Goal: Transaction & Acquisition: Purchase product/service

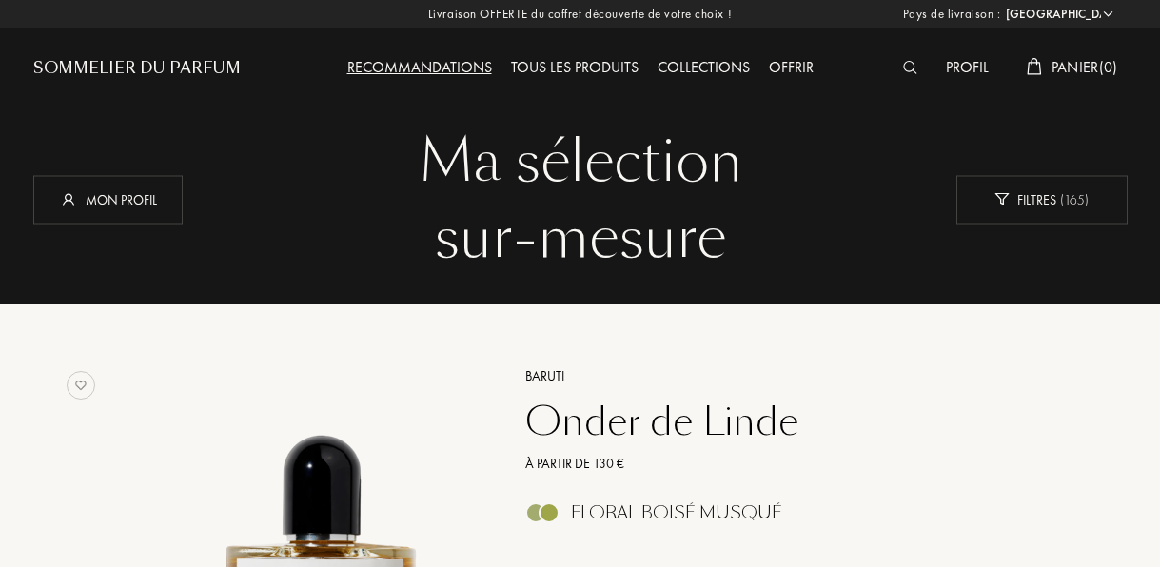
select select "FR"
click at [977, 69] on div "Profil" at bounding box center [967, 68] width 62 height 25
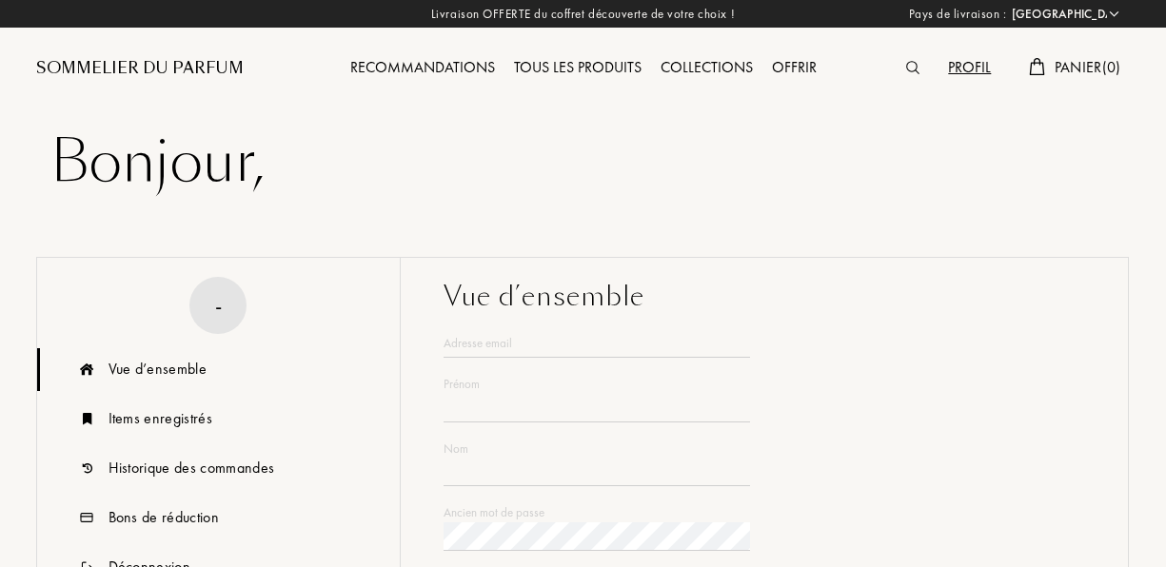
select select "FR"
type input "[PERSON_NAME]"
type input "EID"
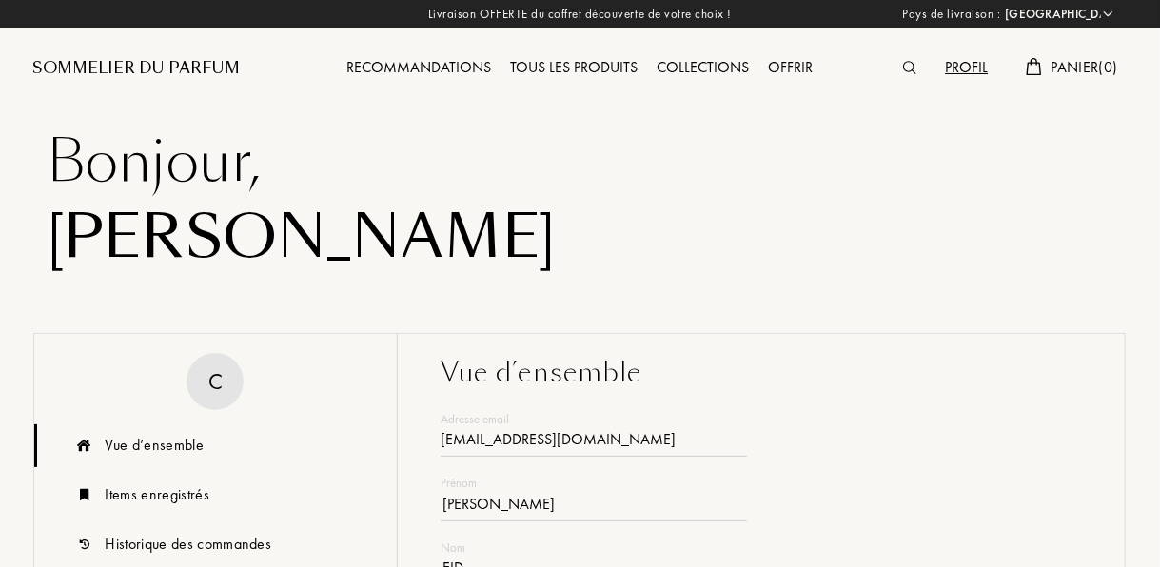
click at [473, 63] on div "Recommandations" at bounding box center [420, 68] width 164 height 25
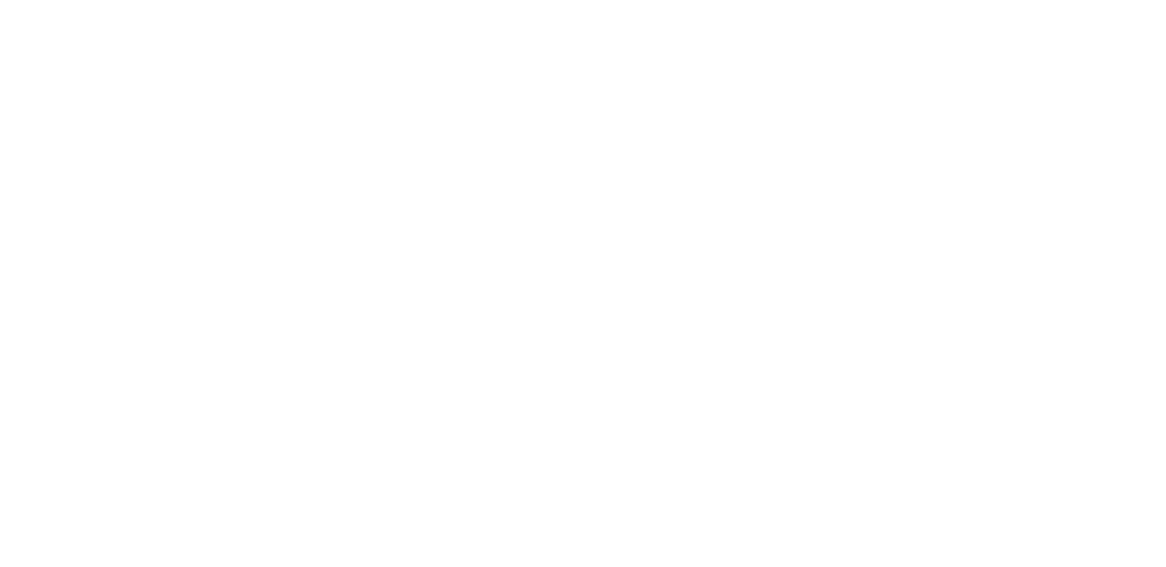
select select "FR"
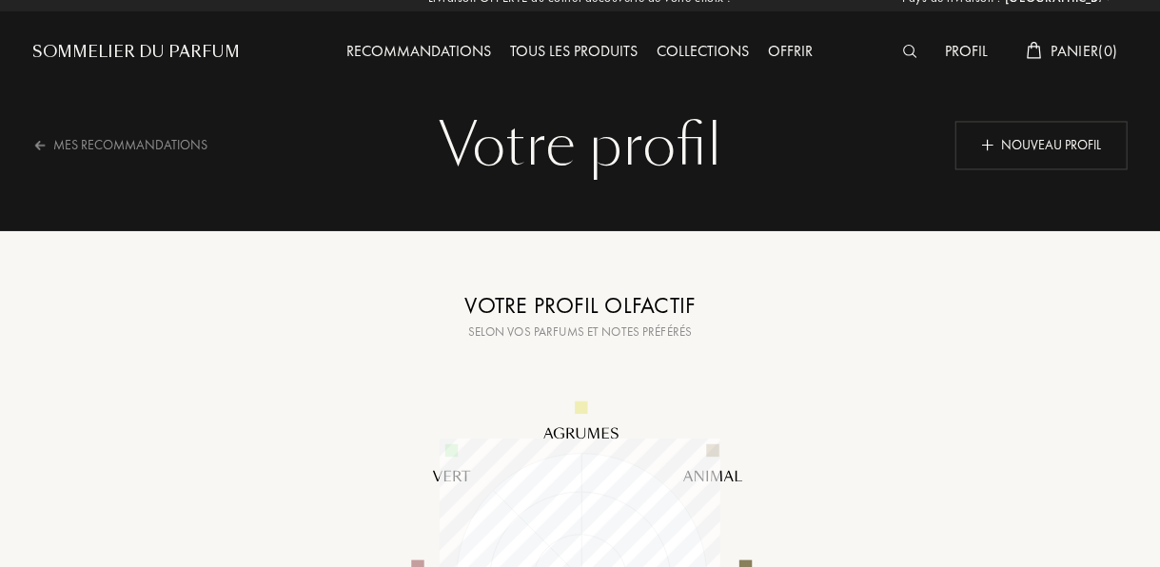
scroll to position [15, 0]
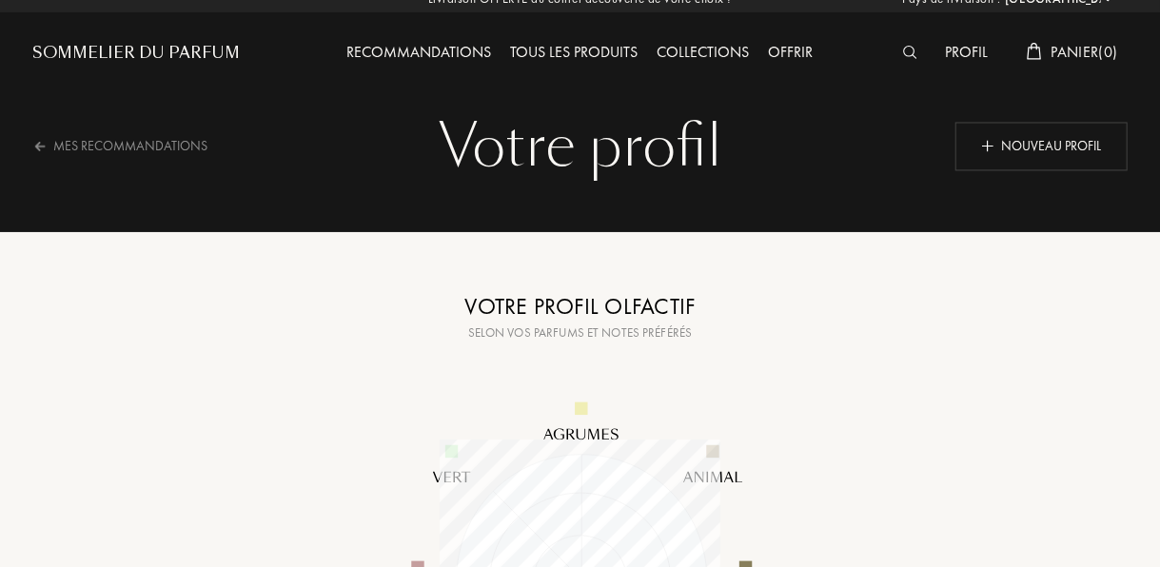
click at [404, 50] on div "Recommandations" at bounding box center [420, 53] width 164 height 25
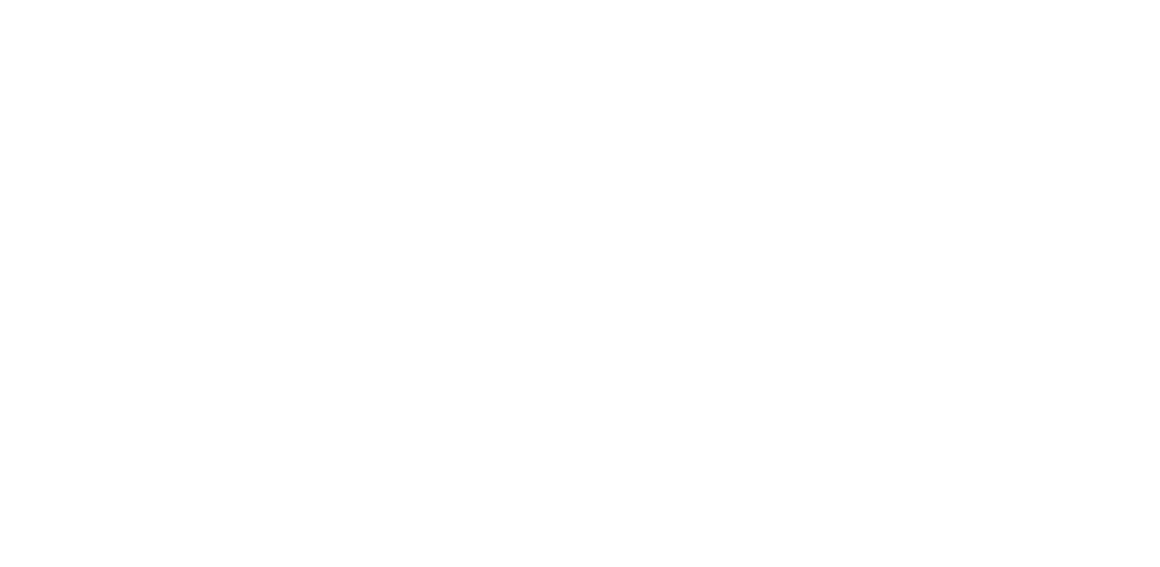
select select "FR"
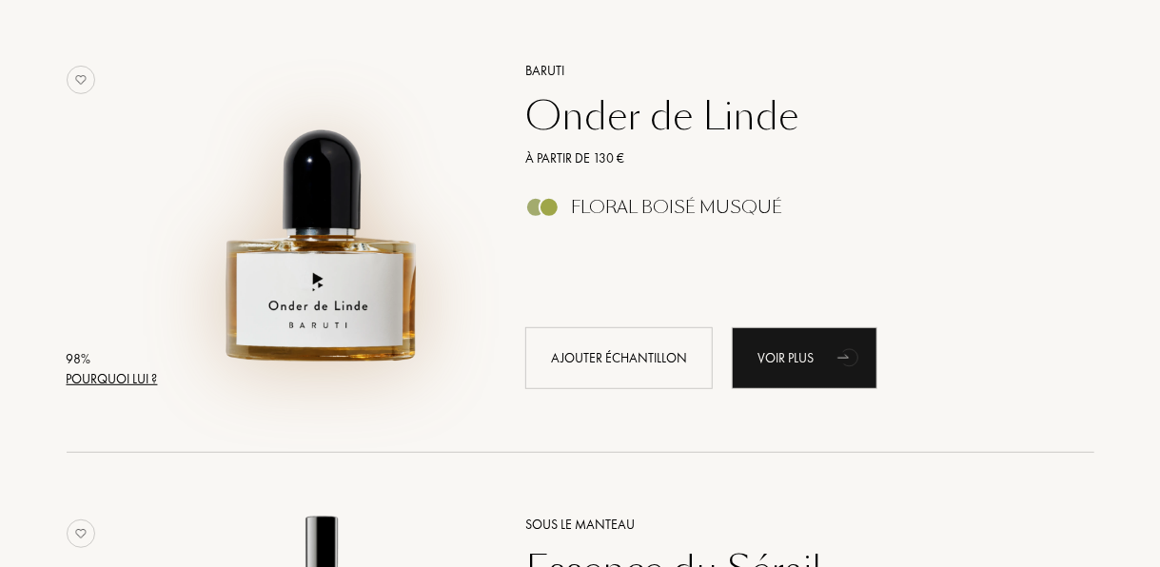
scroll to position [305, 0]
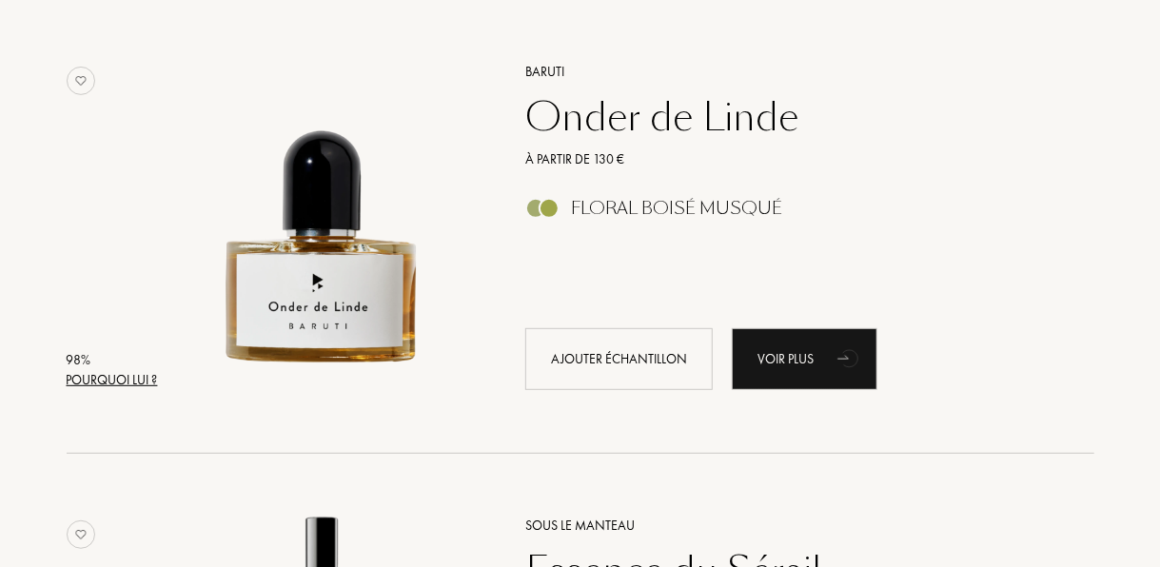
click at [675, 114] on div "Onder de Linde" at bounding box center [788, 117] width 555 height 46
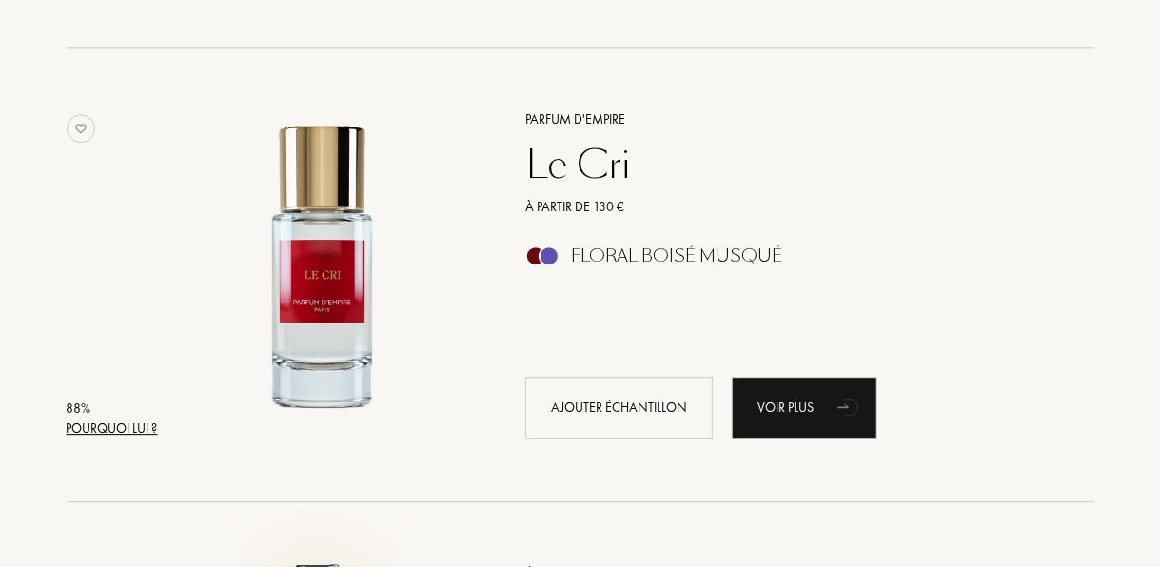
scroll to position [2524, 0]
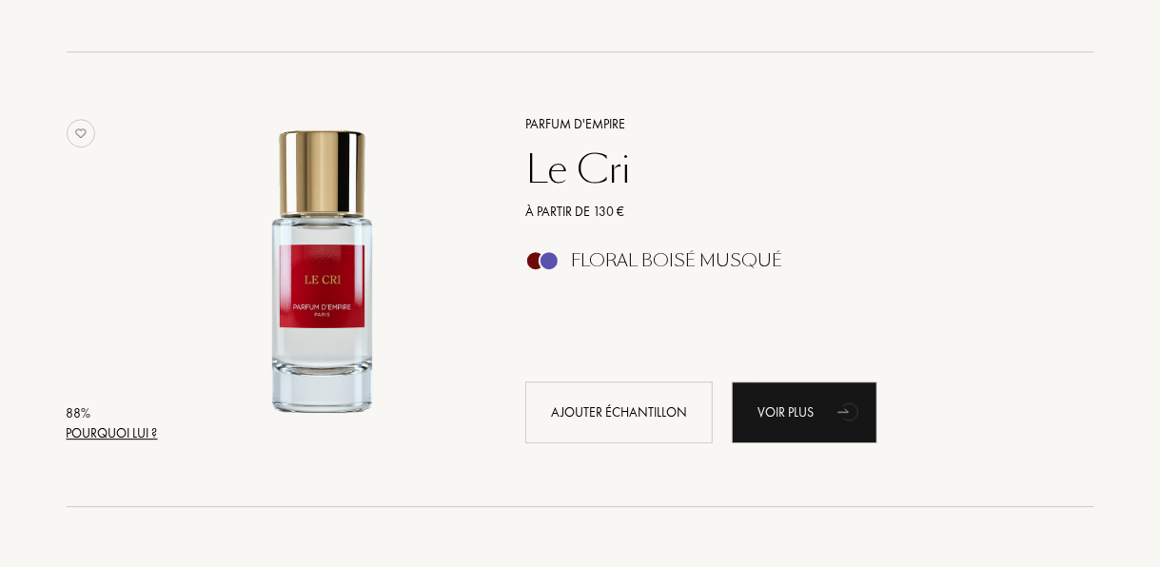
click at [568, 162] on div "Le Cri" at bounding box center [788, 170] width 555 height 46
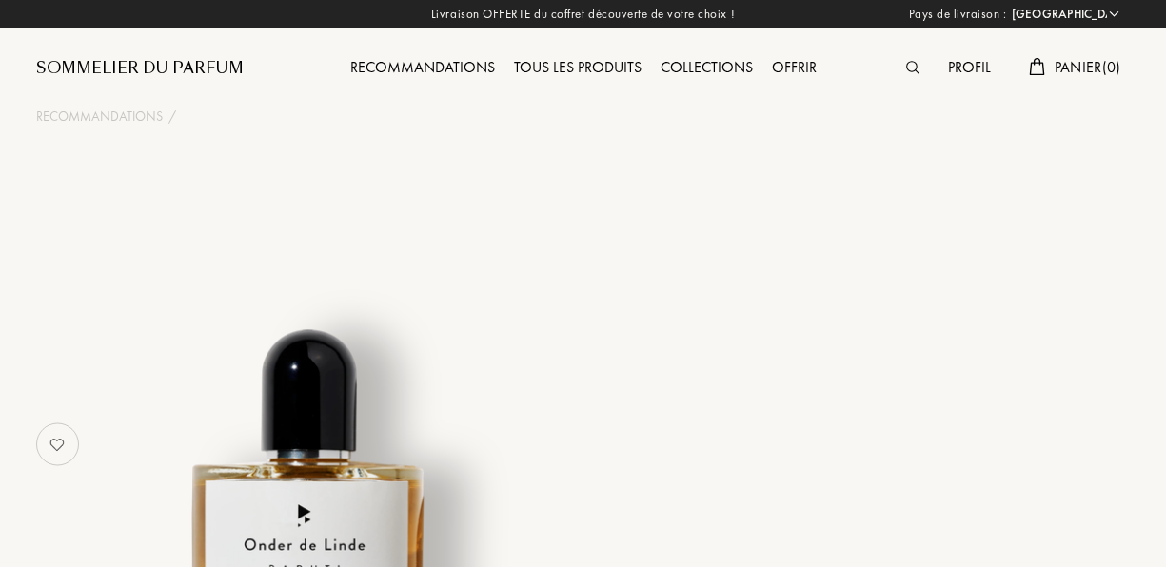
select select "FR"
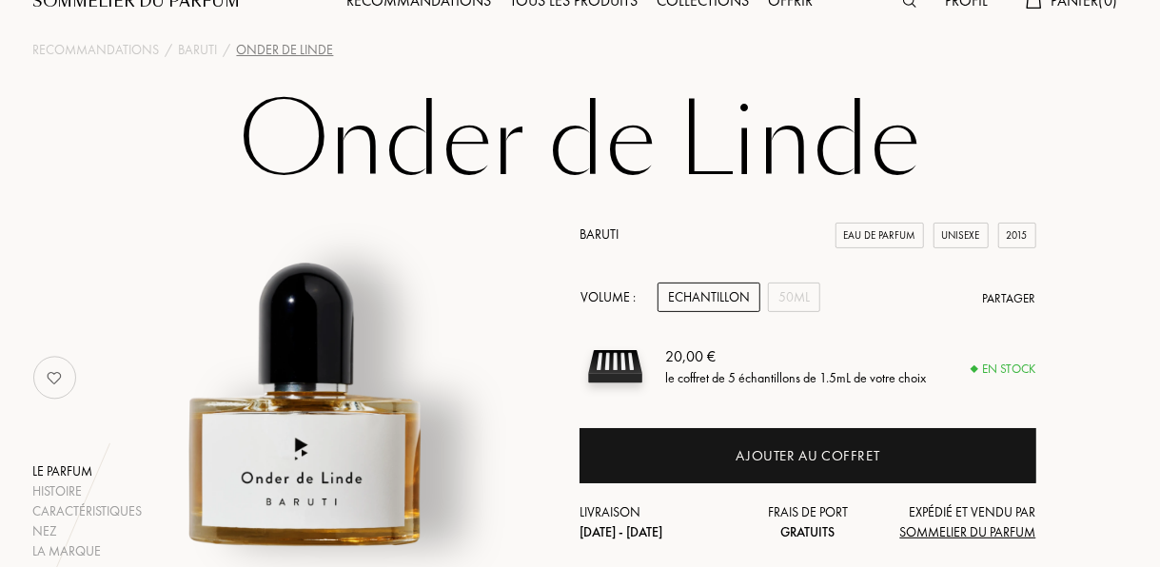
scroll to position [31, 0]
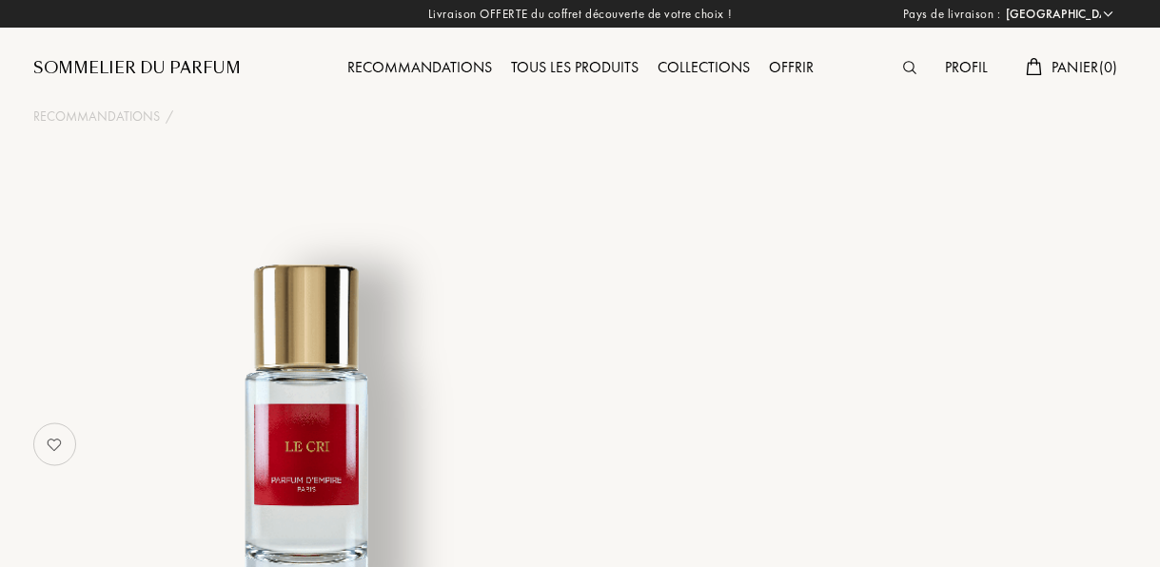
select select "FR"
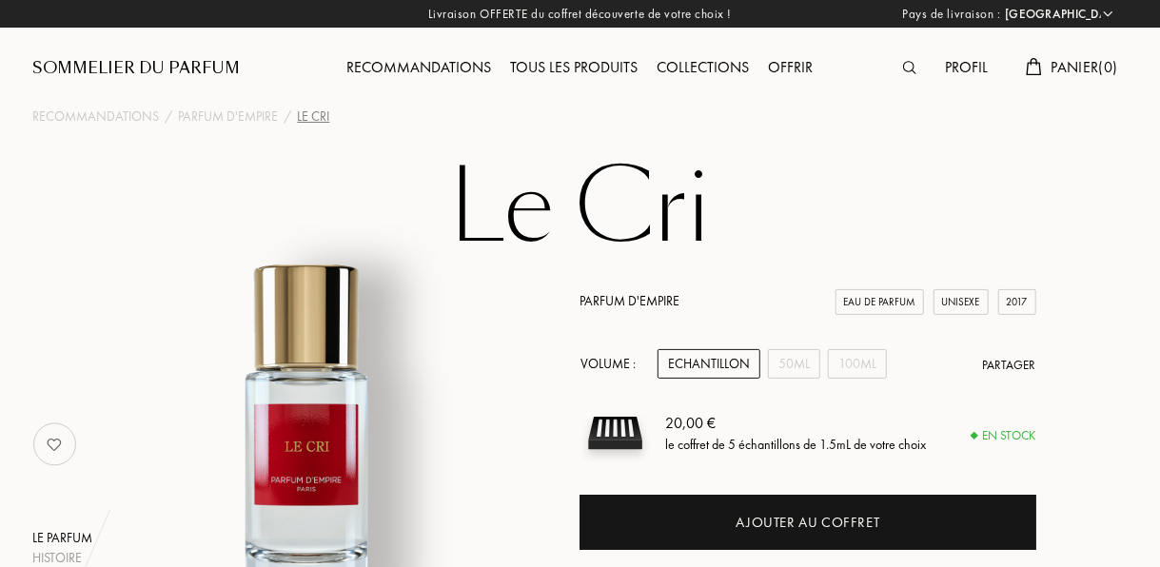
click at [708, 368] on div "Echantillon" at bounding box center [709, 364] width 103 height 30
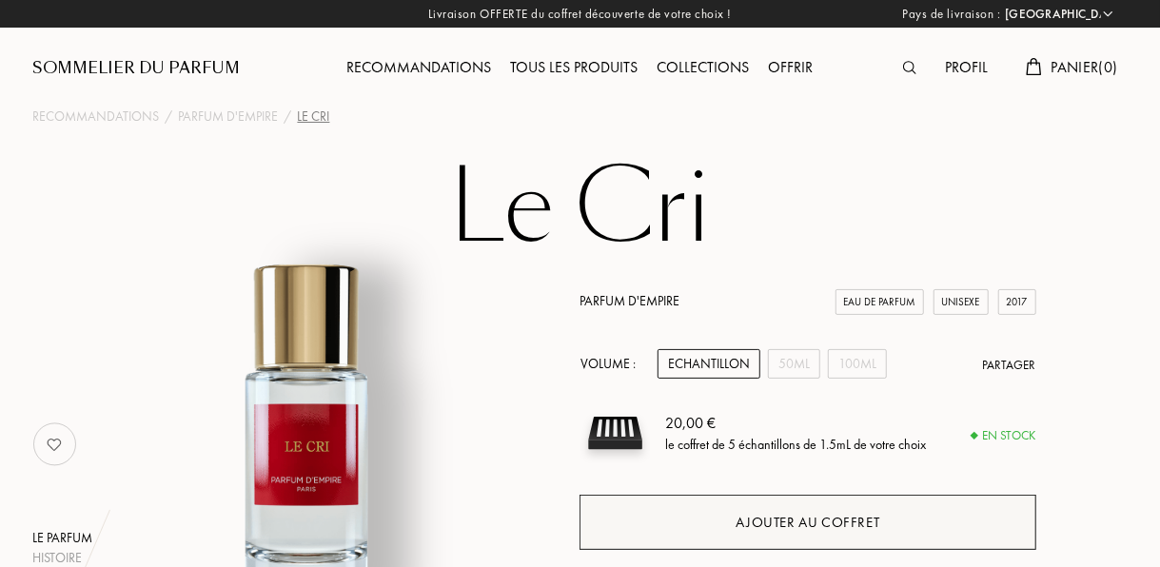
click at [722, 516] on div "Ajouter au coffret" at bounding box center [808, 522] width 456 height 55
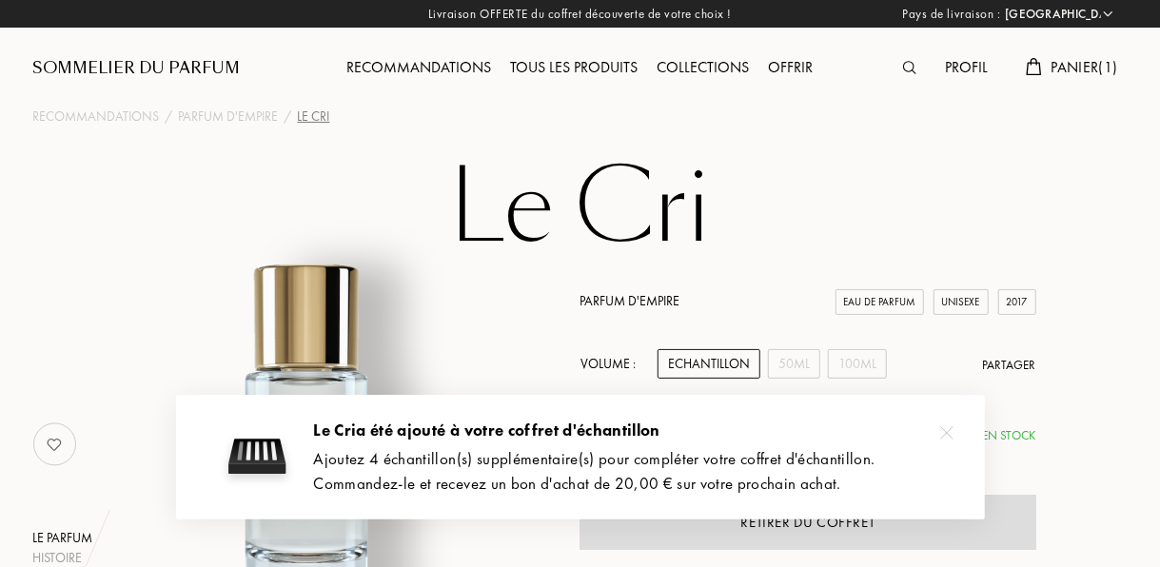
click at [426, 64] on div "Recommandations" at bounding box center [420, 68] width 164 height 25
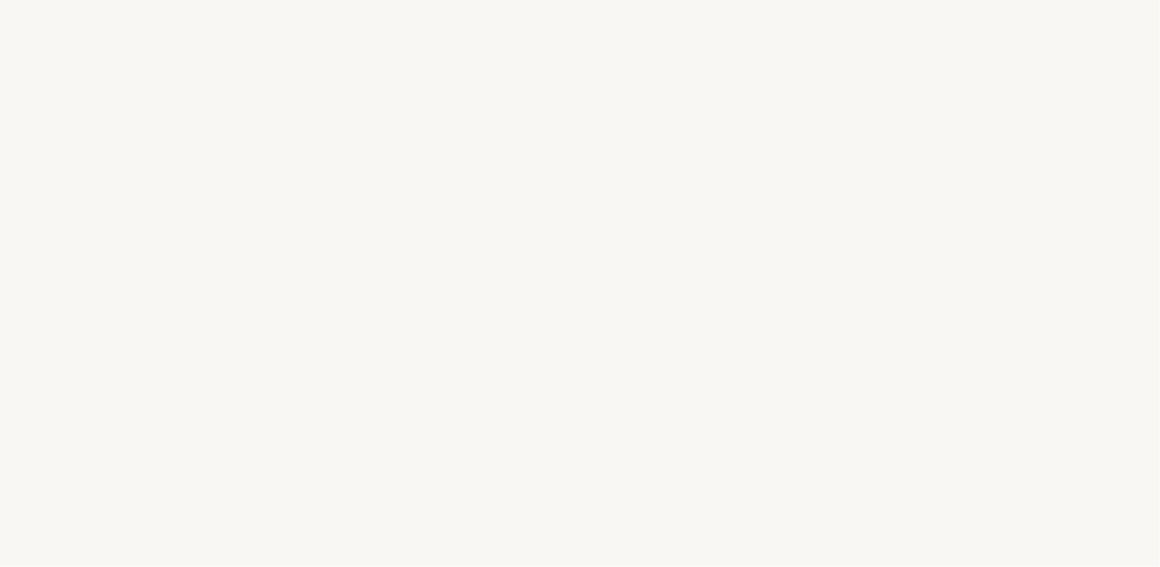
select select "FR"
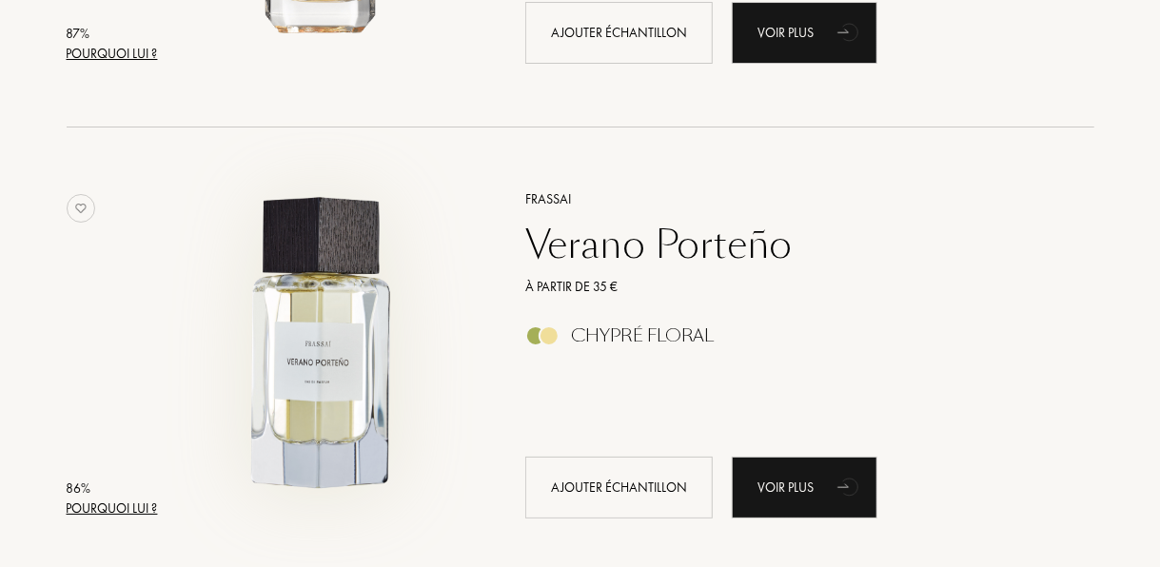
scroll to position [3358, 0]
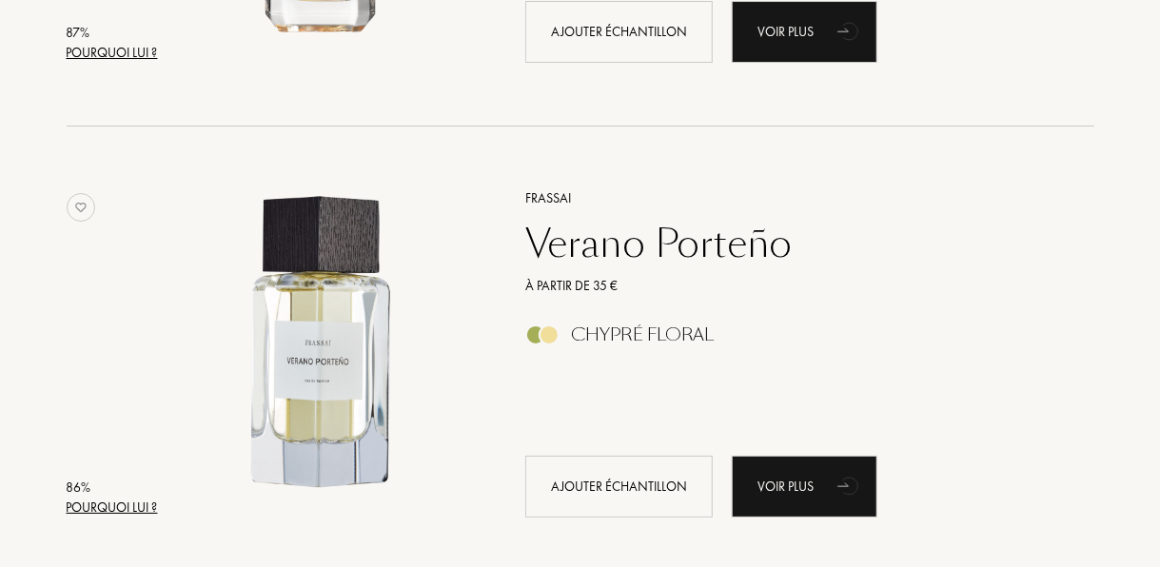
click at [602, 244] on div "Verano Porteño" at bounding box center [788, 244] width 555 height 46
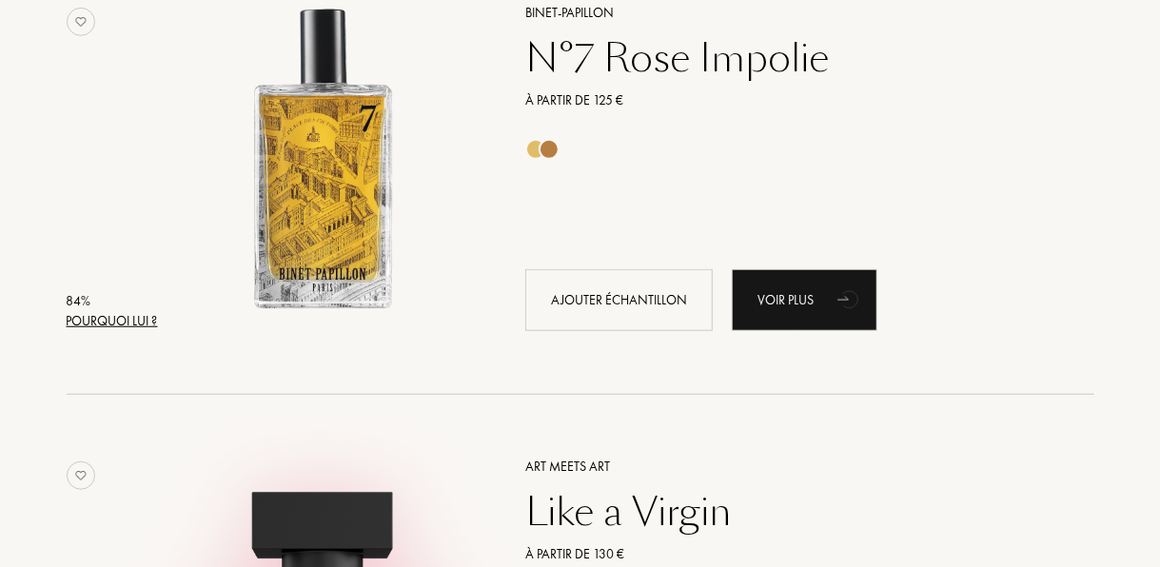
scroll to position [4001, 0]
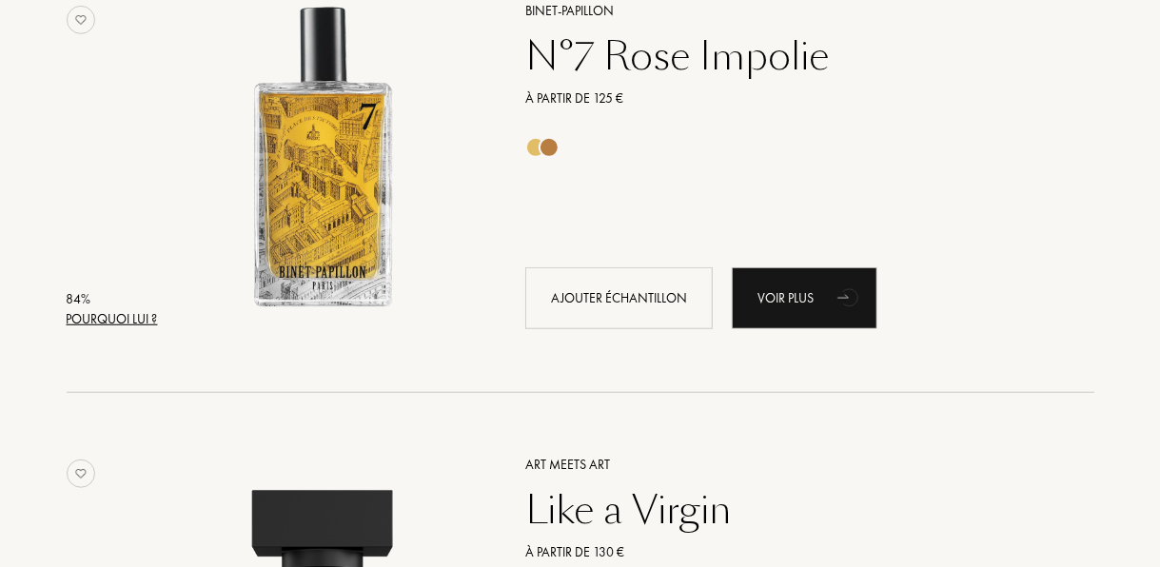
click at [638, 53] on div "N°7 Rose Impolie" at bounding box center [788, 56] width 555 height 46
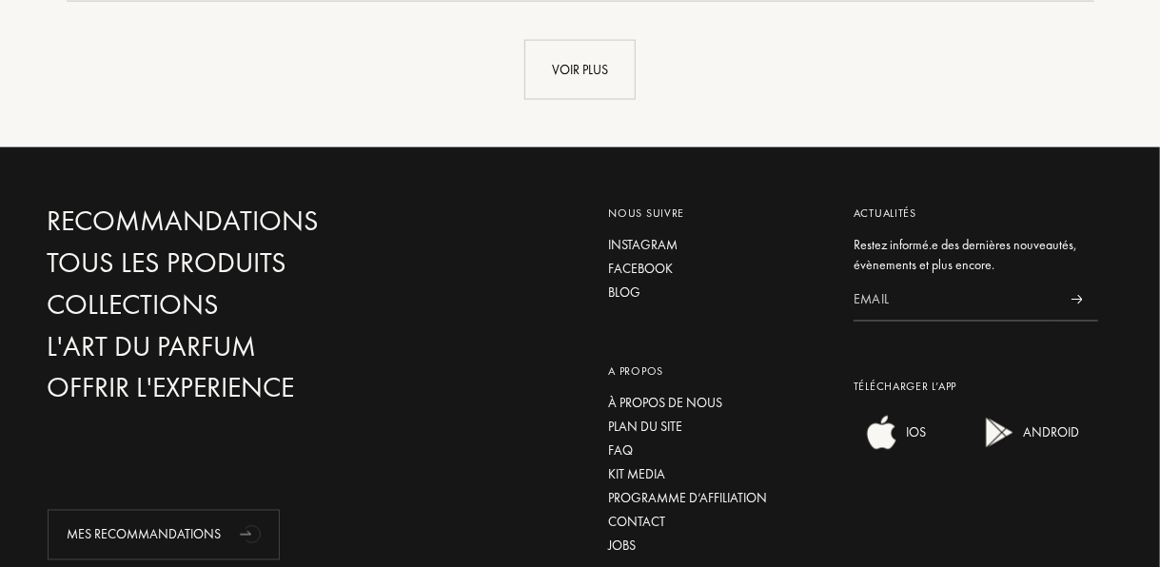
scroll to position [4816, 0]
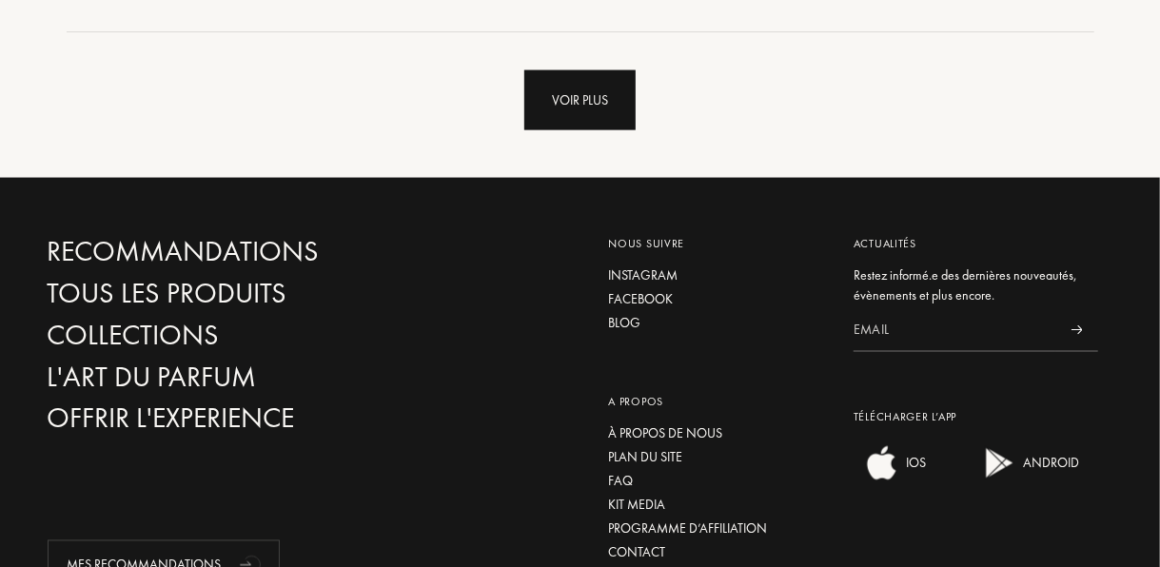
click at [581, 110] on div "Voir plus" at bounding box center [579, 100] width 111 height 60
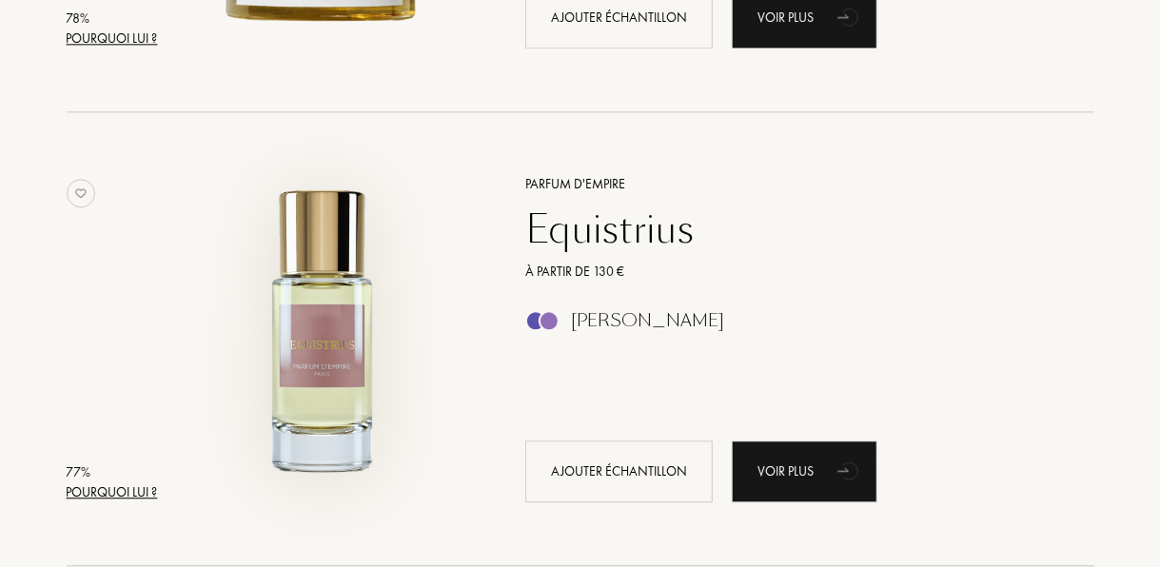
scroll to position [5670, 0]
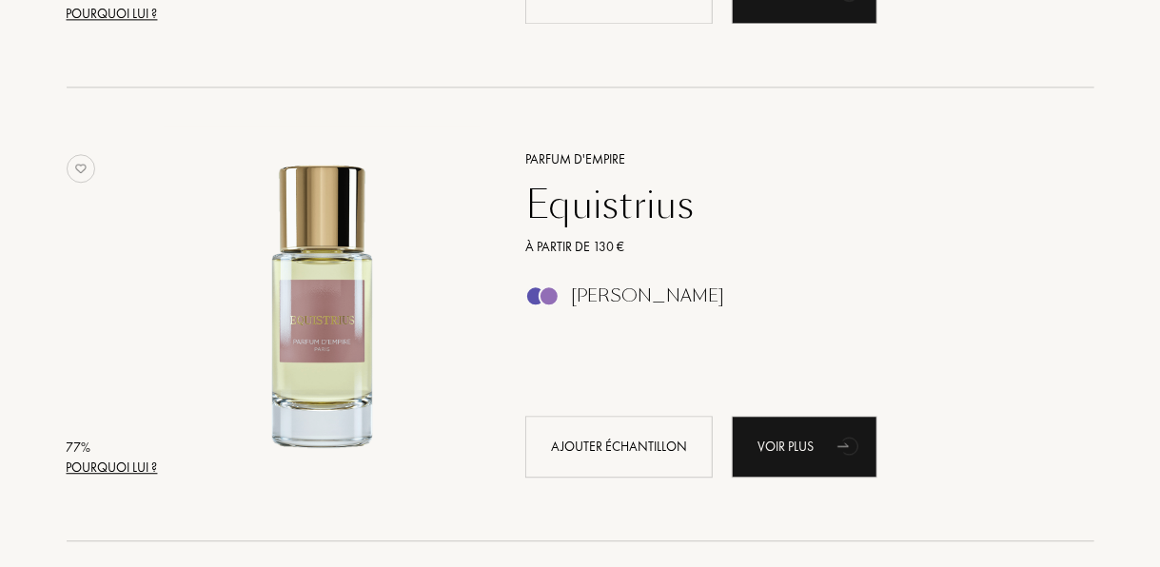
click at [597, 213] on div "Equistrius" at bounding box center [788, 205] width 555 height 46
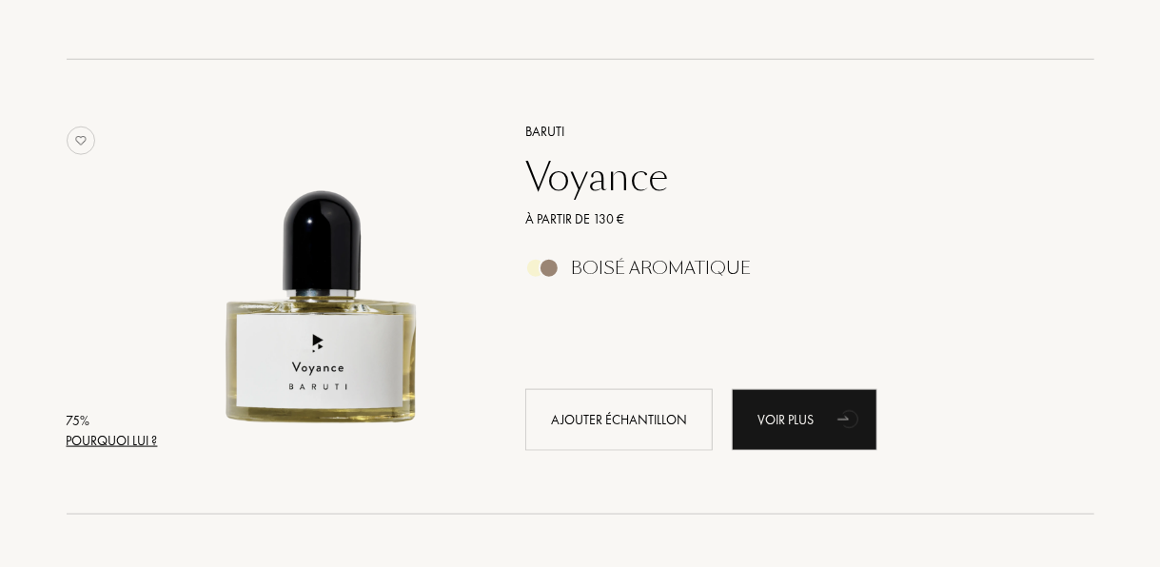
scroll to position [7970, 0]
click at [557, 177] on div "Voyance" at bounding box center [788, 176] width 555 height 46
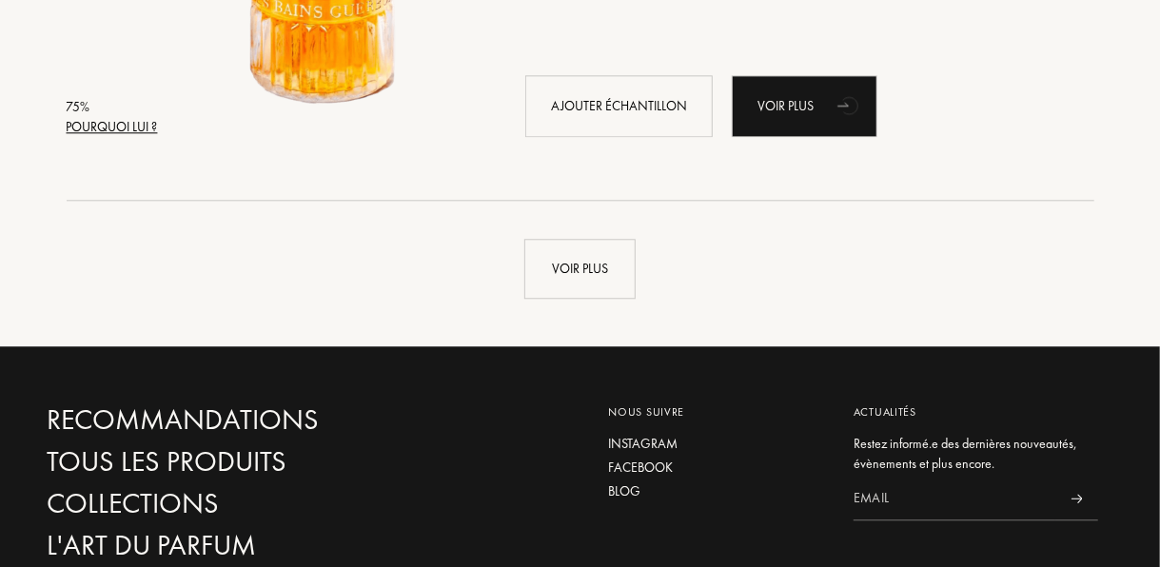
scroll to position [9191, 0]
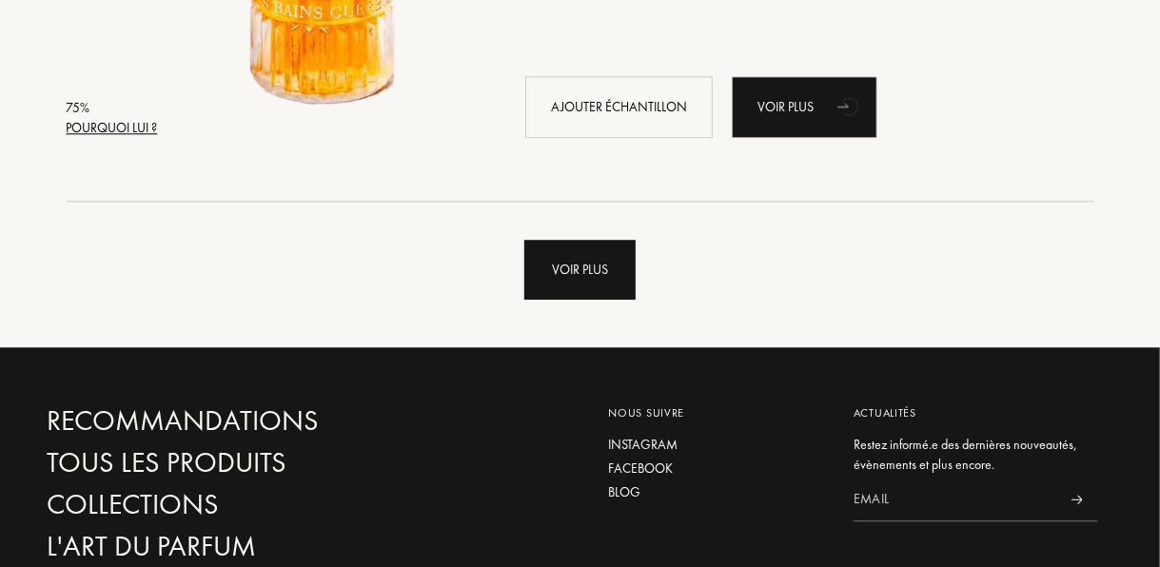
click at [601, 279] on div "Voir plus" at bounding box center [579, 270] width 111 height 60
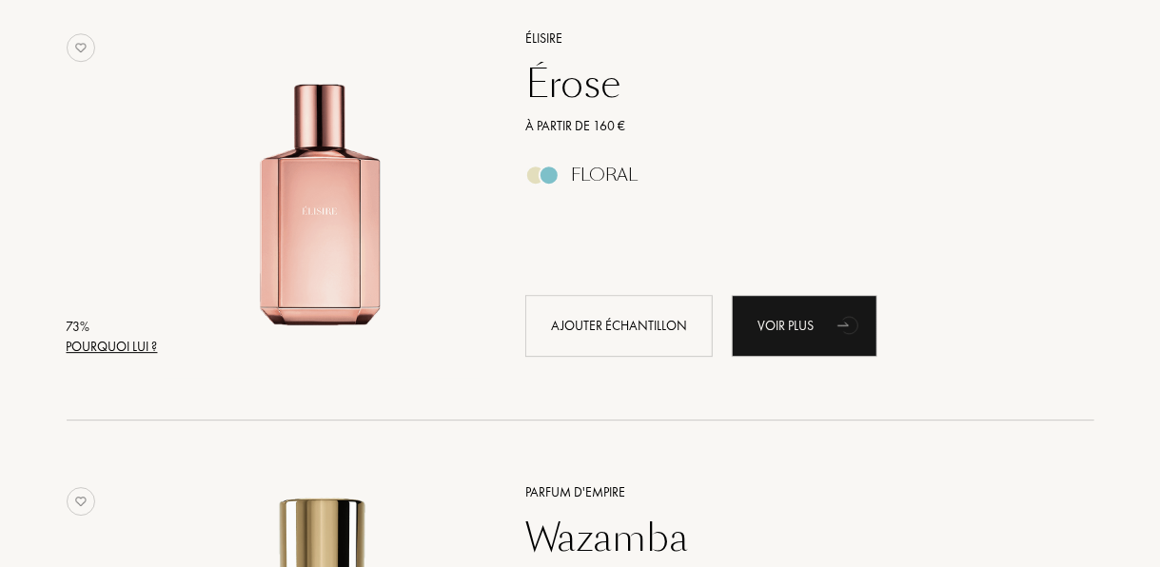
scroll to position [12904, 0]
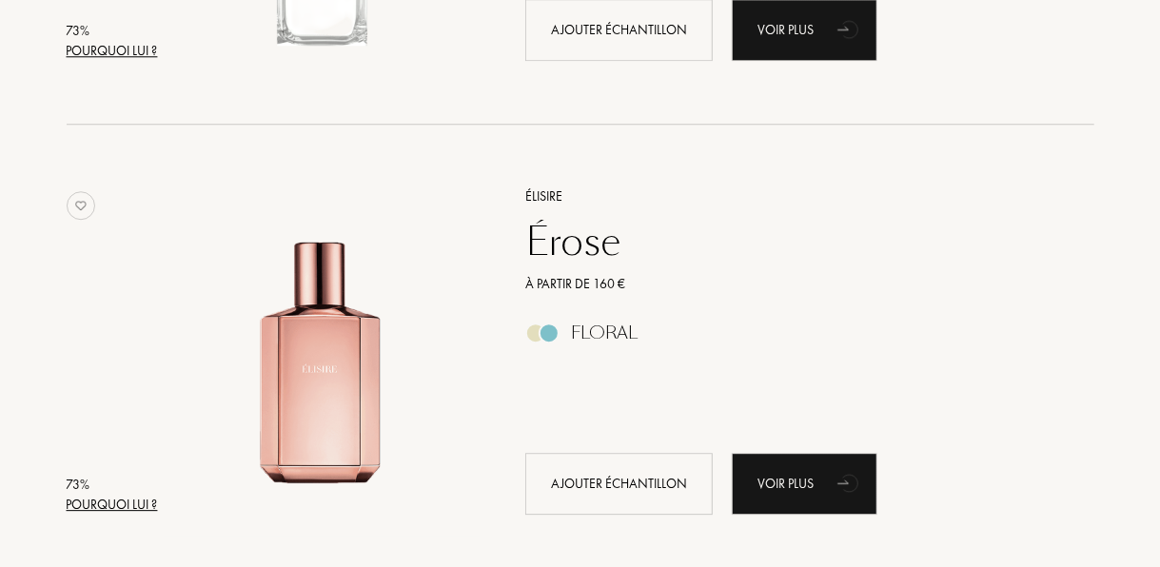
click at [606, 242] on div "Érose" at bounding box center [788, 242] width 555 height 46
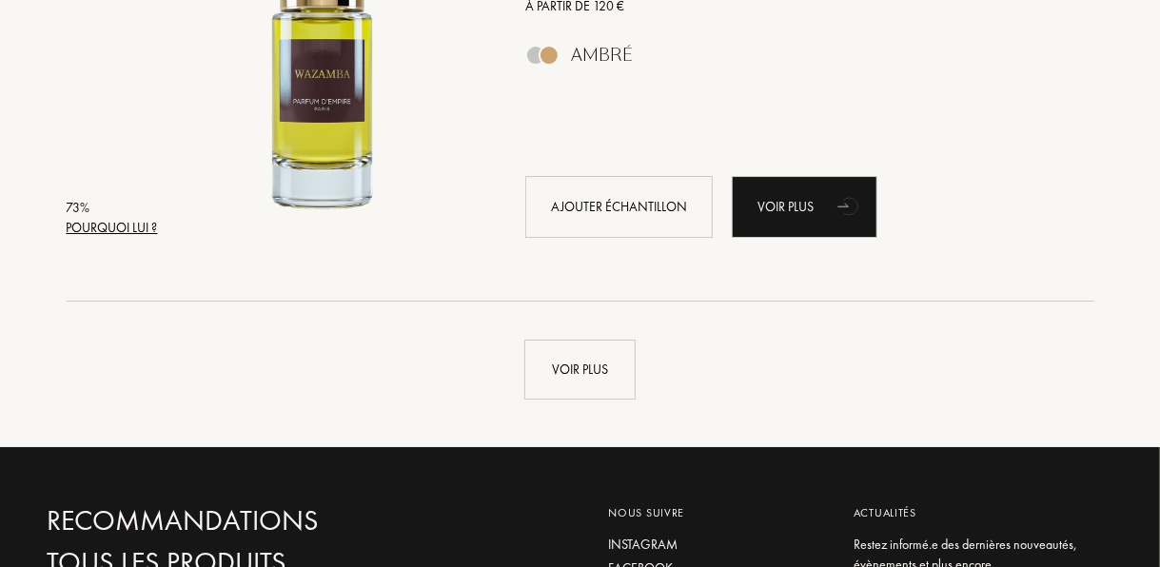
scroll to position [13635, 0]
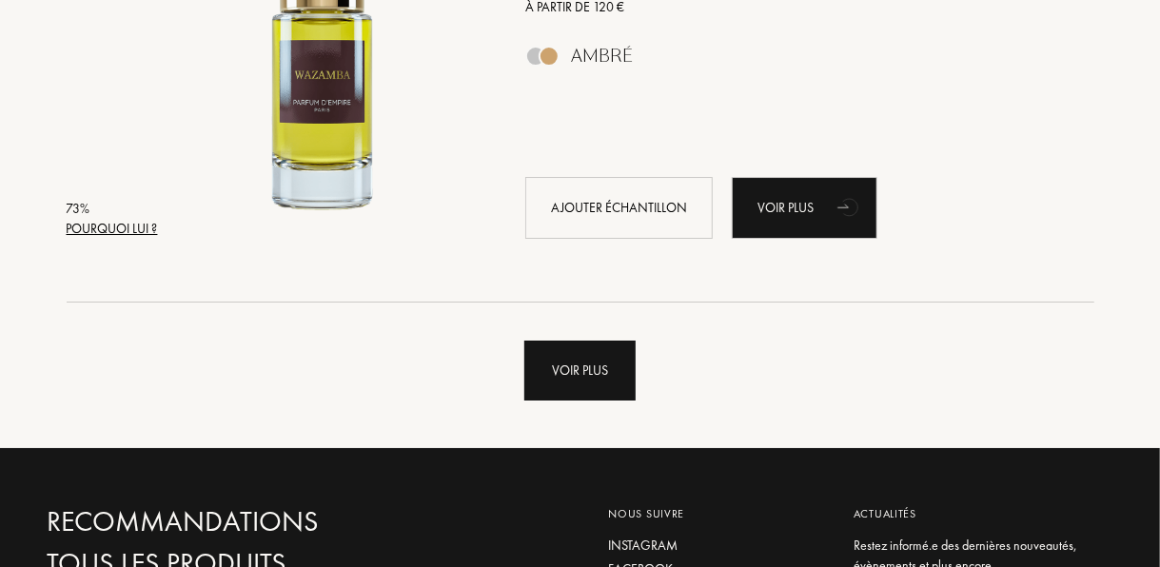
click at [598, 388] on div "Voir plus" at bounding box center [579, 371] width 111 height 60
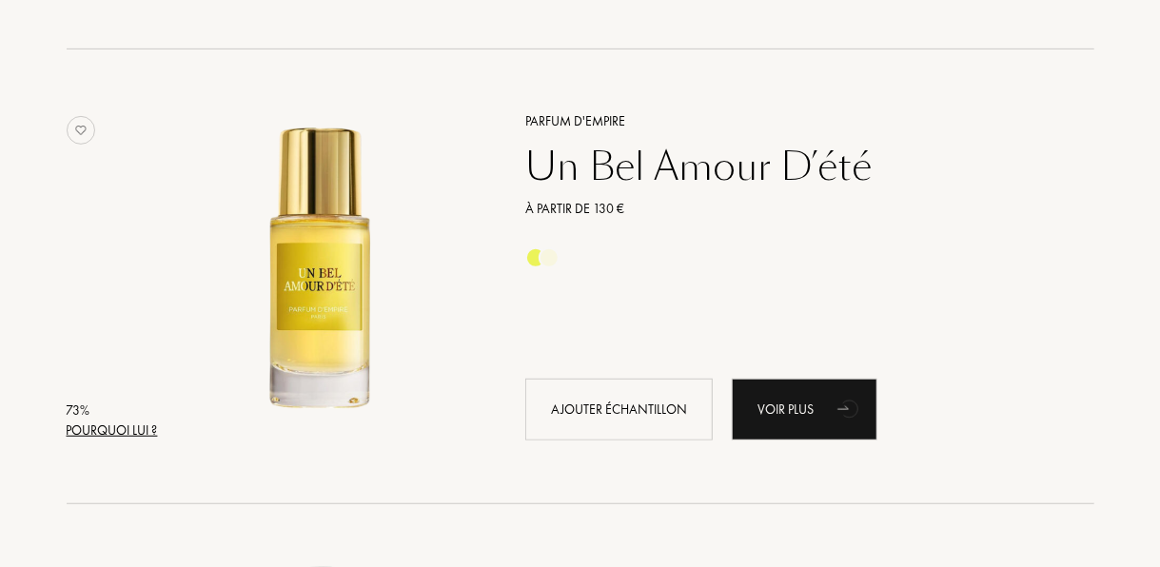
scroll to position [14343, 0]
click at [601, 118] on div "Parfum d'Empire" at bounding box center [788, 120] width 555 height 20
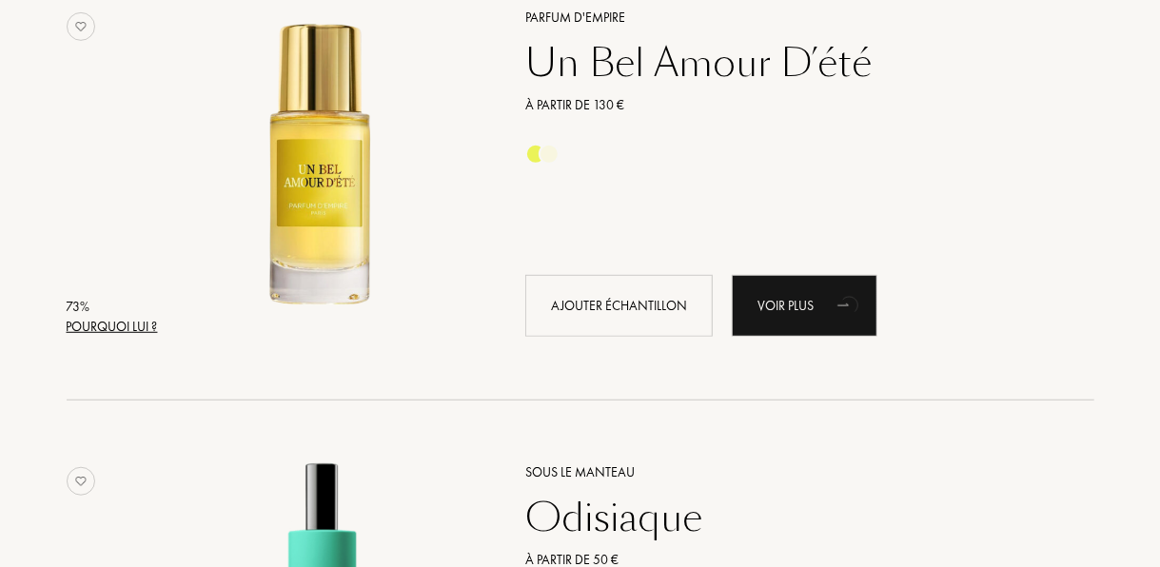
scroll to position [14432, 0]
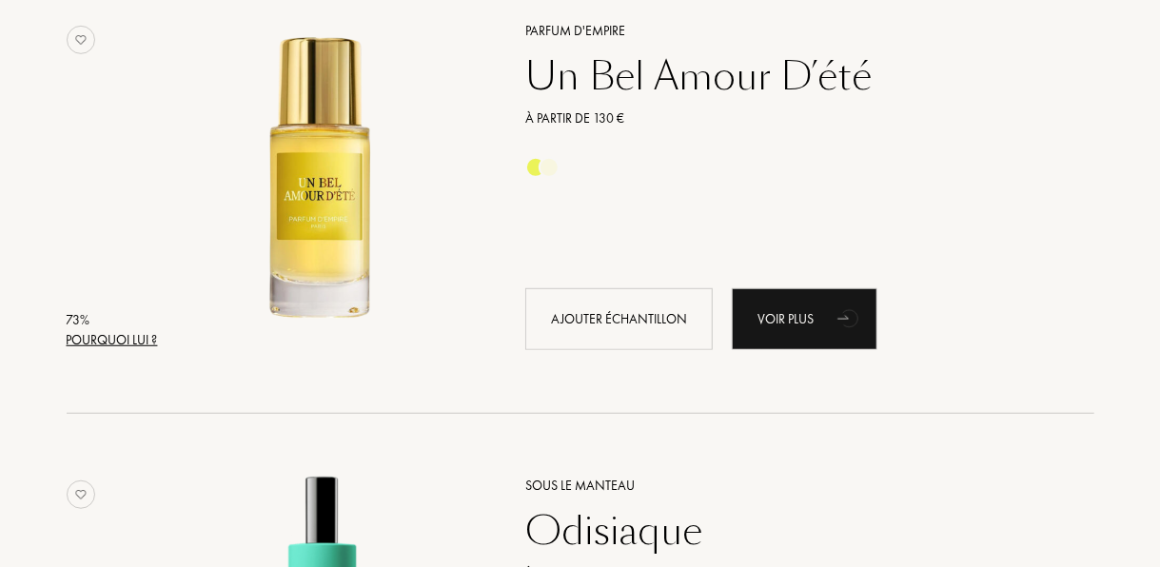
click at [762, 88] on div "Un Bel Amour D’été" at bounding box center [788, 76] width 555 height 46
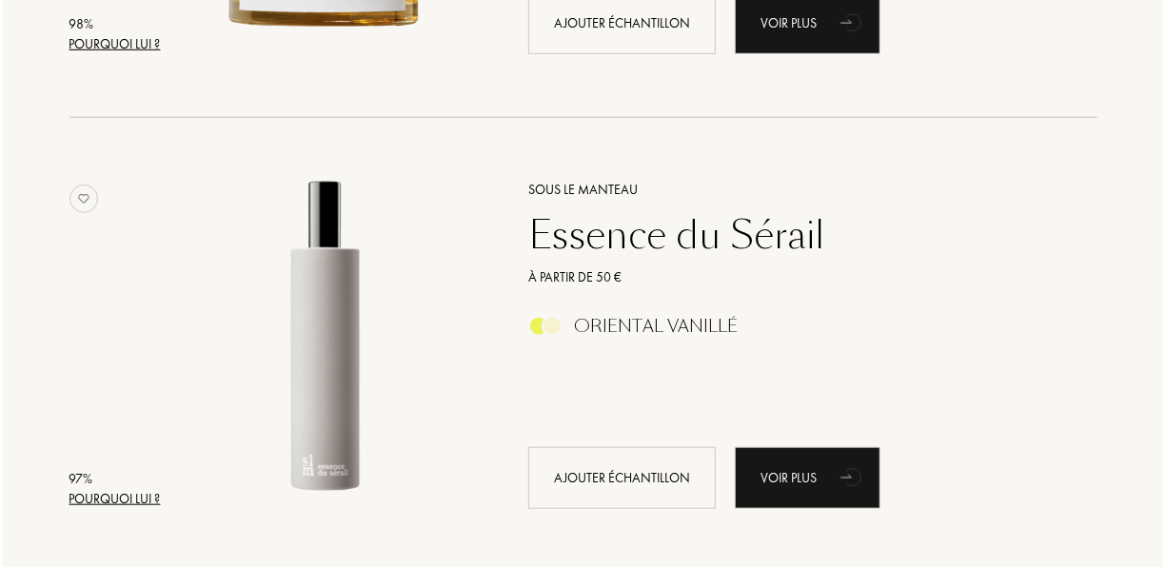
scroll to position [0, 0]
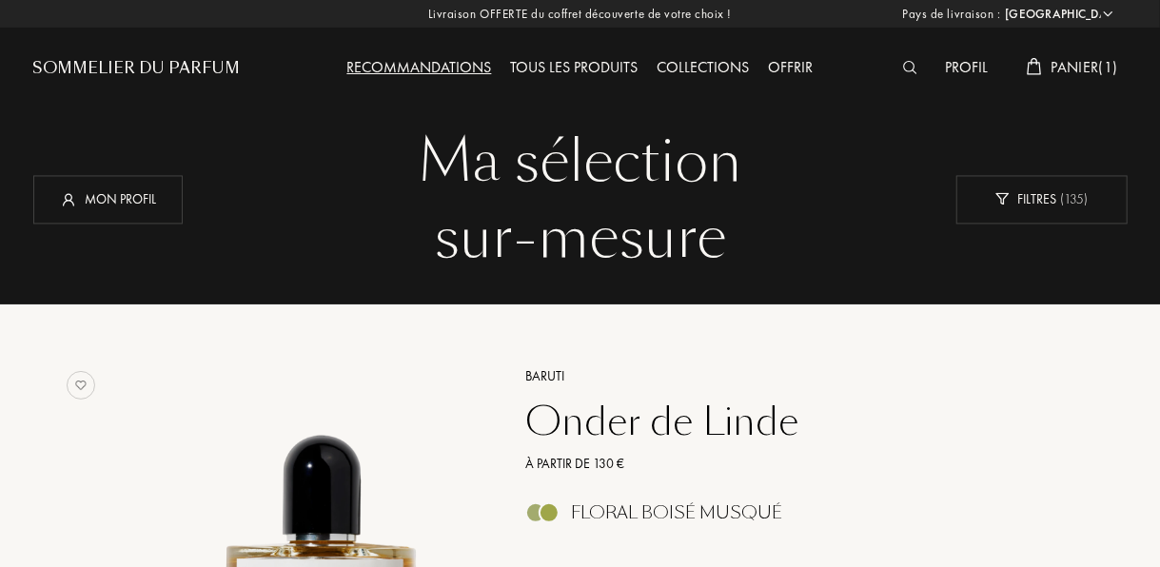
click at [903, 74] on img at bounding box center [910, 67] width 14 height 13
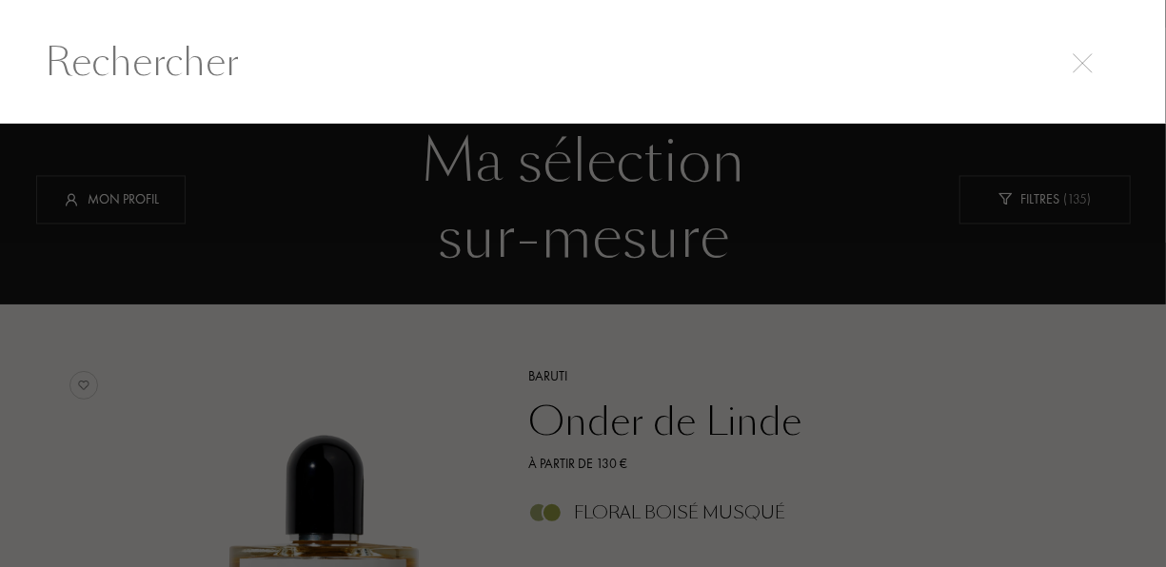
scroll to position [1, 0]
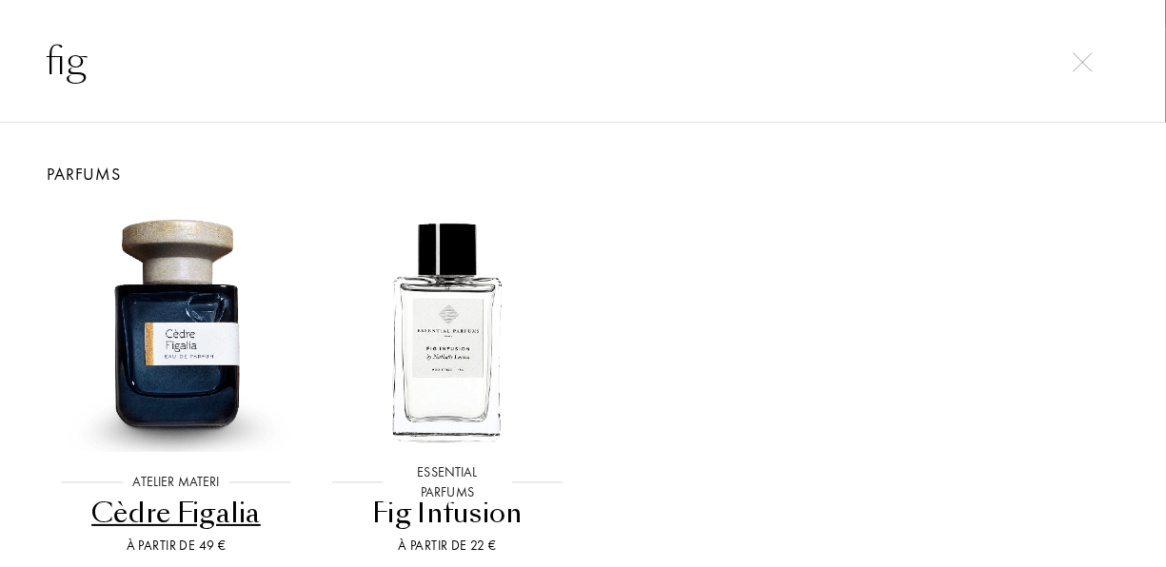
type input "fig"
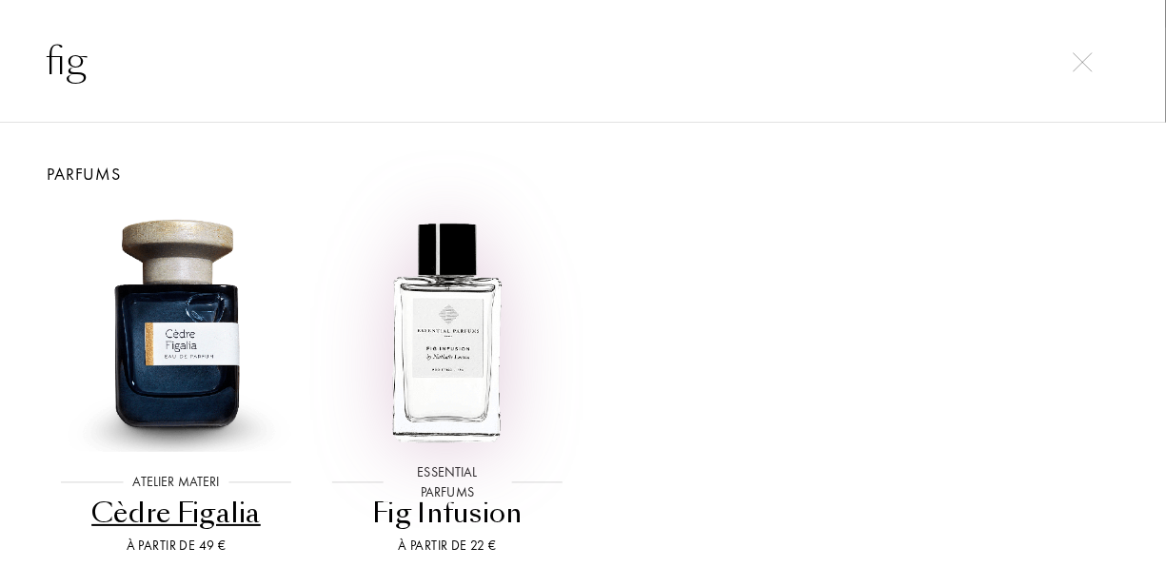
click at [457, 356] on img at bounding box center [447, 329] width 245 height 245
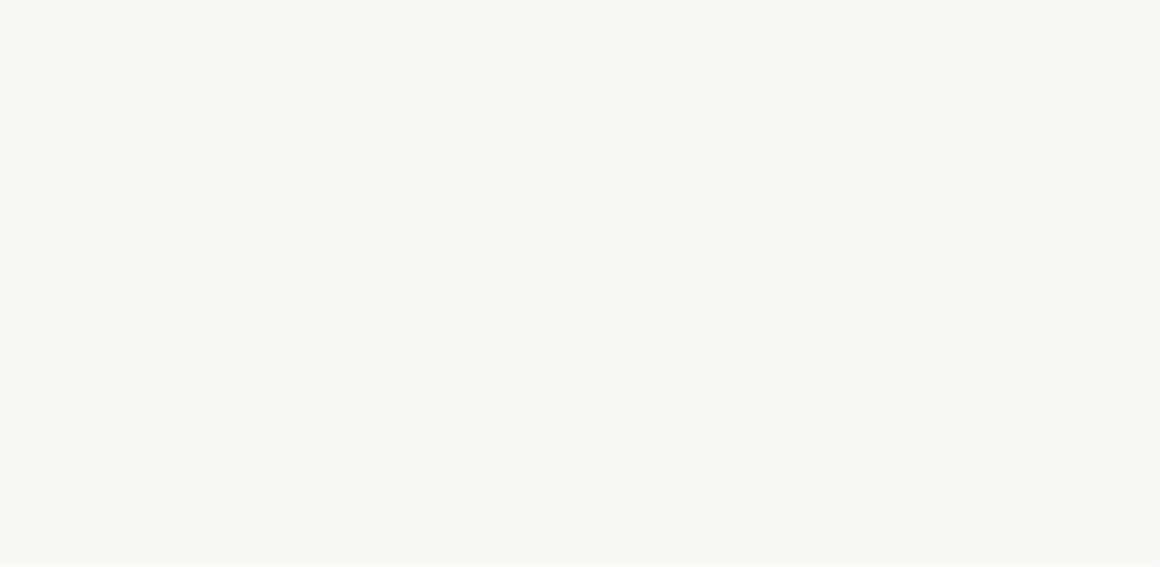
select select "FR"
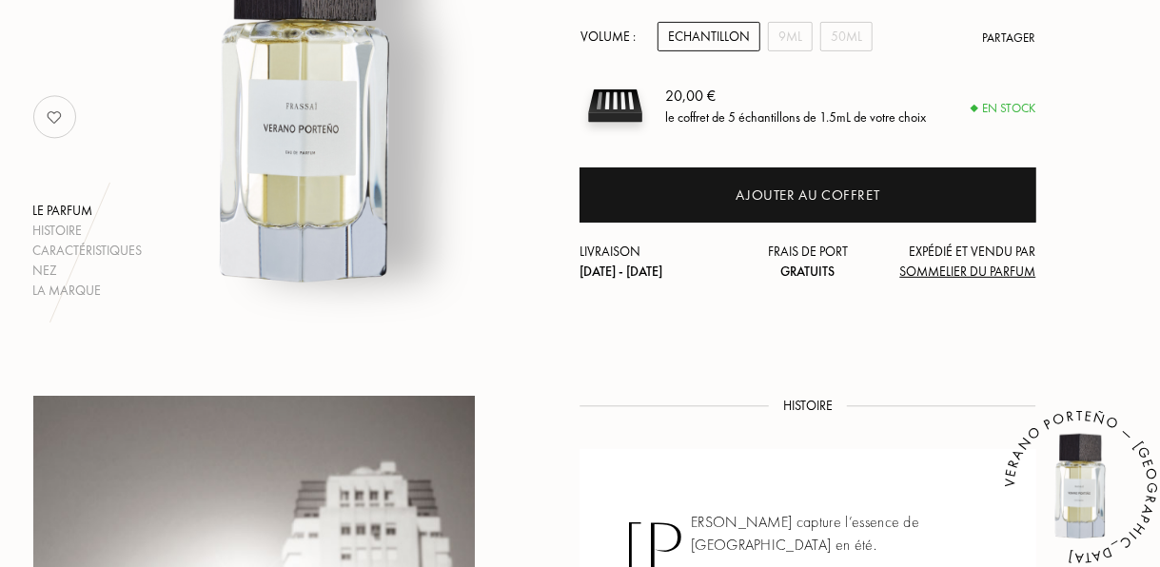
scroll to position [118, 0]
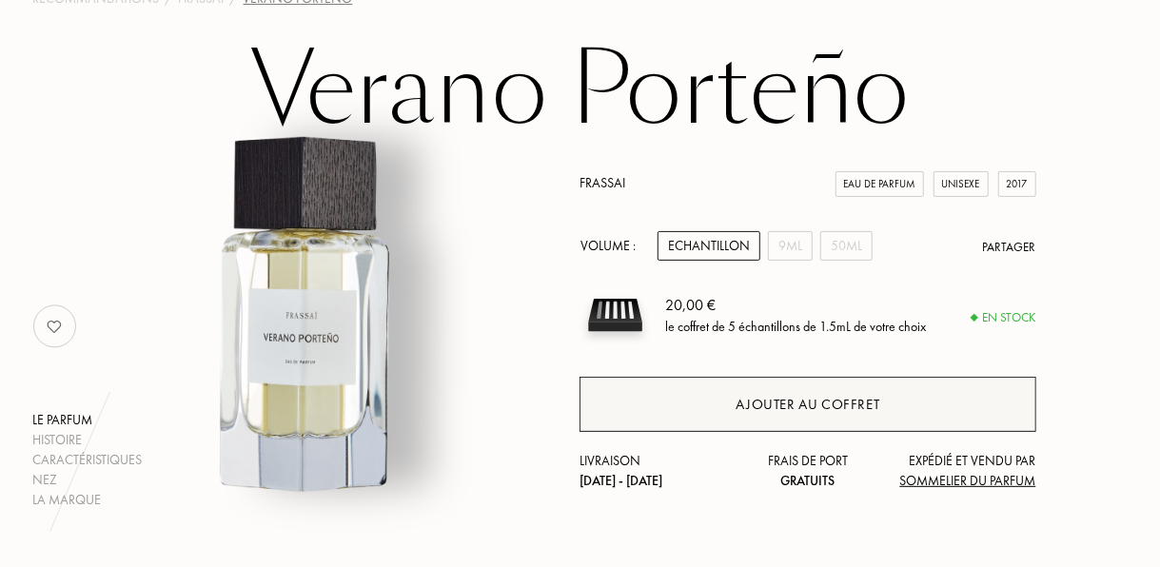
click at [648, 413] on div "Ajouter au coffret" at bounding box center [808, 404] width 456 height 55
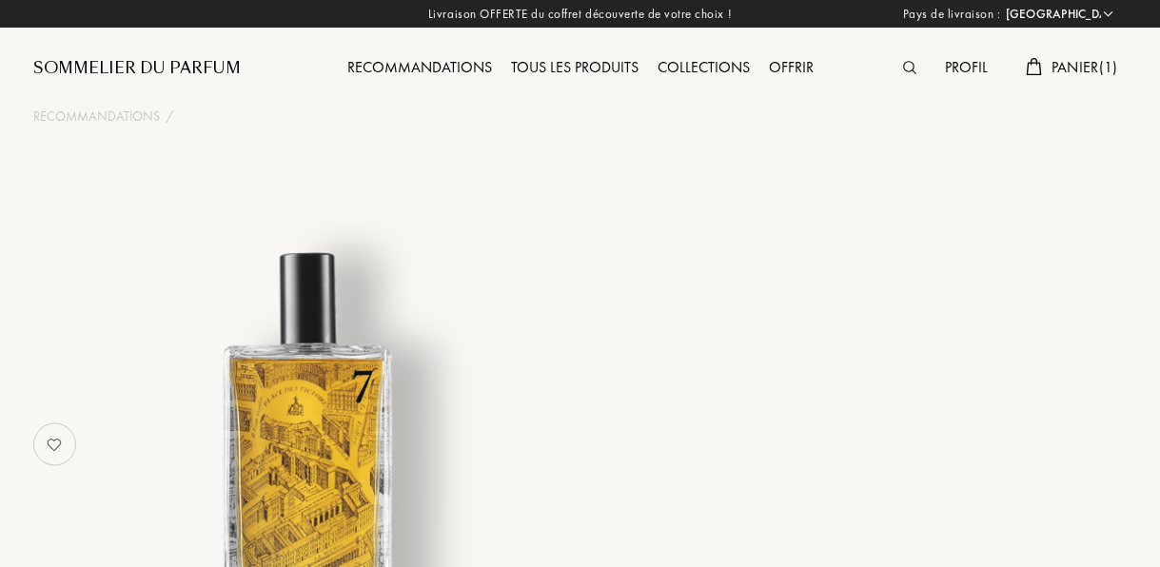
select select "FR"
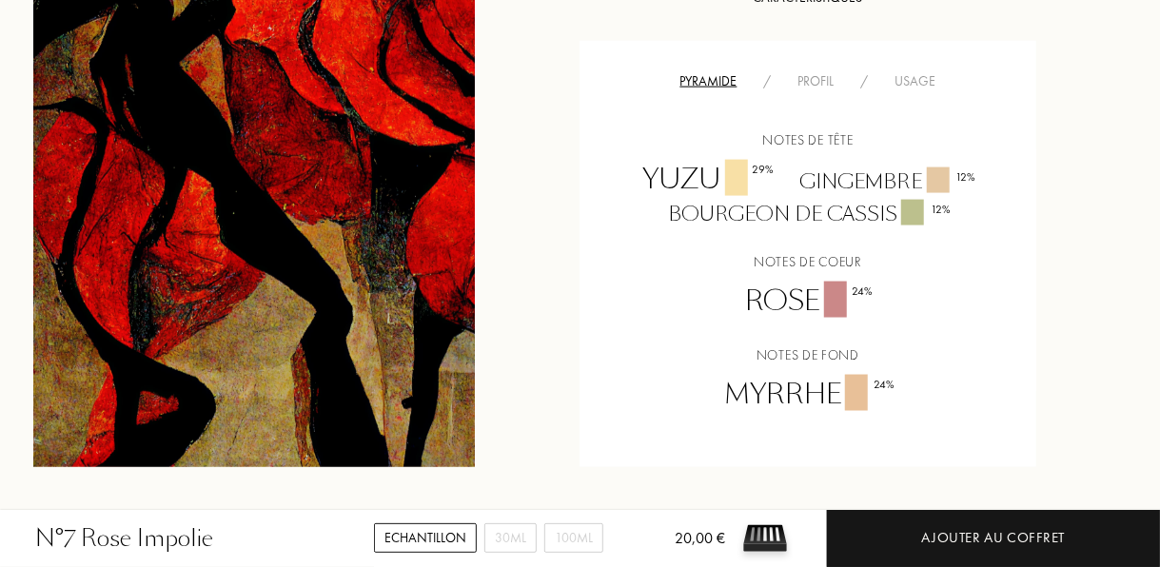
scroll to position [1298, 0]
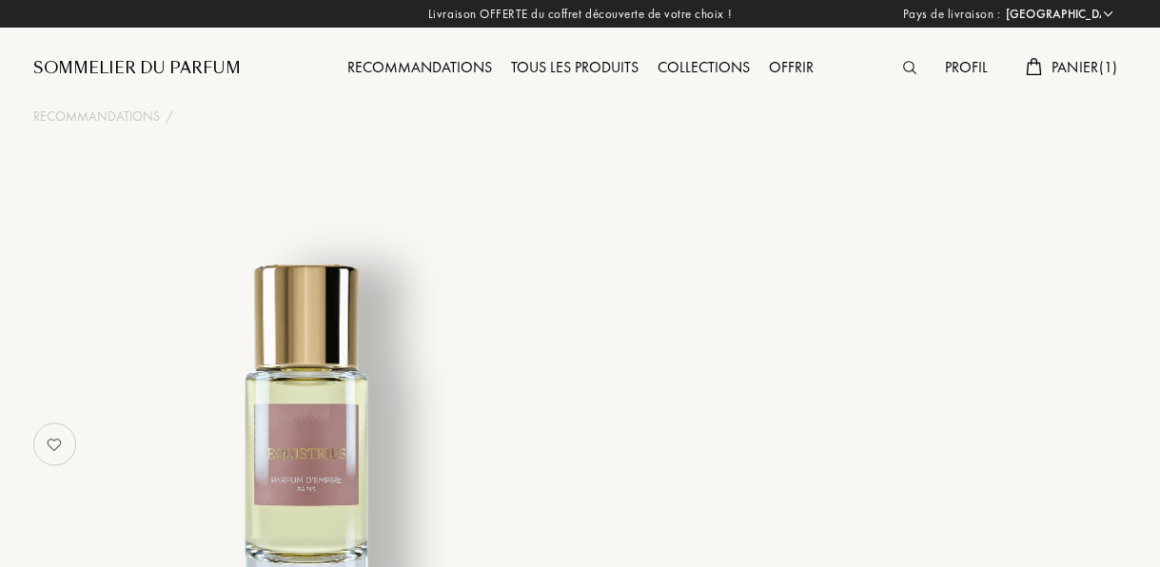
select select "FR"
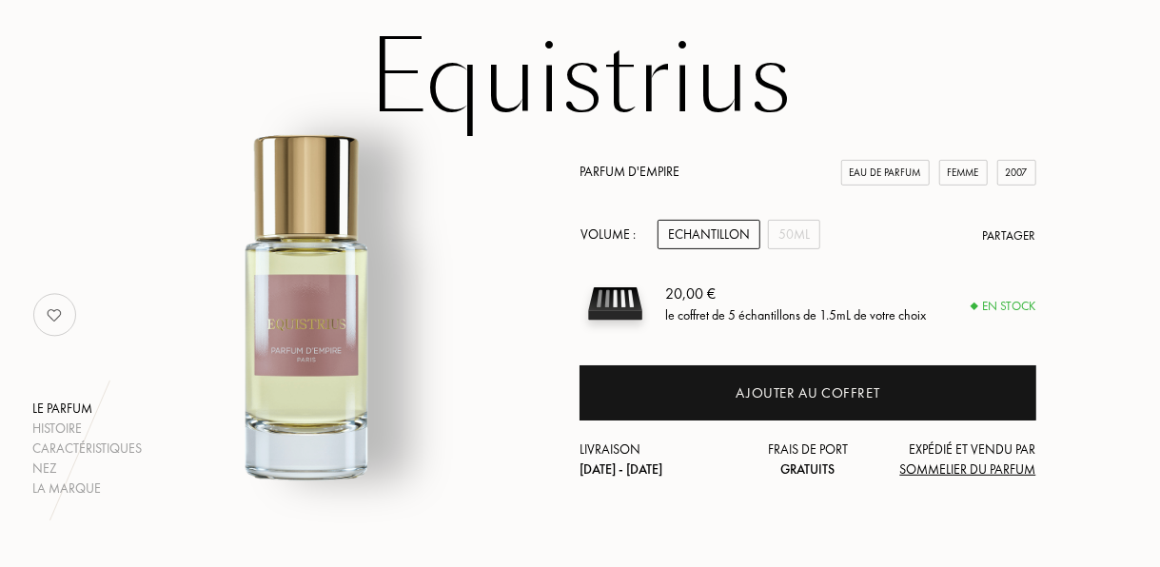
scroll to position [123, 0]
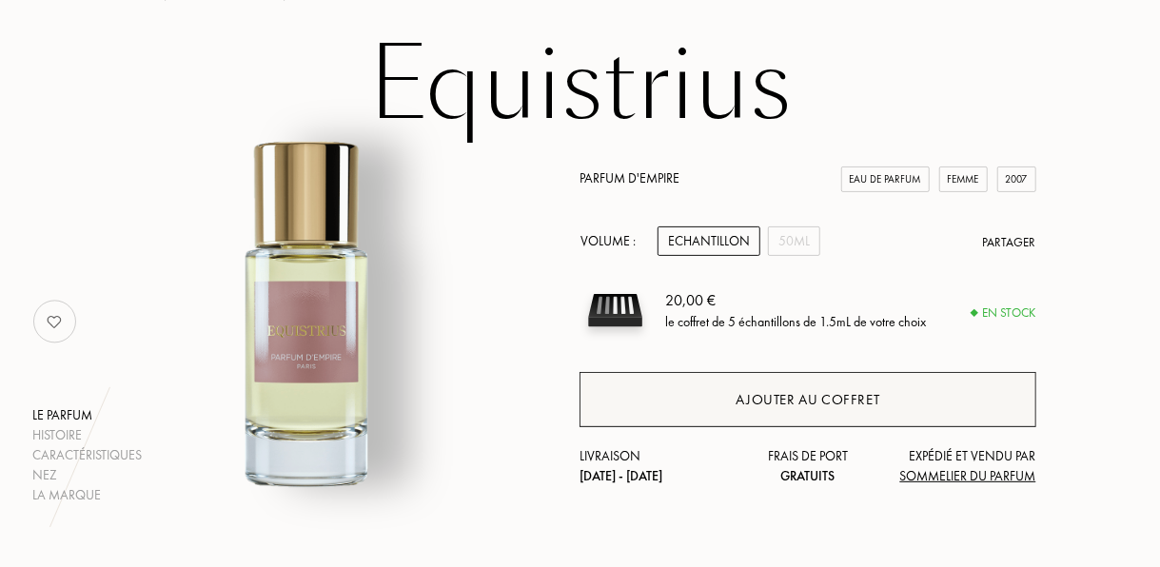
click at [635, 411] on div "Ajouter au coffret" at bounding box center [808, 399] width 456 height 55
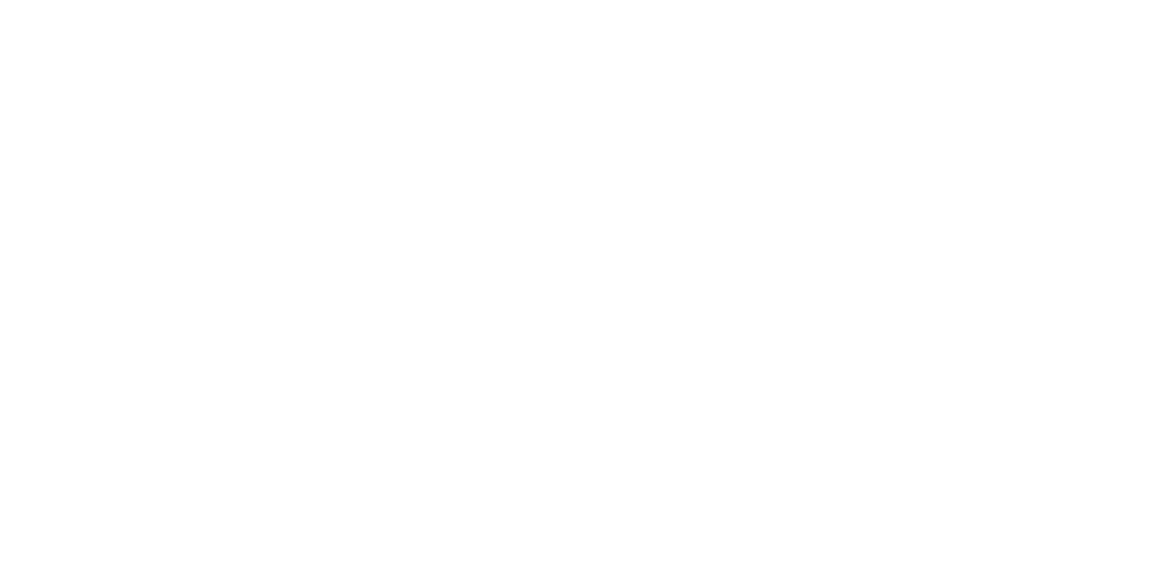
select select "FR"
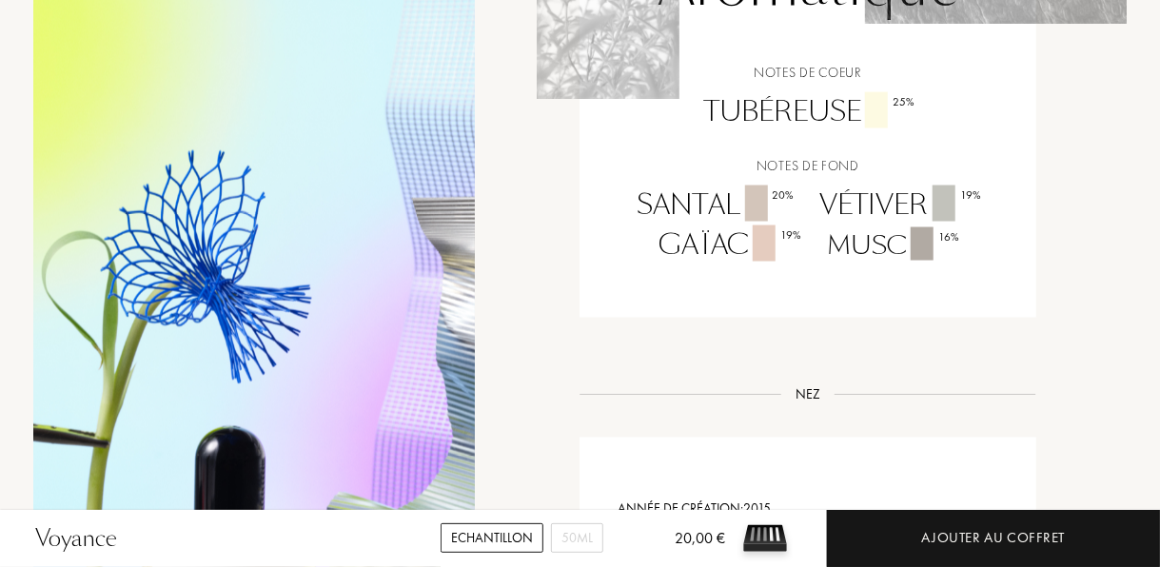
scroll to position [1366, 0]
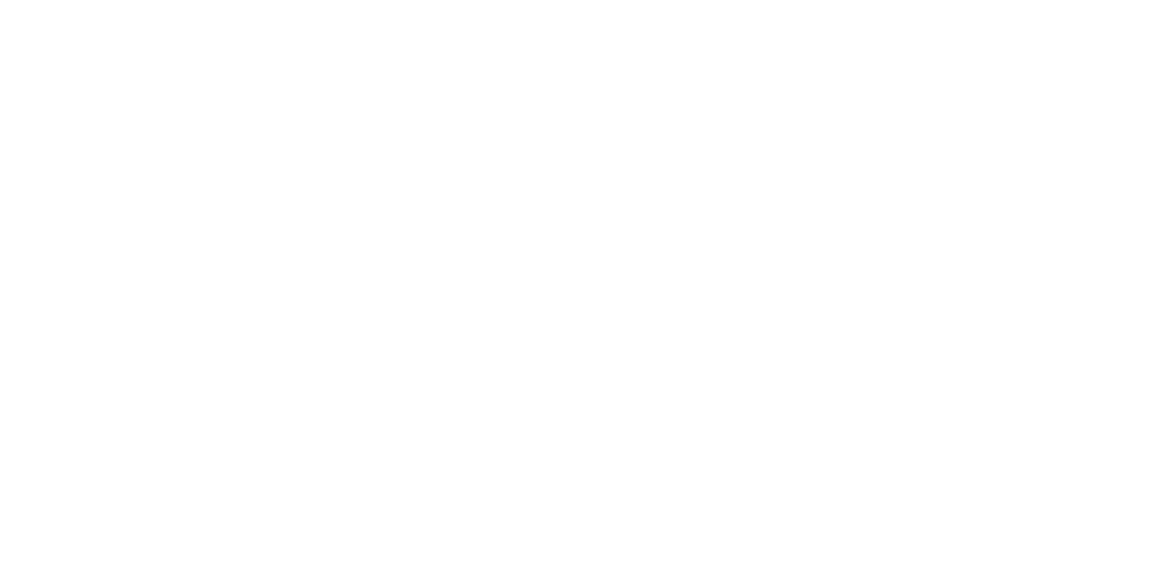
select select "FR"
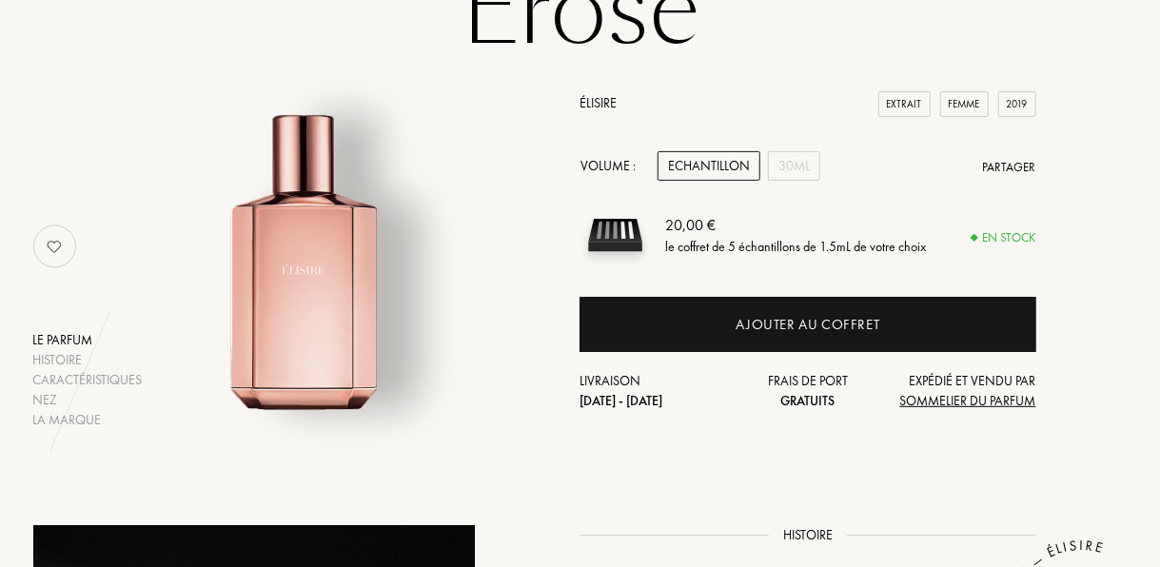
scroll to position [191, 0]
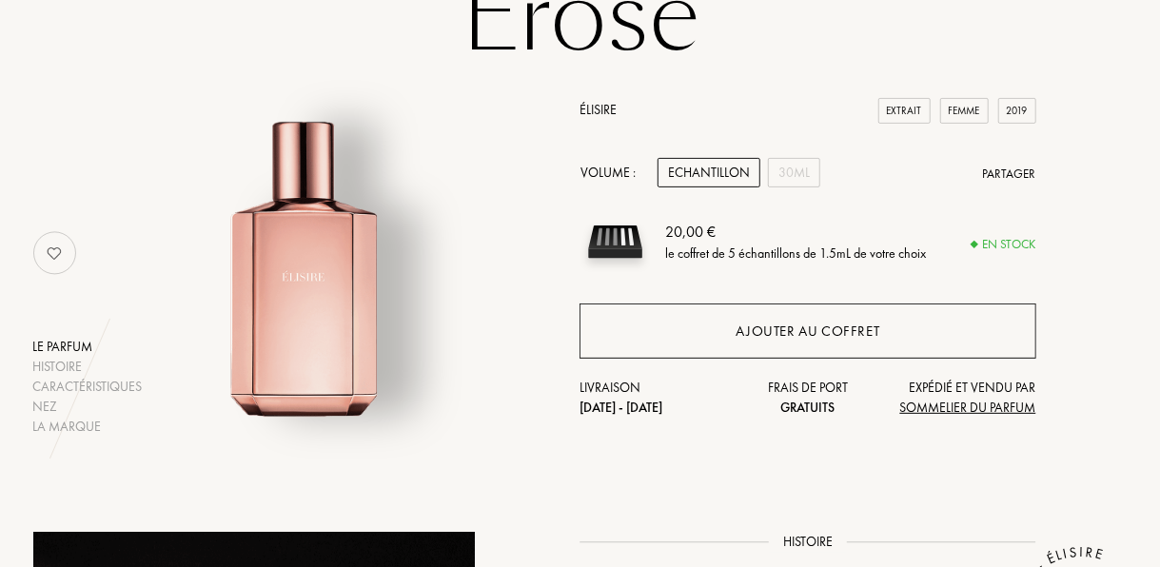
click at [787, 331] on div "Ajouter au coffret" at bounding box center [809, 332] width 144 height 22
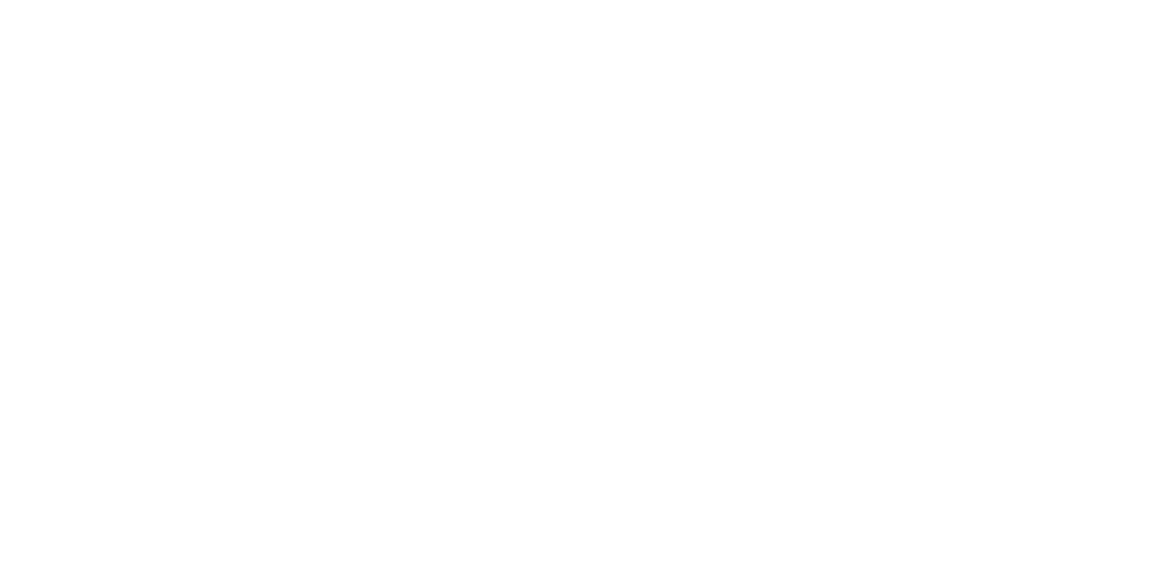
select select "FR"
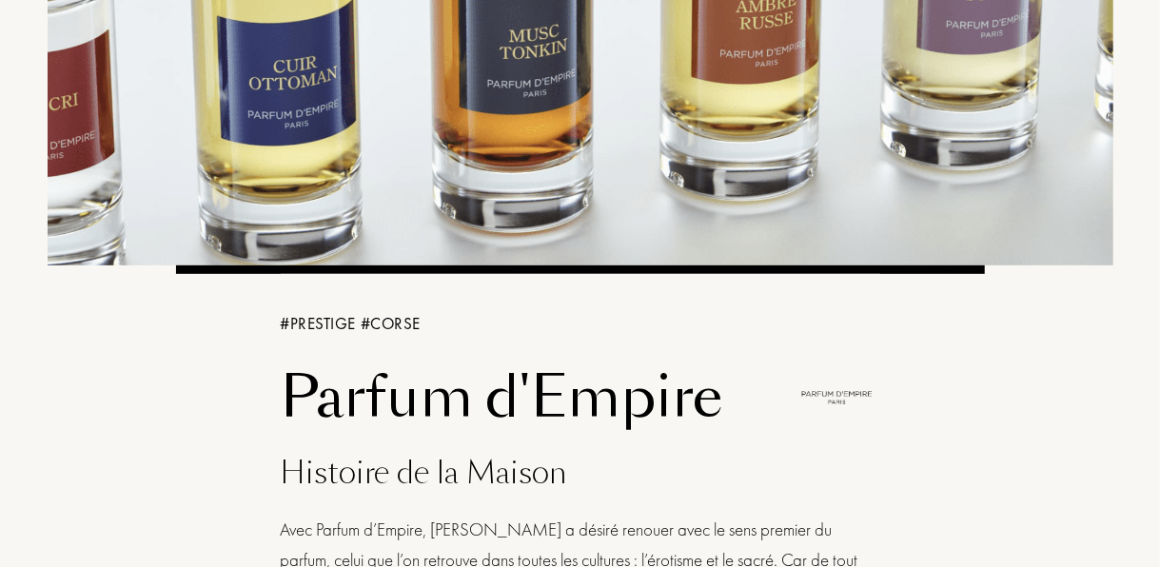
scroll to position [322, 0]
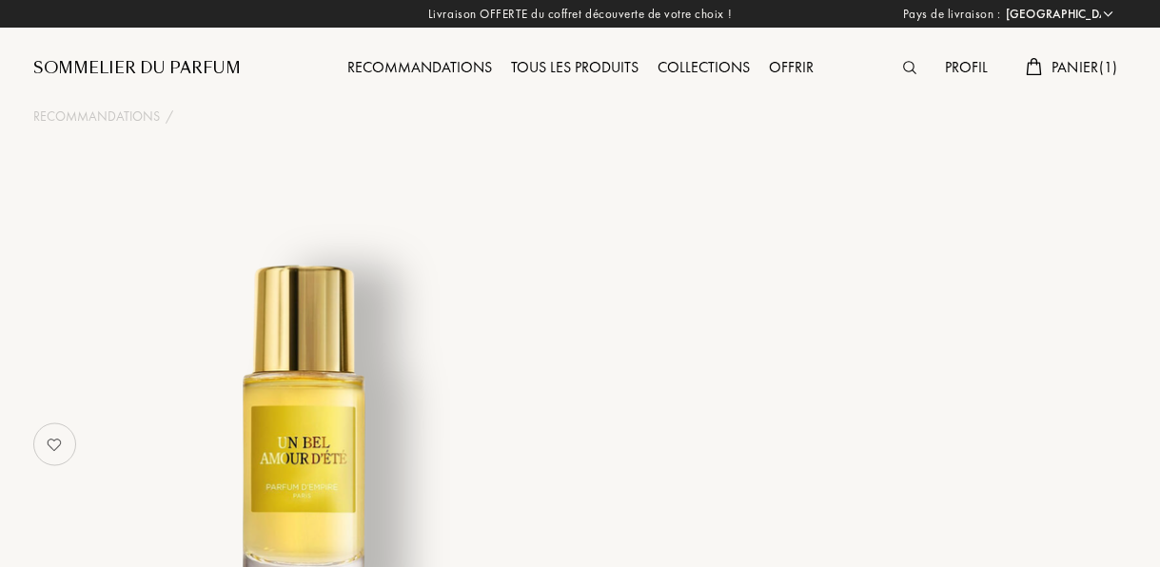
select select "FR"
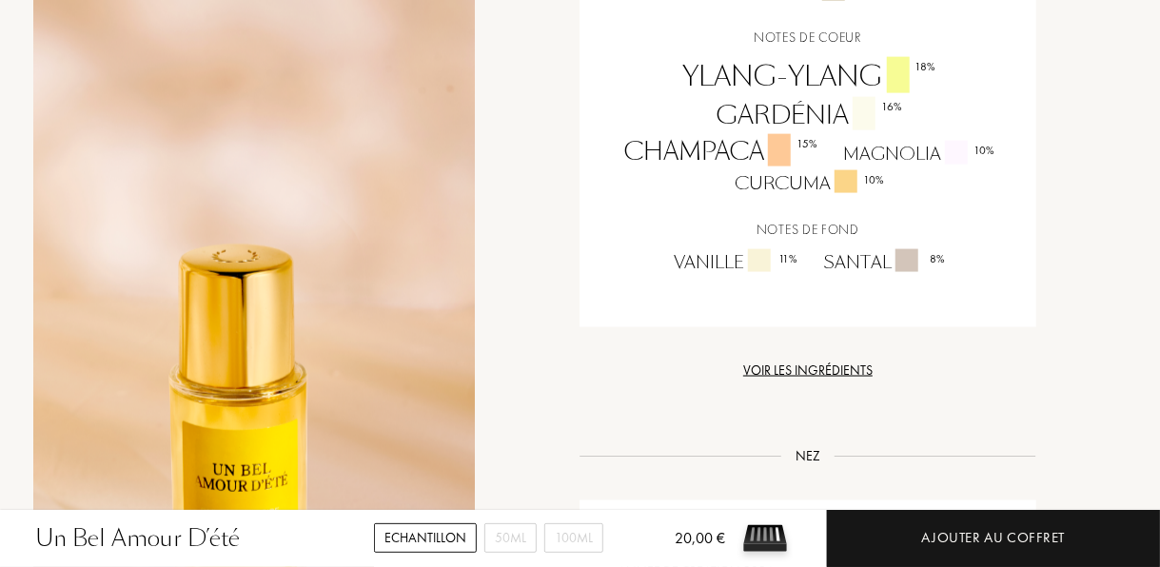
scroll to position [1279, 0]
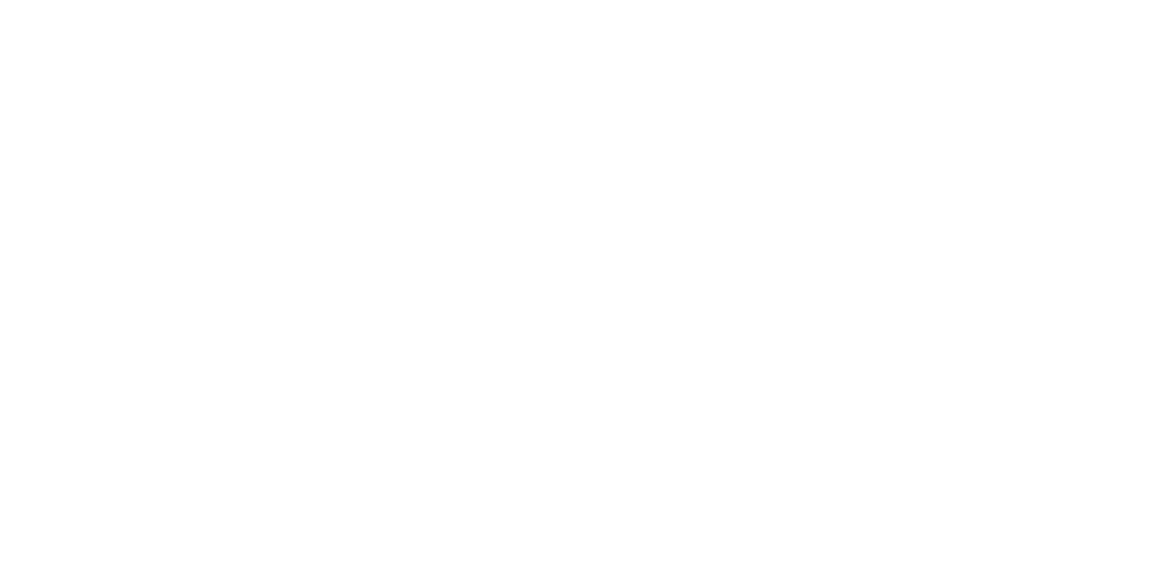
select select "FR"
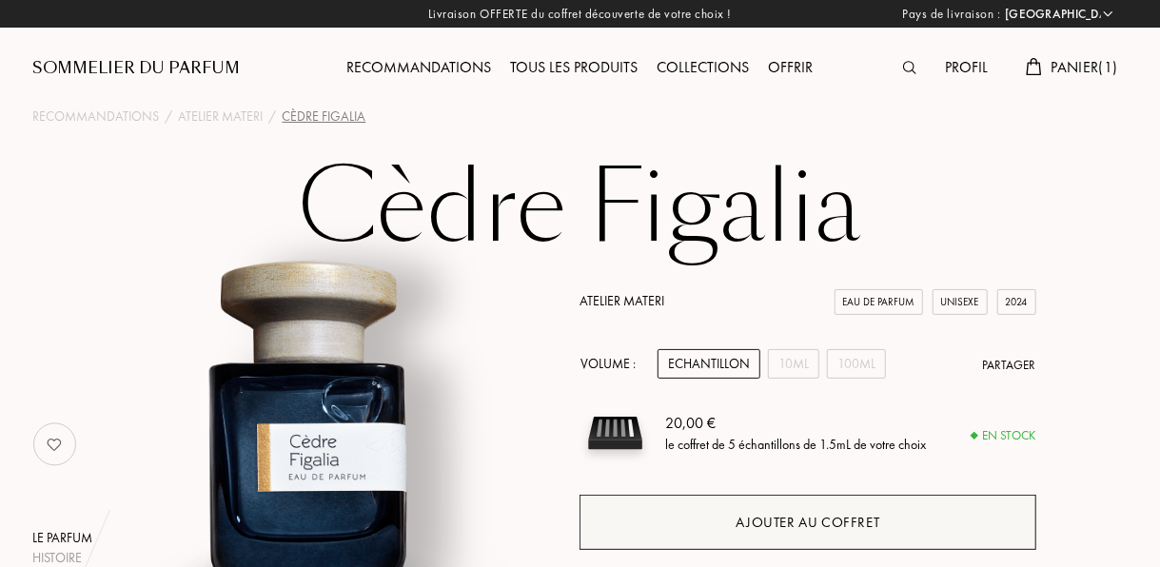
click at [783, 510] on div "Ajouter au coffret" at bounding box center [808, 522] width 456 height 55
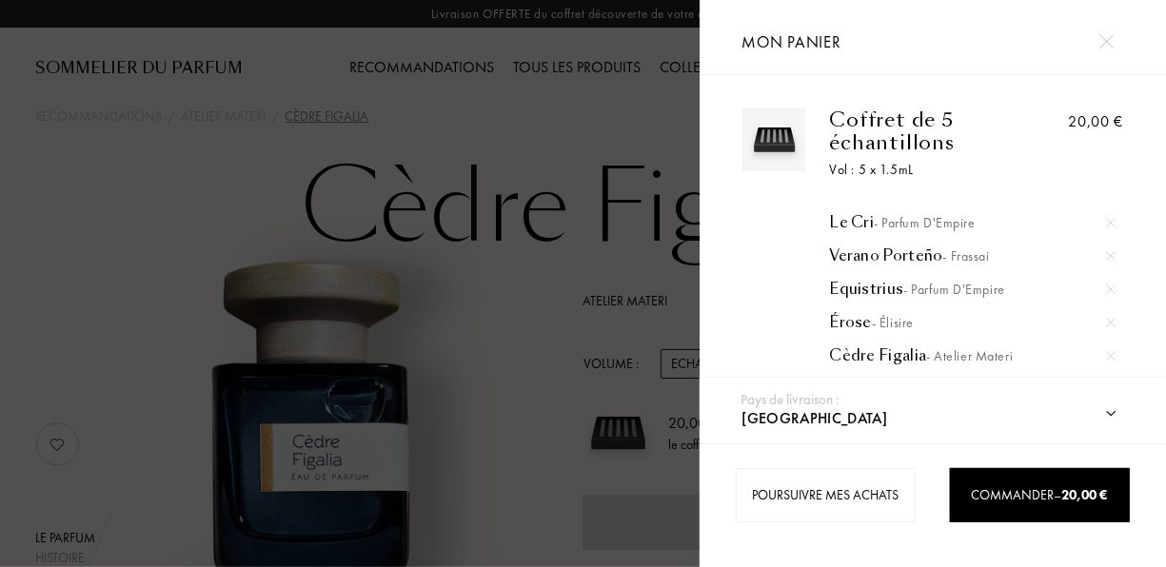
click at [1111, 40] on img at bounding box center [1106, 41] width 14 height 14
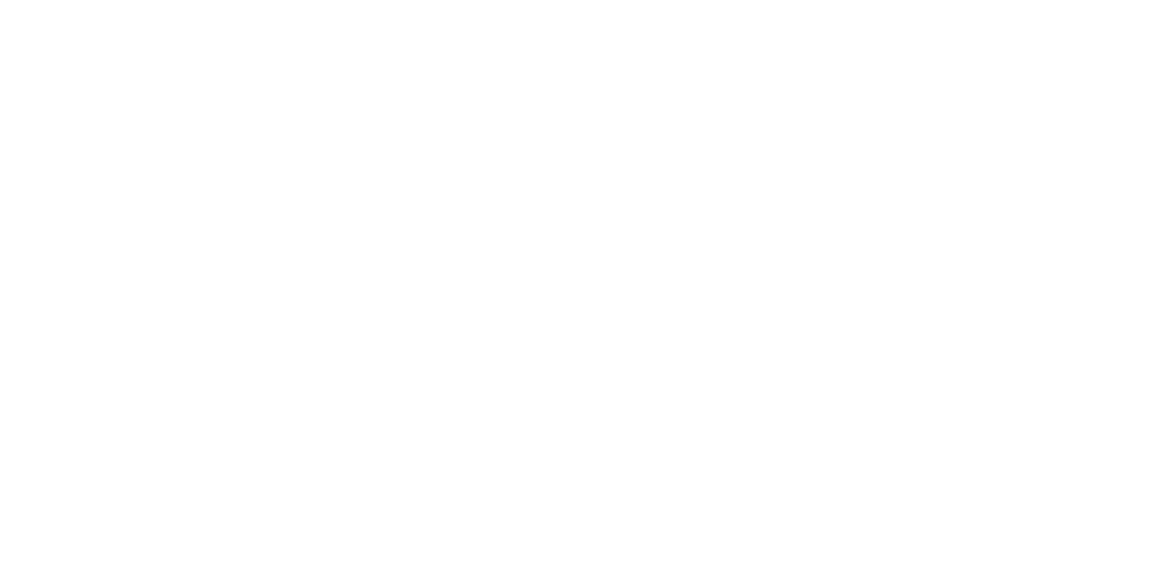
select select "FR"
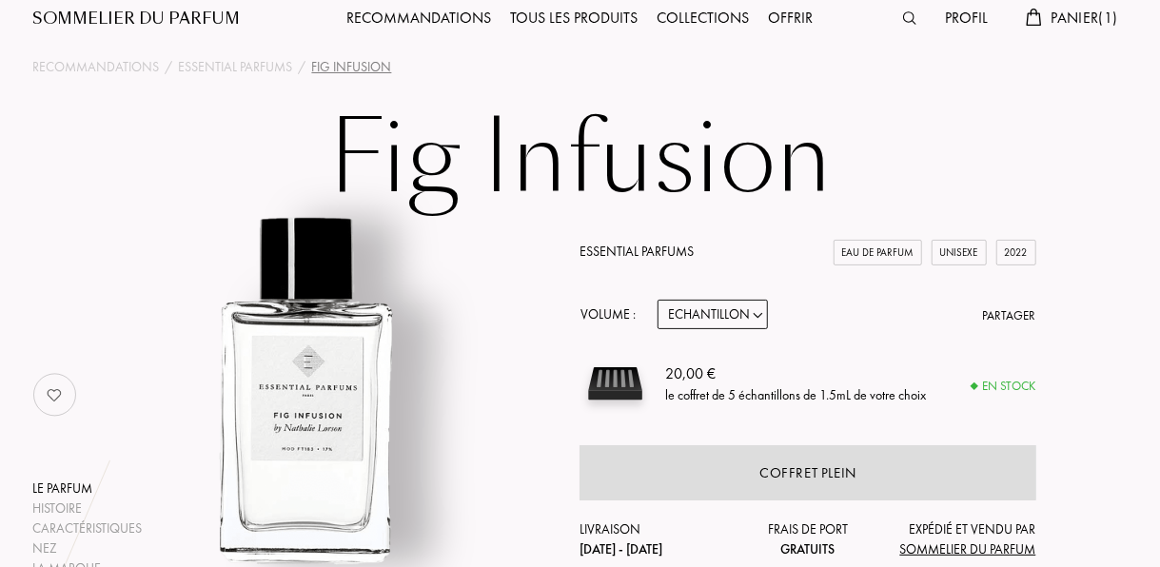
scroll to position [2, 0]
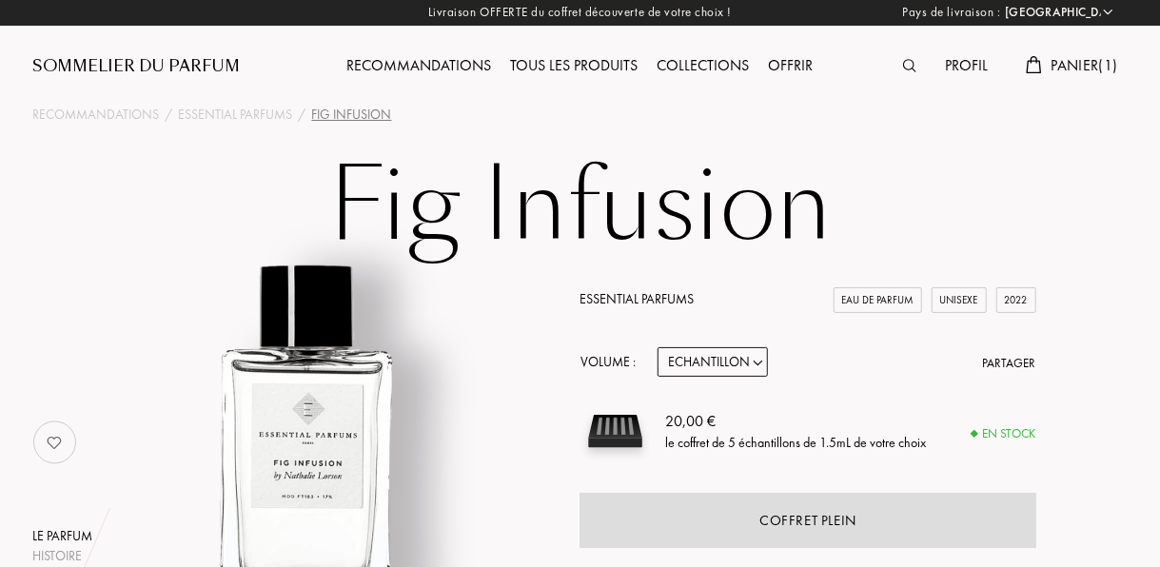
click at [748, 363] on select "Echantillon 10mL 100mL 150mL" at bounding box center [713, 362] width 110 height 30
select select "3"
click at [658, 348] on select "Echantillon 10mL 100mL 150mL" at bounding box center [713, 362] width 110 height 30
select select "3"
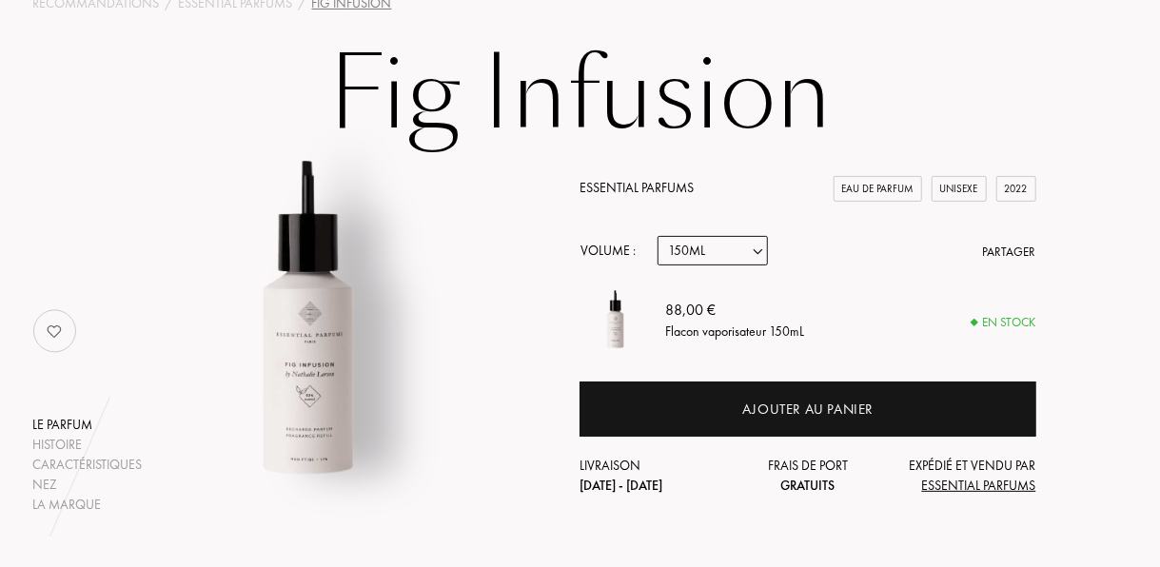
scroll to position [131, 0]
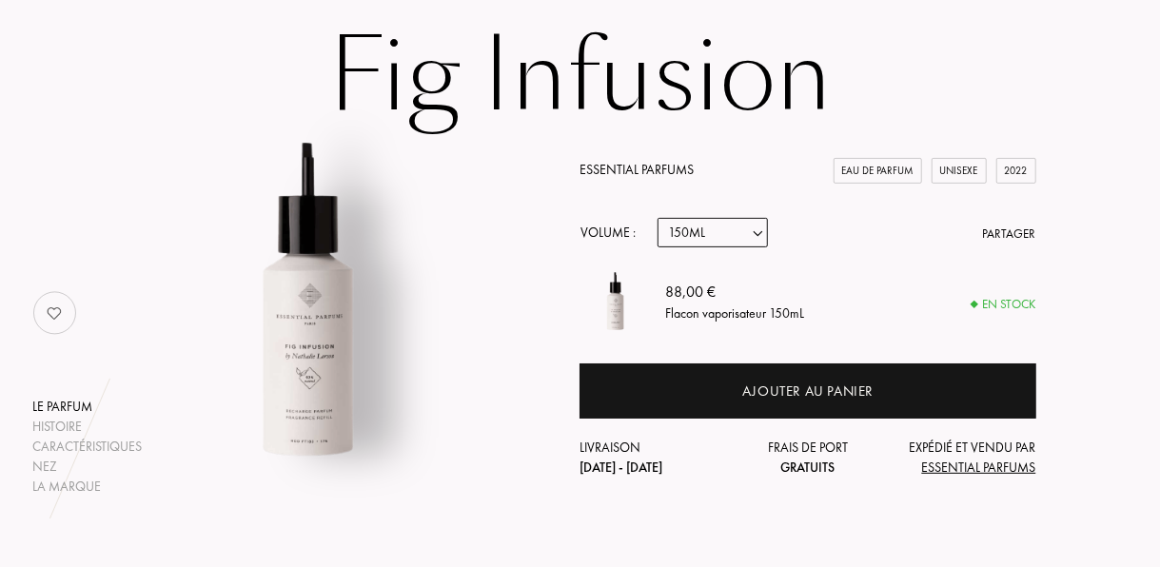
click at [736, 228] on select "Echantillon 10mL 100mL 150mL" at bounding box center [713, 233] width 110 height 30
select select "1"
click at [658, 219] on select "Echantillon 10mL 100mL 150mL" at bounding box center [713, 233] width 110 height 30
select select "1"
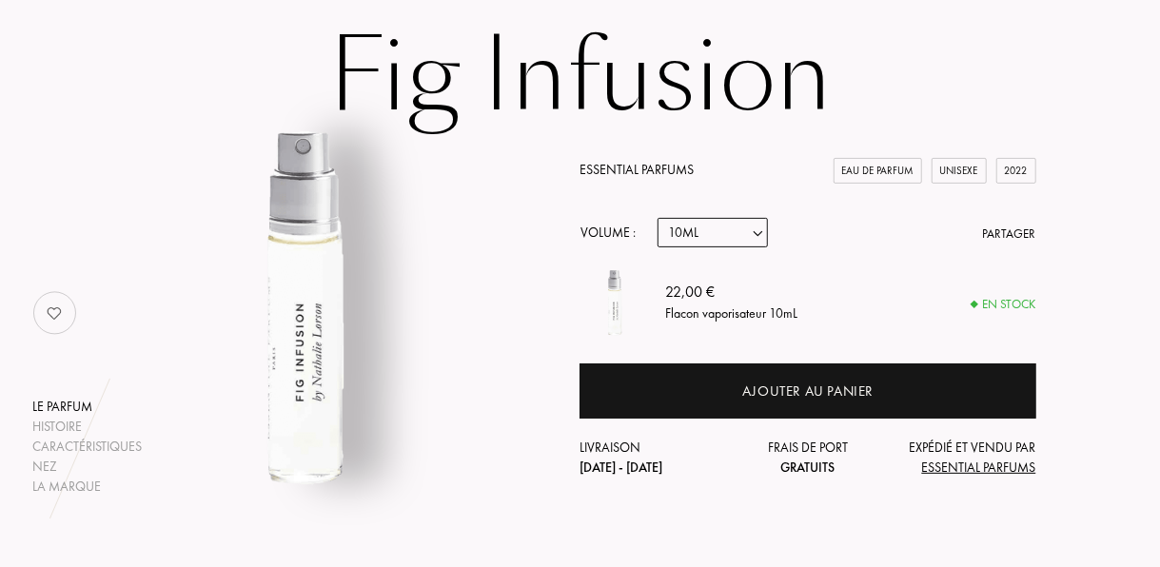
click at [754, 232] on select "Echantillon 10mL 100mL 150mL" at bounding box center [713, 233] width 110 height 30
select select "2"
click at [658, 219] on select "Echantillon 10mL 100mL 150mL" at bounding box center [713, 233] width 110 height 30
select select "2"
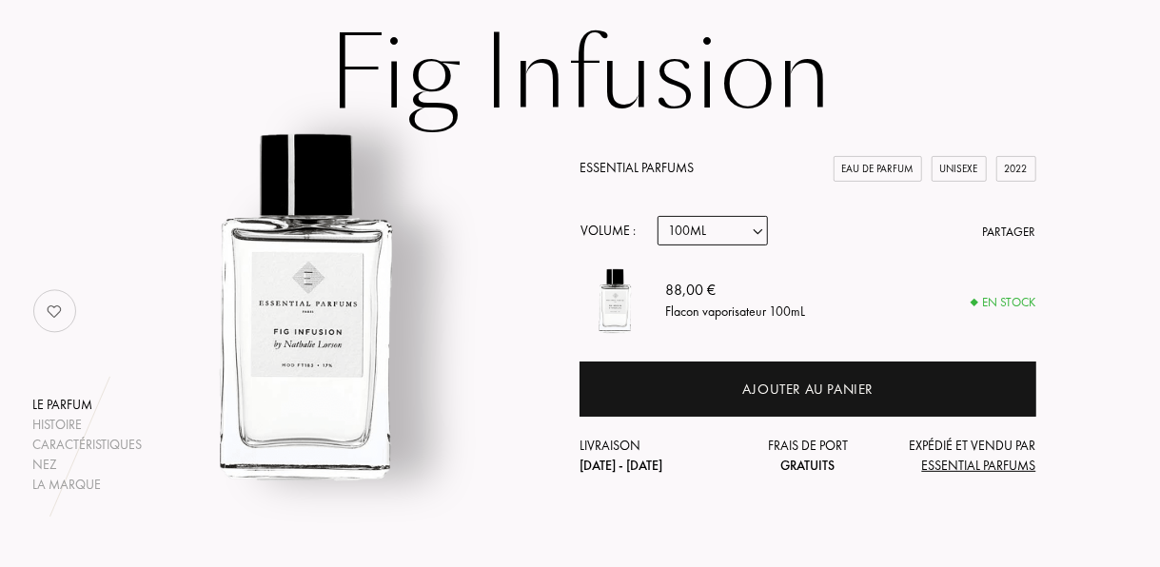
scroll to position [134, 0]
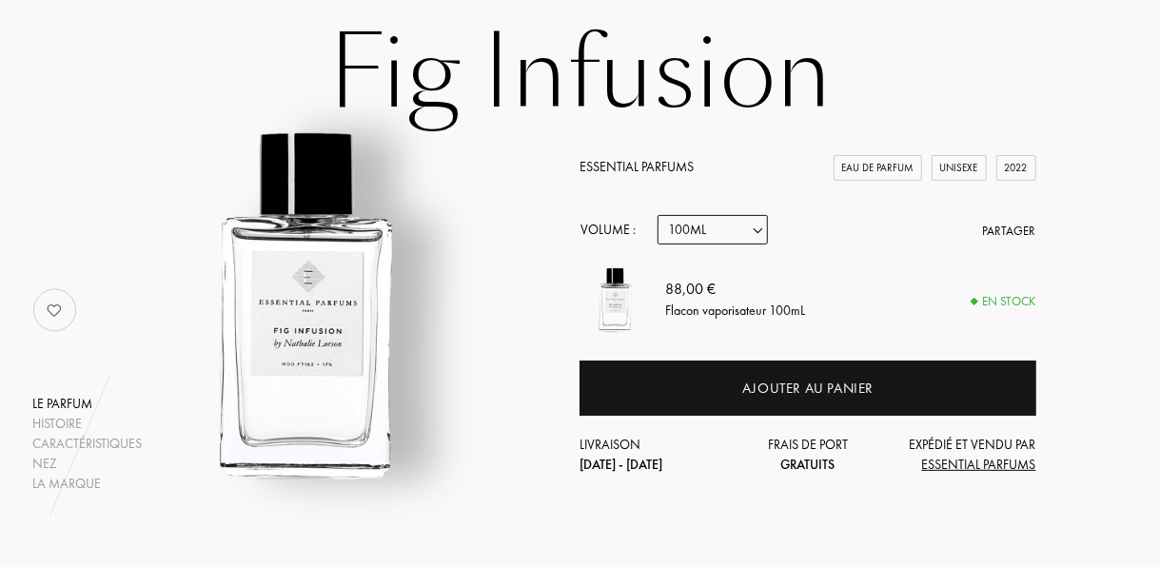
click at [764, 233] on select "Echantillon 10mL 100mL 150mL" at bounding box center [713, 230] width 110 height 30
select select "0"
click at [658, 215] on select "Echantillon 10mL 100mL 150mL" at bounding box center [713, 230] width 110 height 30
select select "0"
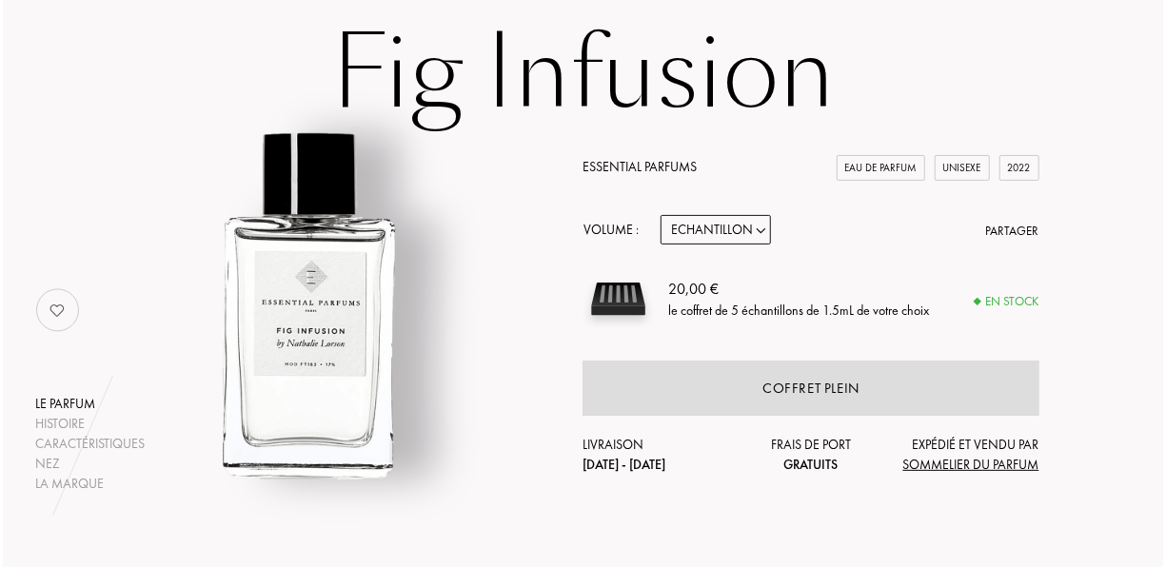
scroll to position [0, 0]
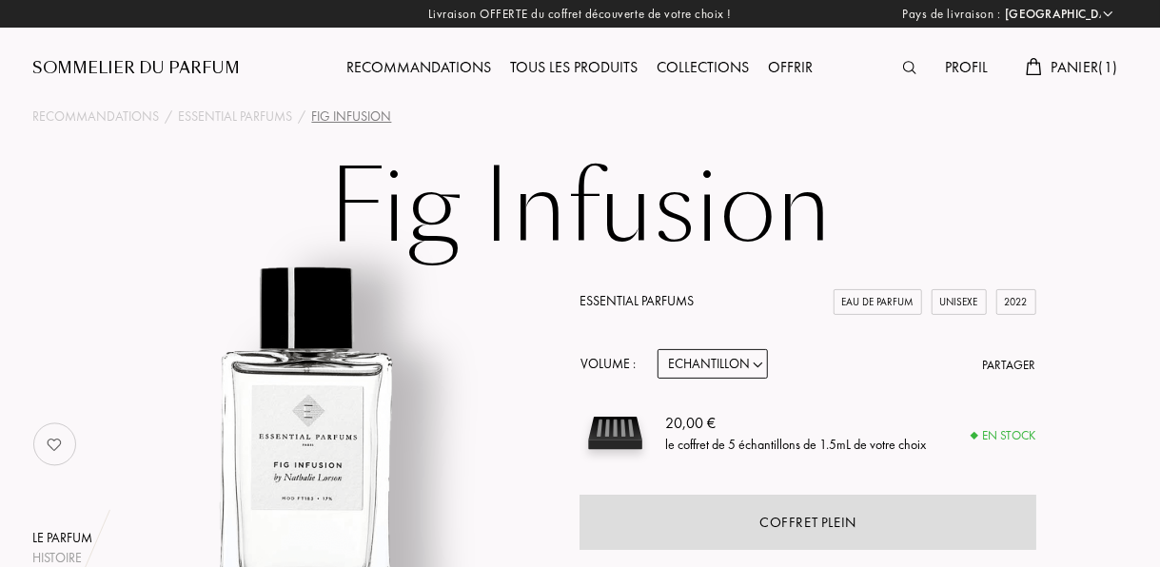
click at [1047, 67] on div "Panier ( 1 )" at bounding box center [1071, 68] width 110 height 25
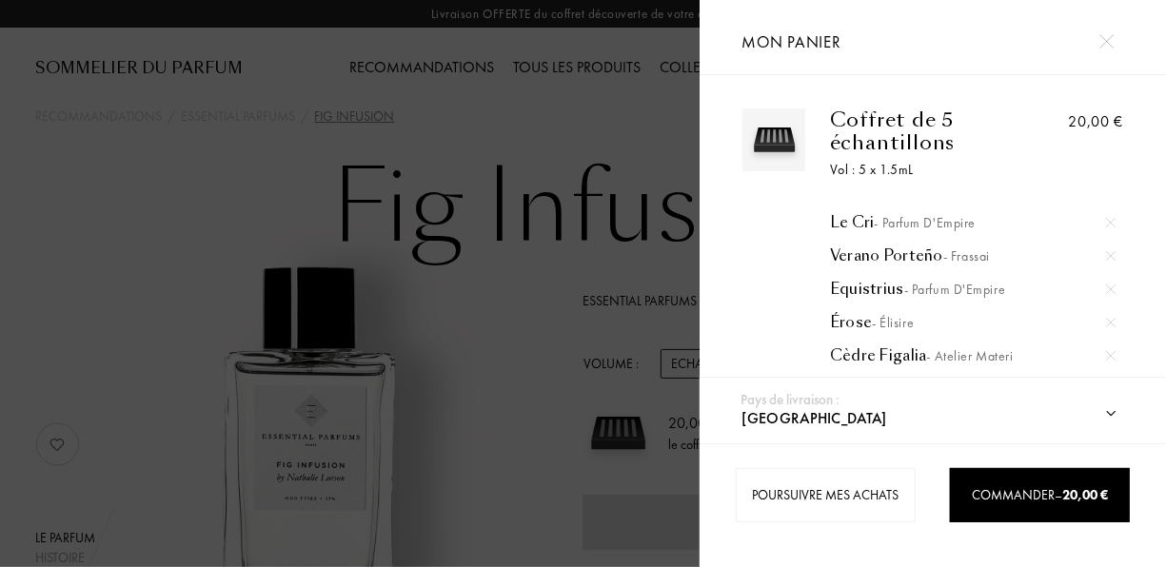
click at [867, 219] on div "Le Cri - Parfum d'Empire" at bounding box center [973, 222] width 286 height 19
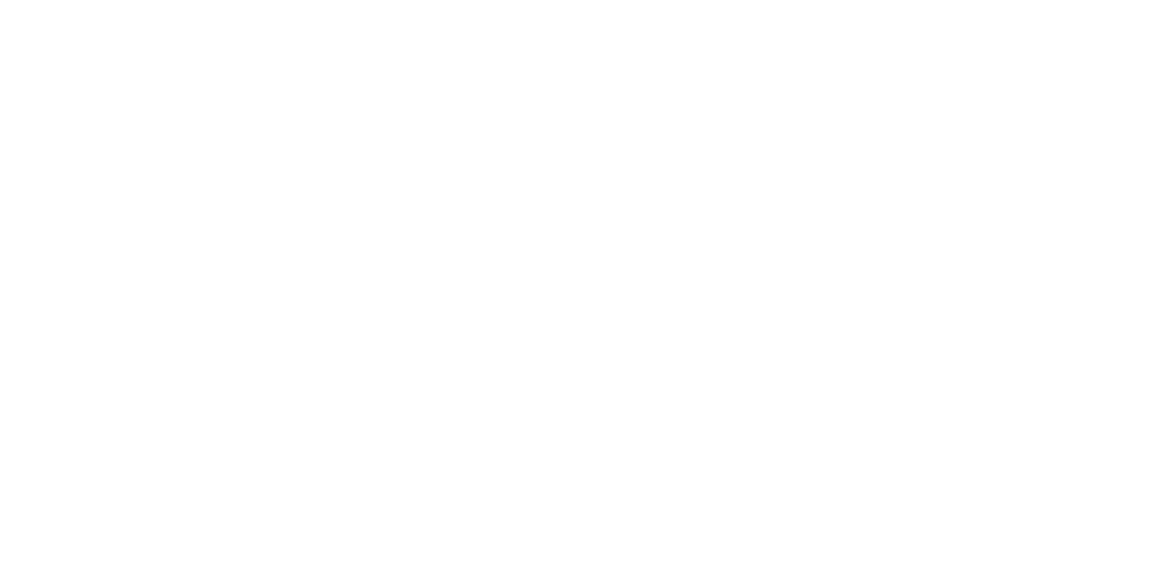
select select "FR"
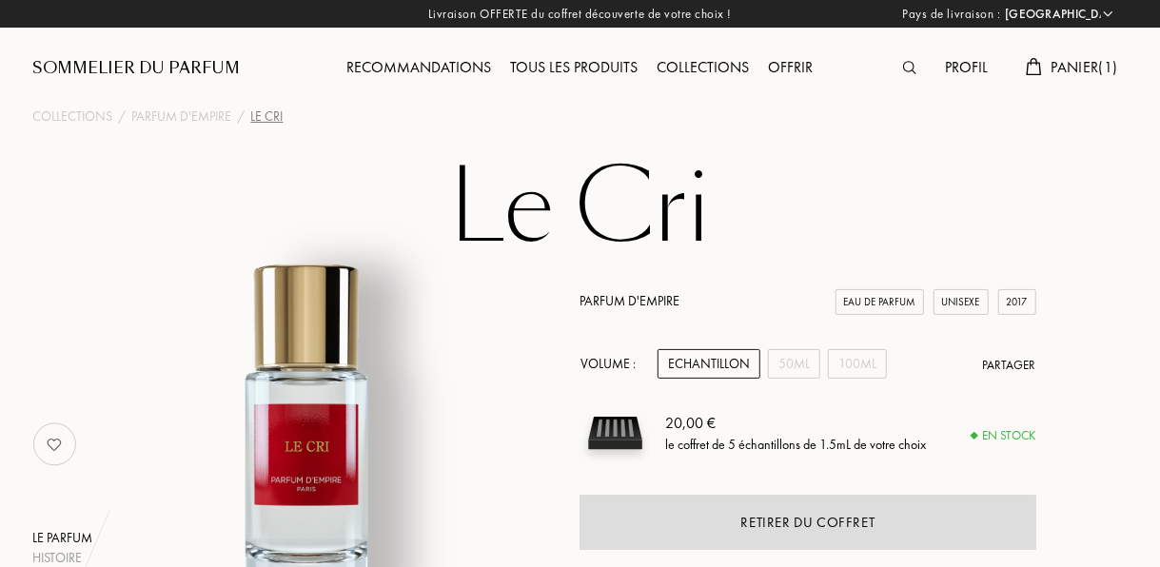
click at [1052, 70] on span "Panier ( 1 )" at bounding box center [1085, 67] width 67 height 20
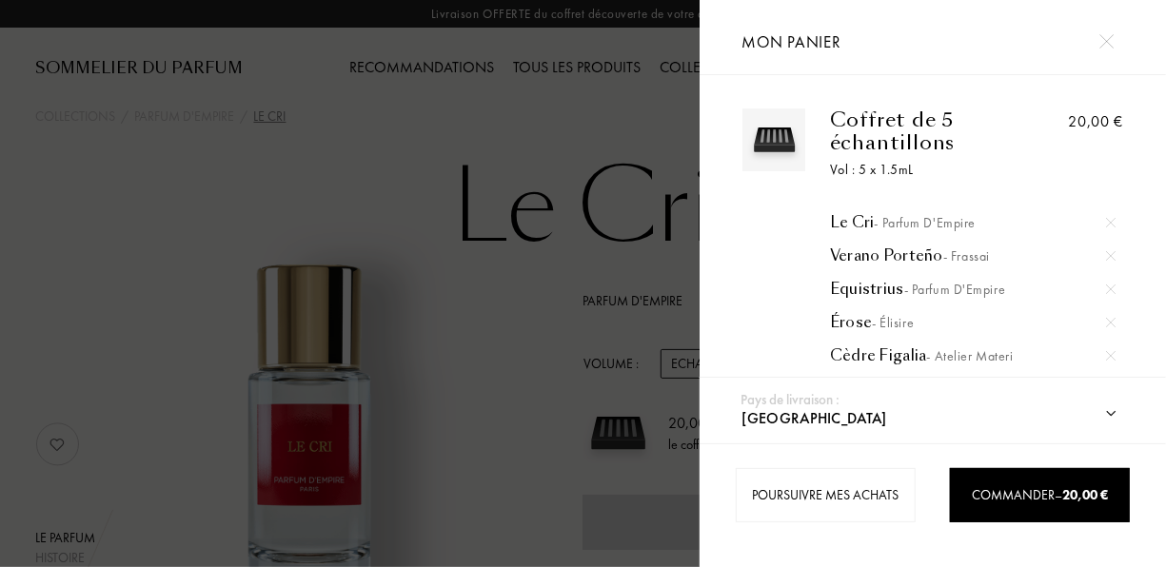
click at [897, 256] on div "Verano Porteño - Frassai" at bounding box center [973, 255] width 286 height 19
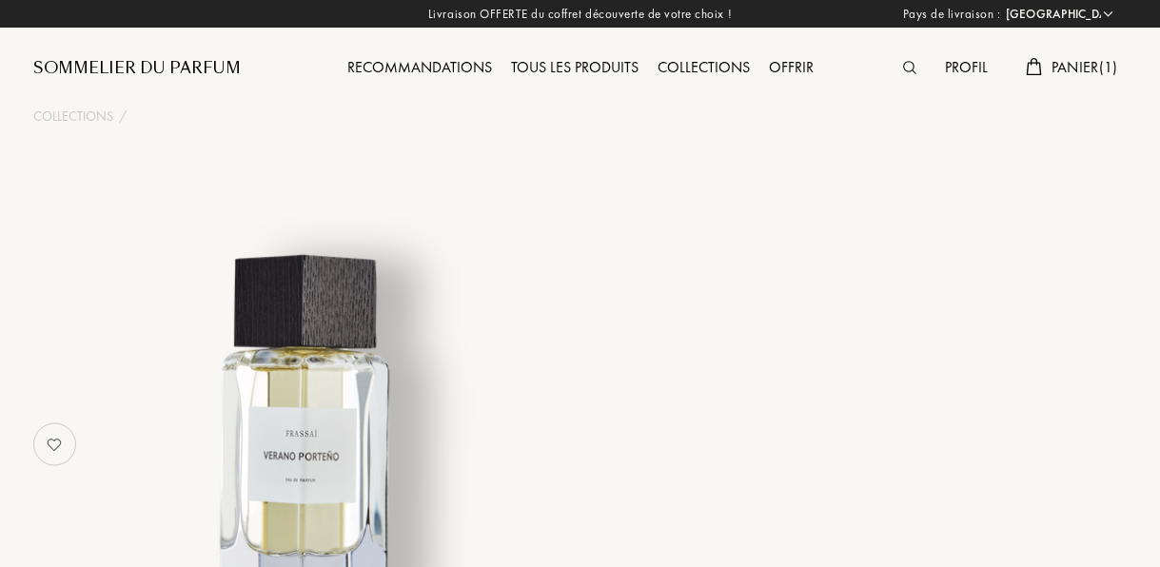
select select "FR"
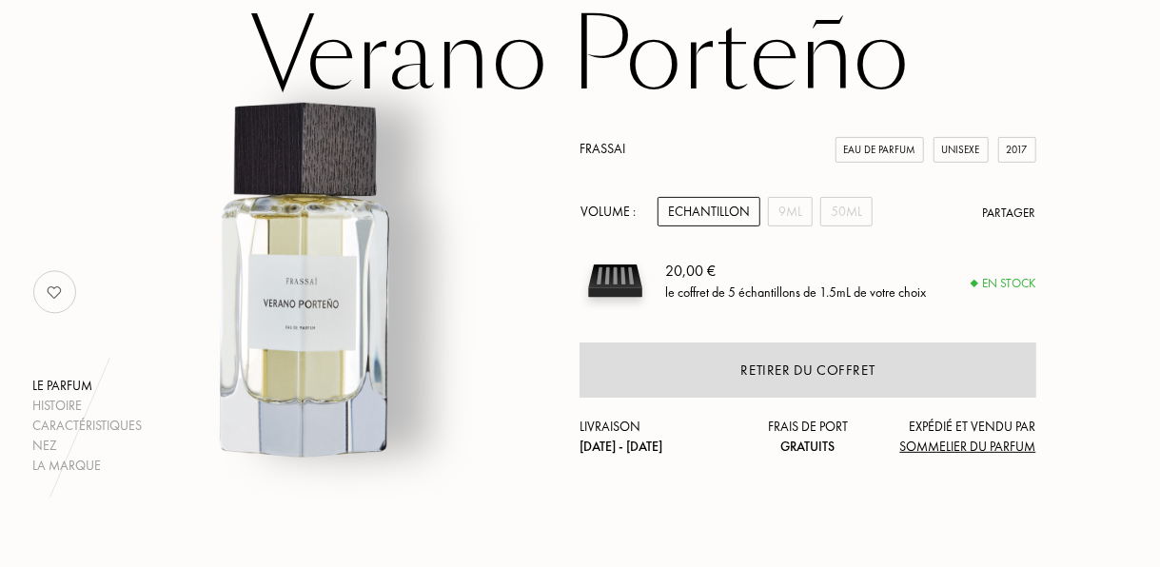
scroll to position [153, 0]
click at [860, 206] on div "50mL" at bounding box center [846, 211] width 52 height 30
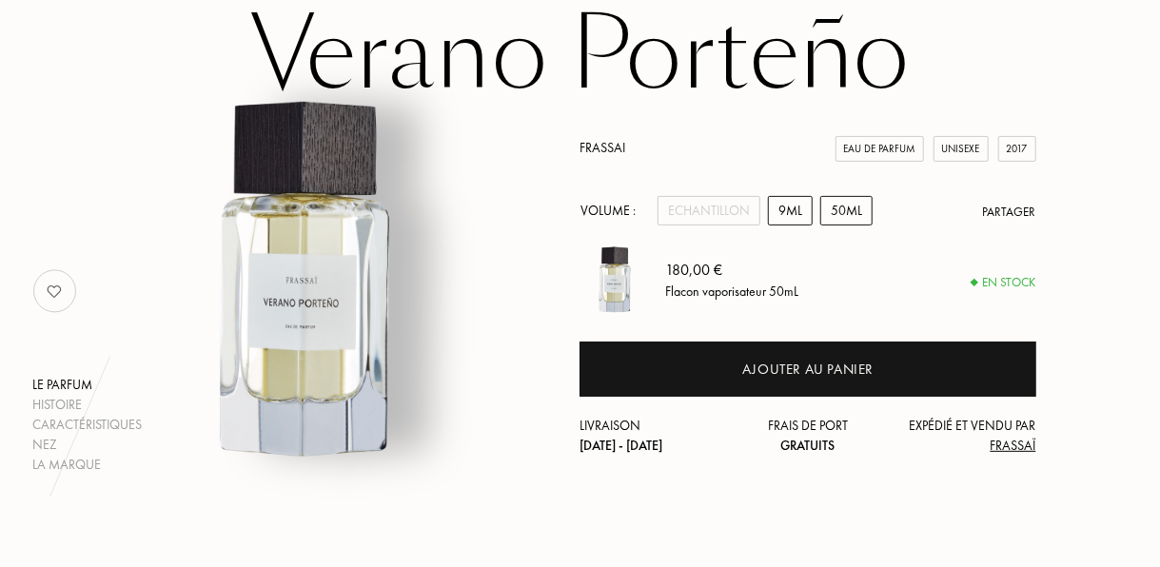
click at [799, 212] on div "9mL" at bounding box center [790, 211] width 45 height 30
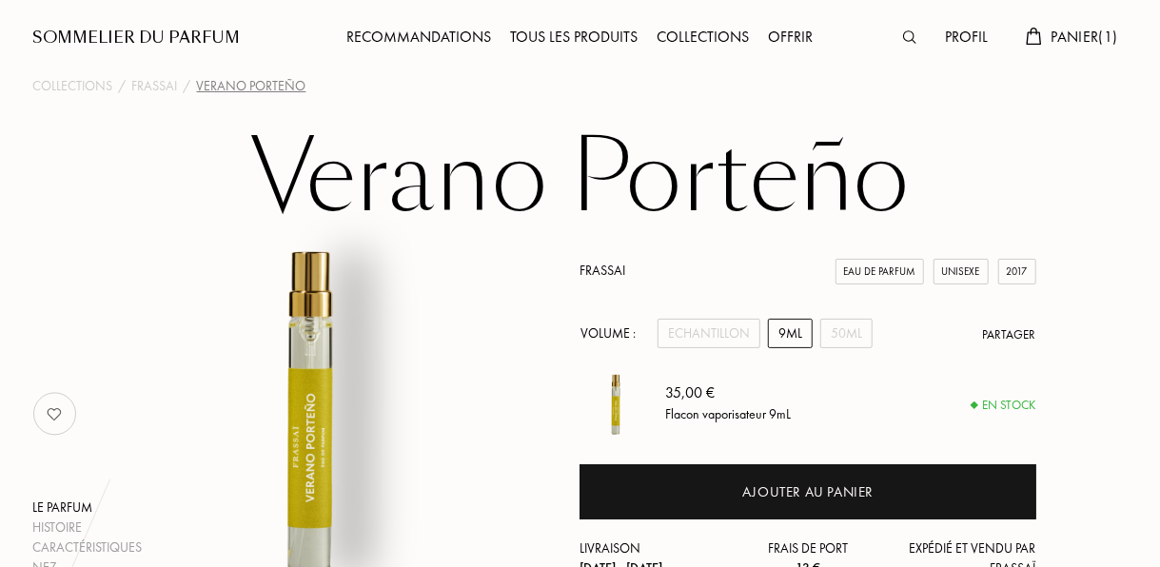
scroll to position [0, 0]
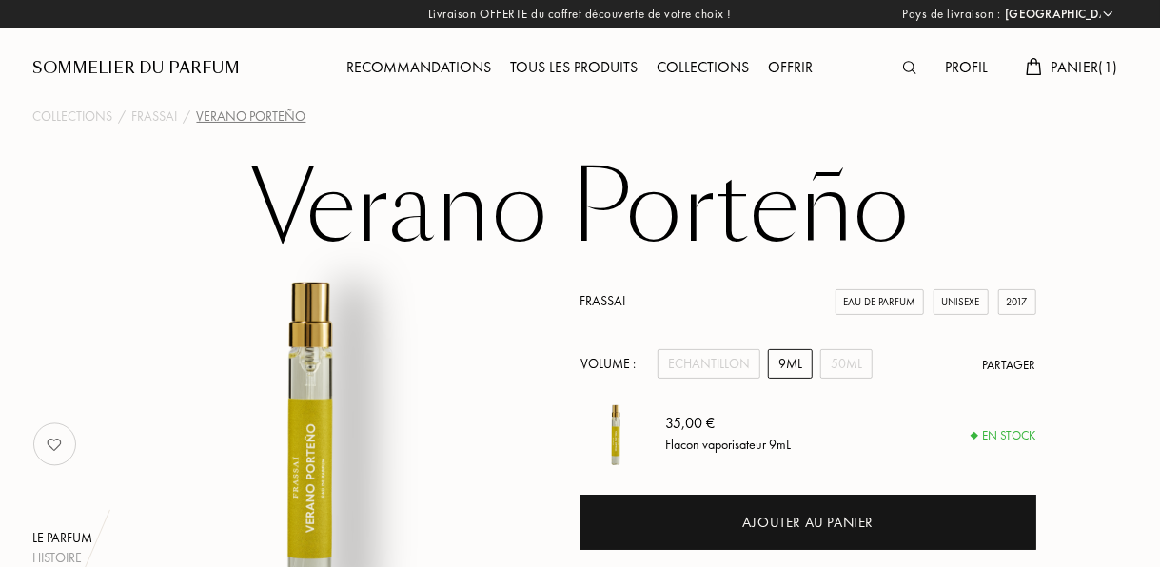
click at [950, 70] on div "Profil" at bounding box center [967, 68] width 62 height 25
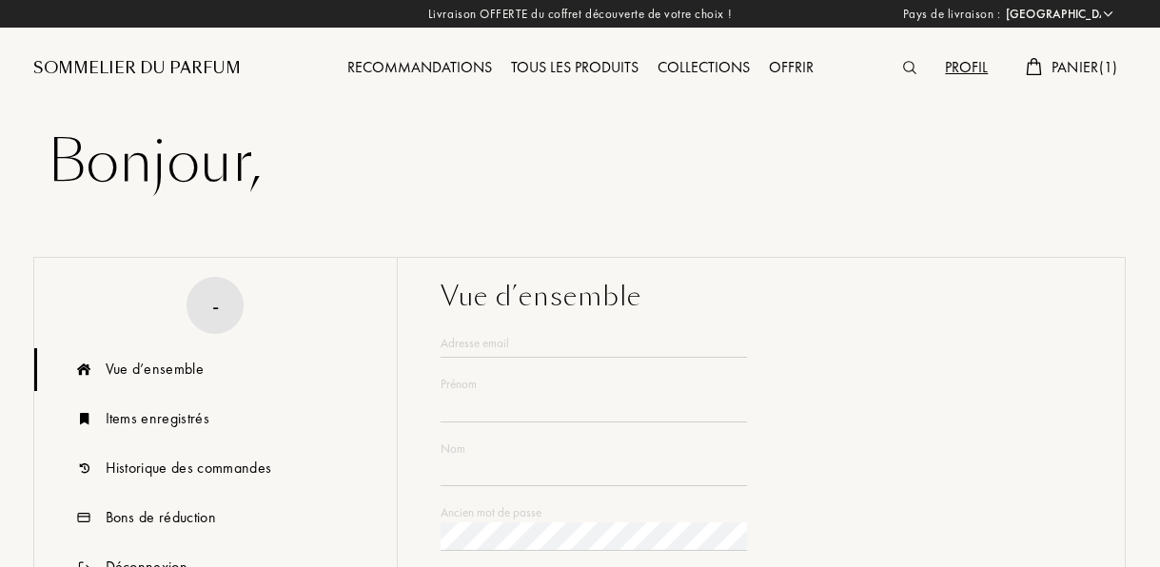
select select "FR"
type input "Christel"
type input "EID"
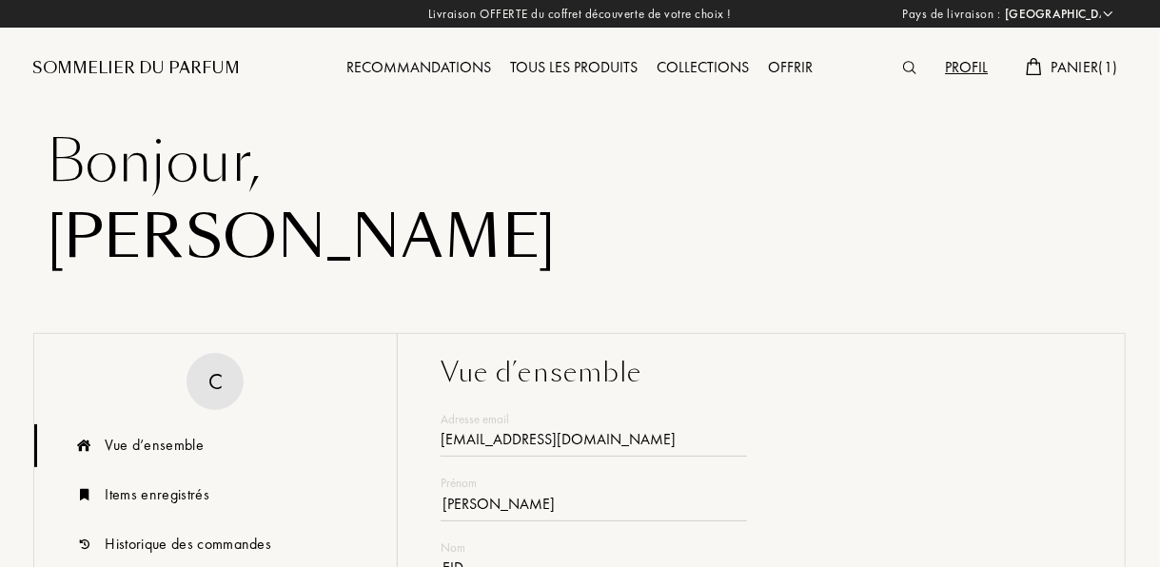
click at [1057, 69] on span "Panier ( 1 )" at bounding box center [1085, 67] width 67 height 20
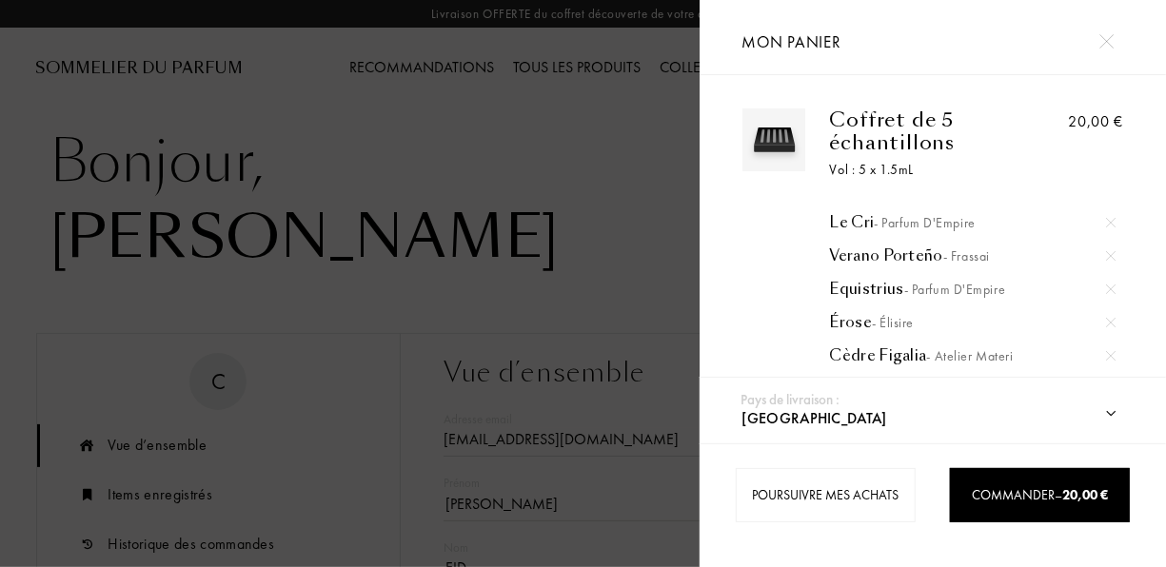
click at [857, 290] on div "Equistrius - Parfum d'Empire" at bounding box center [973, 289] width 286 height 19
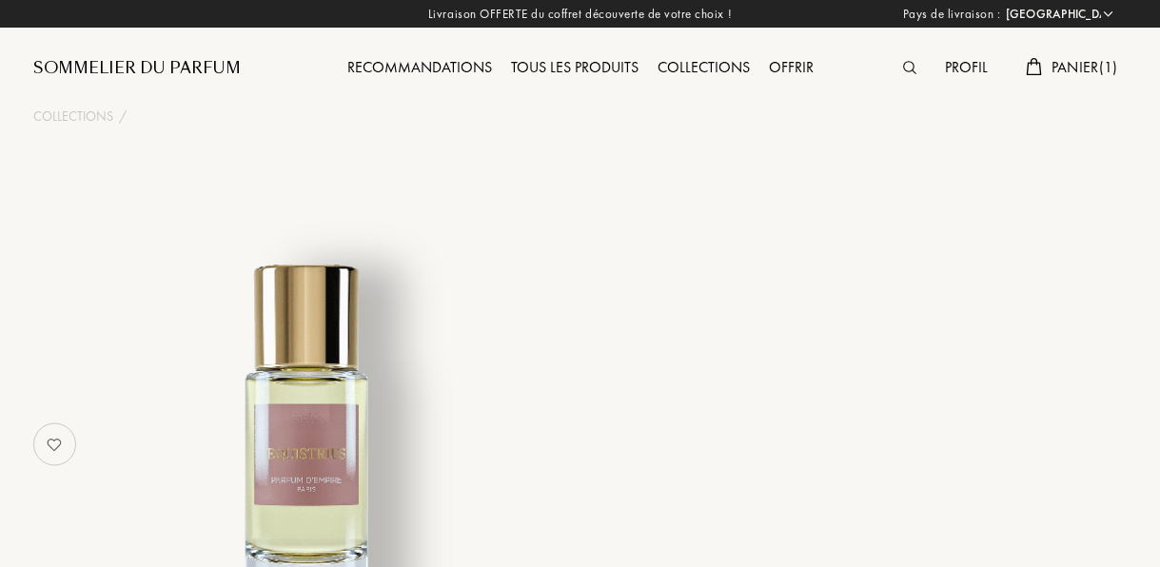
select select "FR"
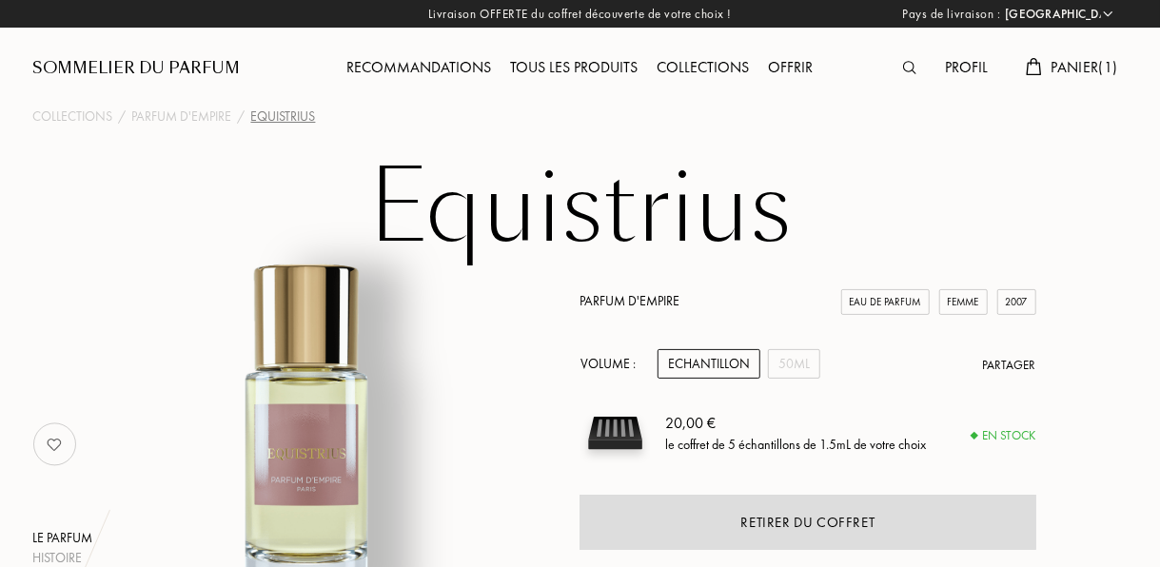
click at [1052, 73] on span "Panier ( 1 )" at bounding box center [1085, 67] width 67 height 20
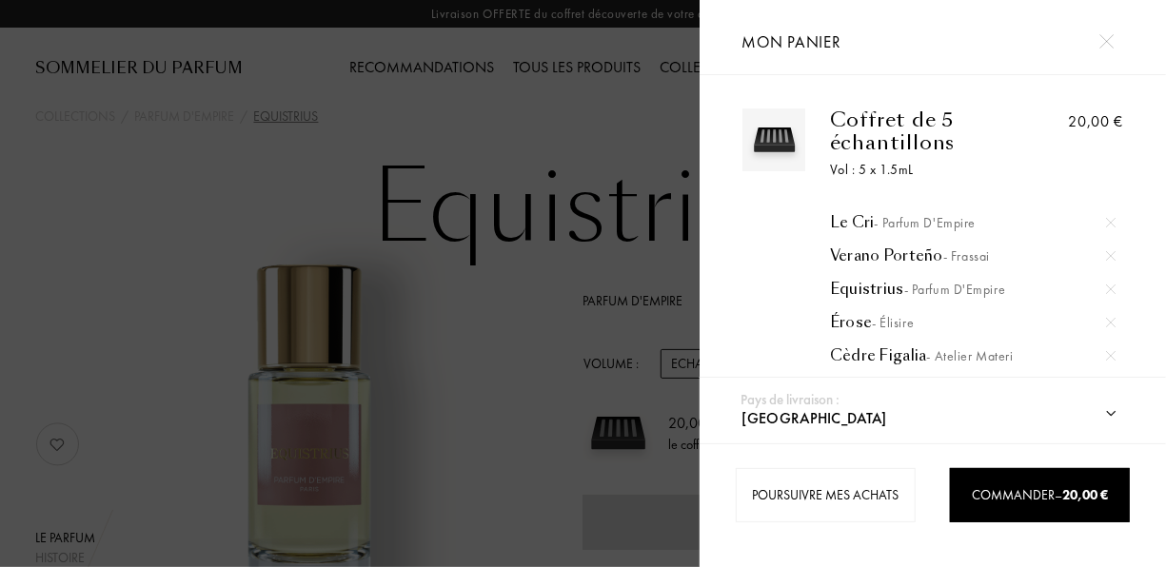
click at [852, 325] on div "Érose - Élisire" at bounding box center [973, 322] width 286 height 19
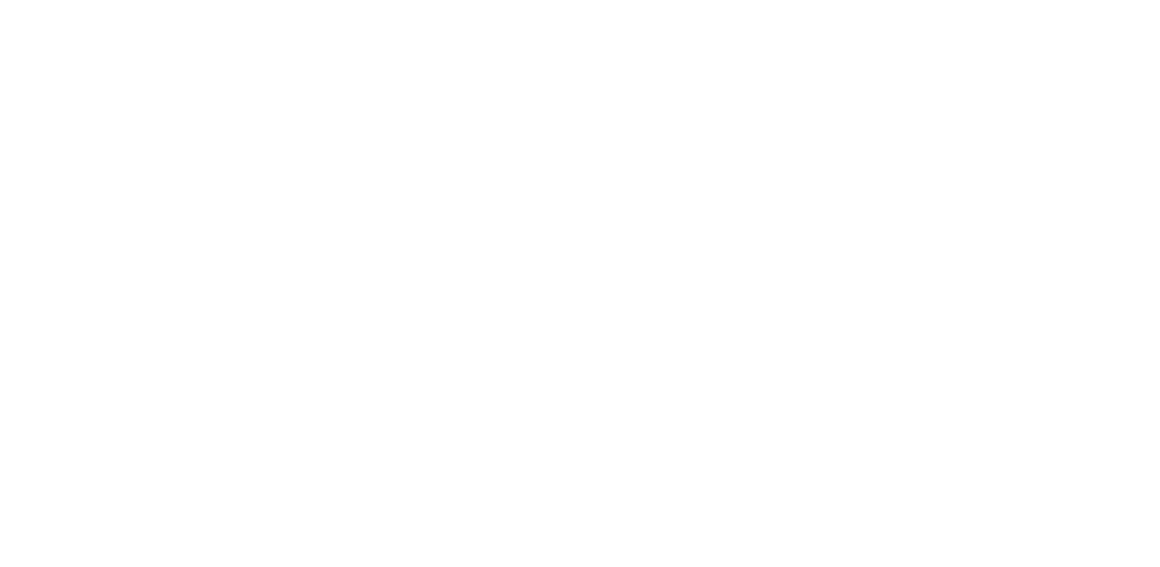
select select "FR"
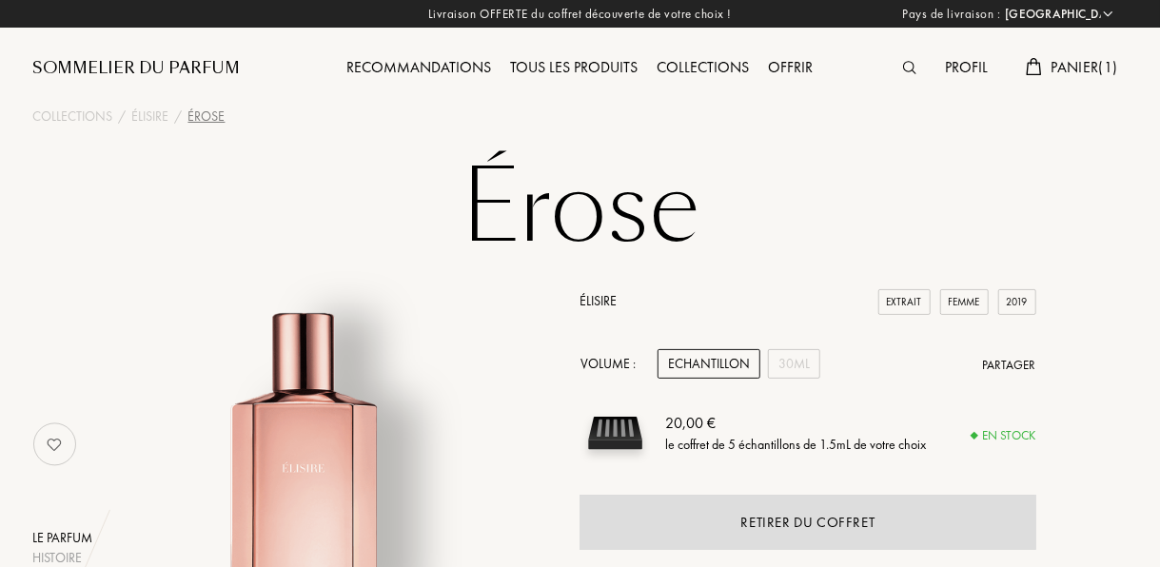
click at [1086, 58] on span "Panier ( 1 )" at bounding box center [1085, 67] width 67 height 20
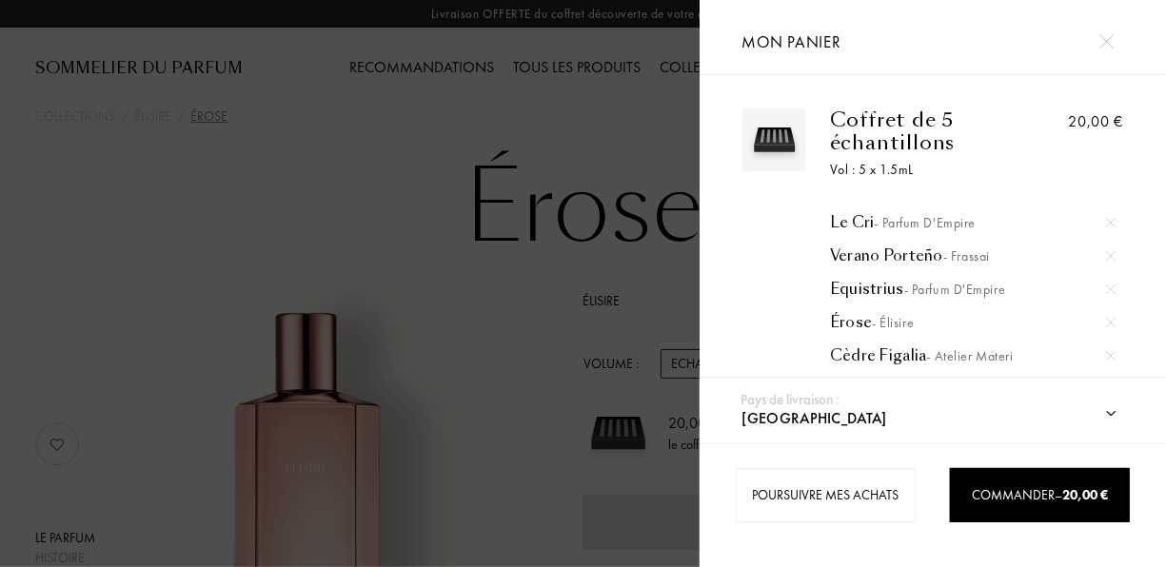
click at [883, 256] on div "Verano Porteño - Frassai" at bounding box center [973, 255] width 286 height 19
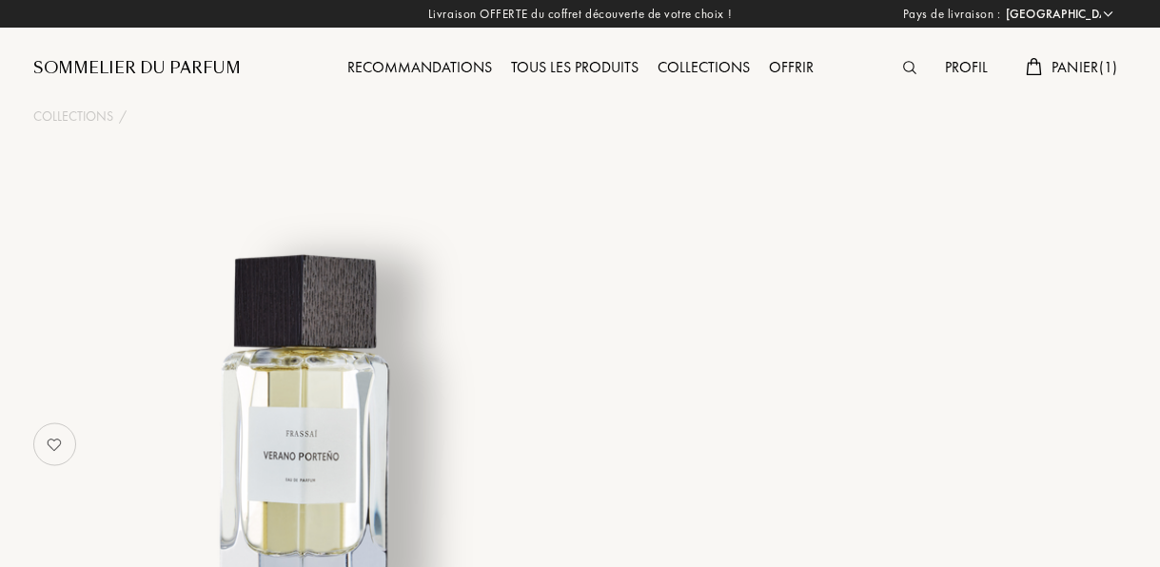
select select "FR"
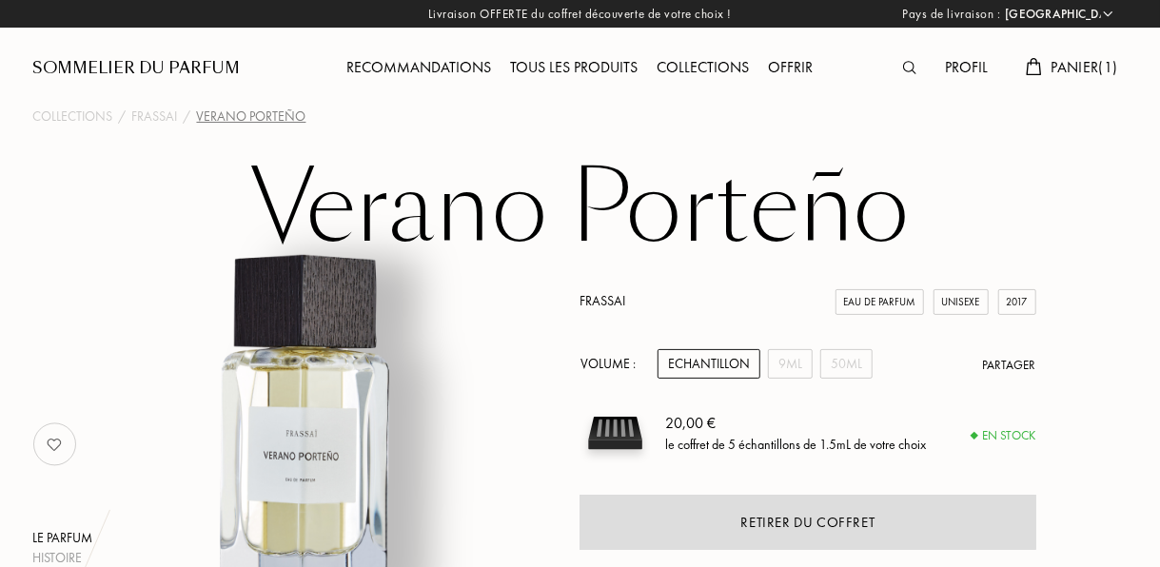
click at [1057, 68] on span "Panier ( 1 )" at bounding box center [1085, 67] width 67 height 20
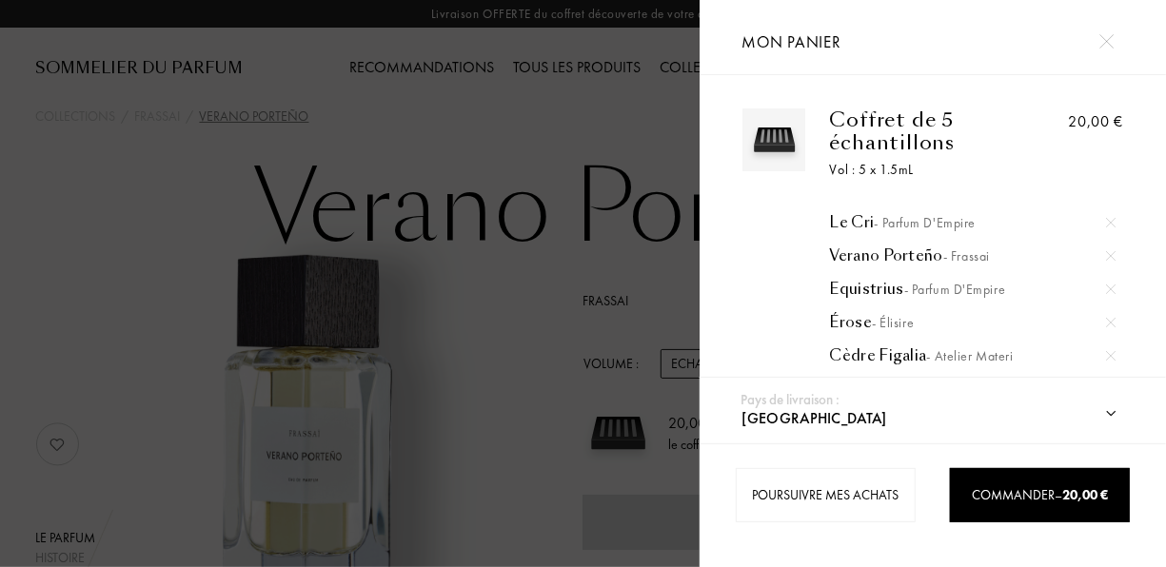
click at [869, 289] on div "Equistrius - Parfum d'Empire" at bounding box center [973, 289] width 286 height 19
click at [1116, 34] on div at bounding box center [1106, 41] width 33 height 33
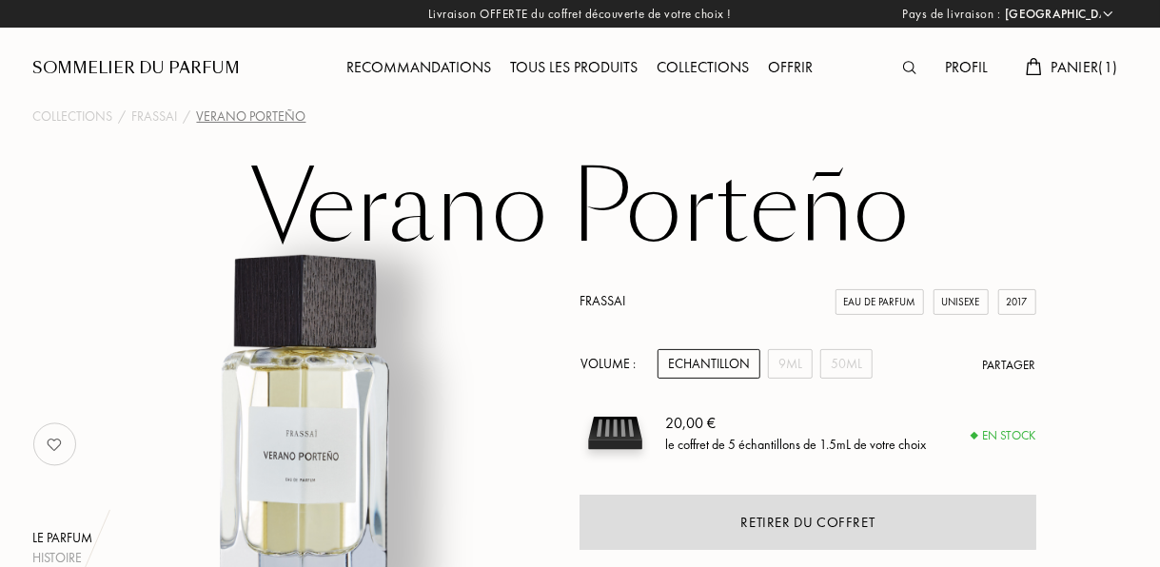
click at [906, 69] on img at bounding box center [909, 67] width 13 height 13
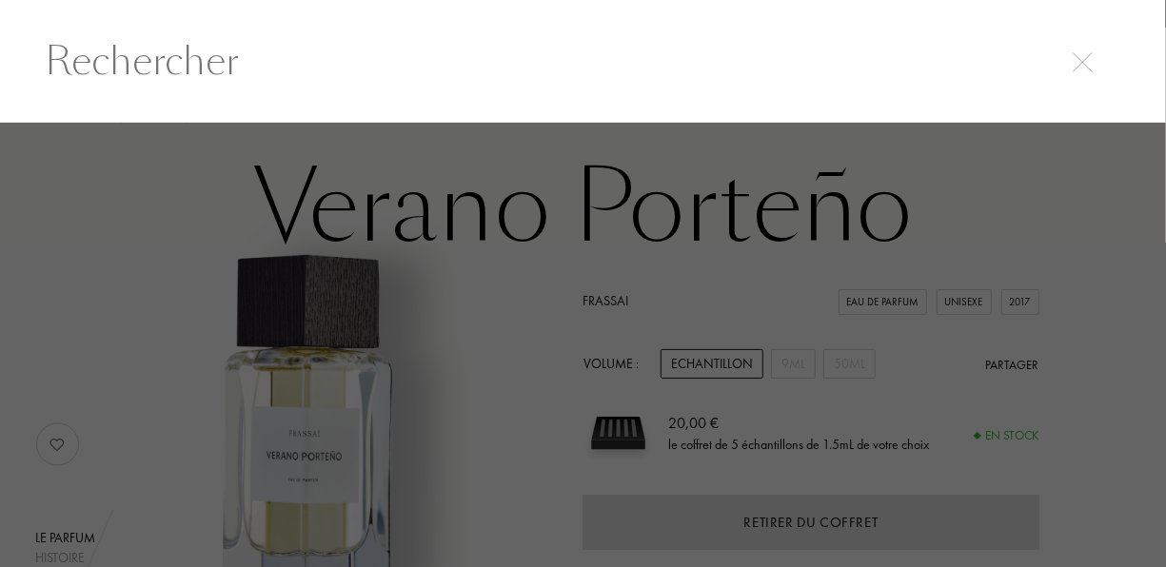
click at [661, 230] on div at bounding box center [583, 345] width 1166 height 444
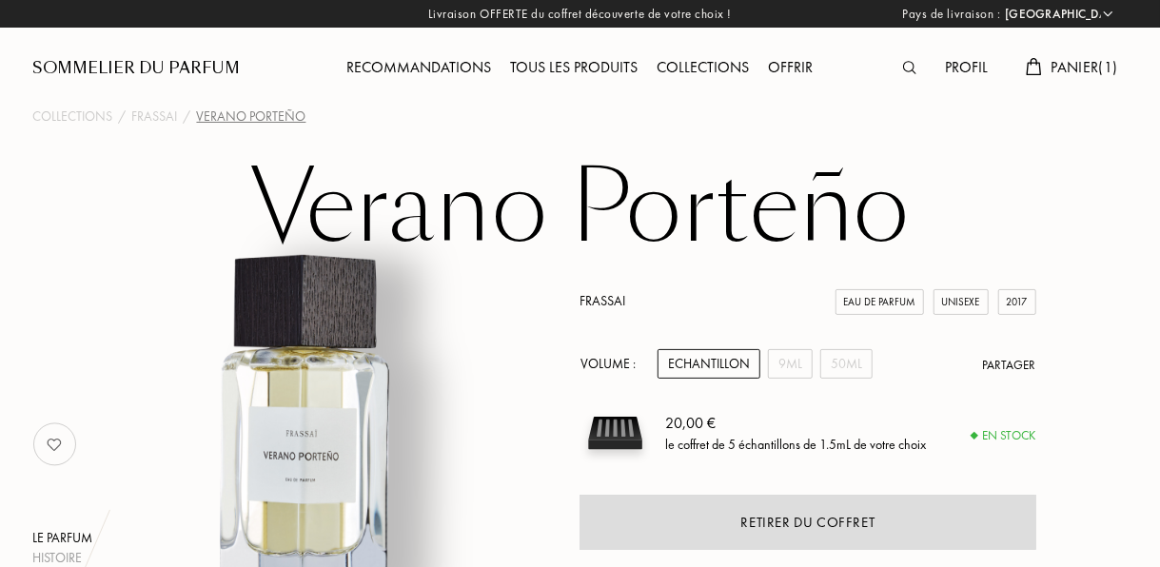
click at [1040, 74] on div "Panier ( 1 )" at bounding box center [1071, 68] width 110 height 25
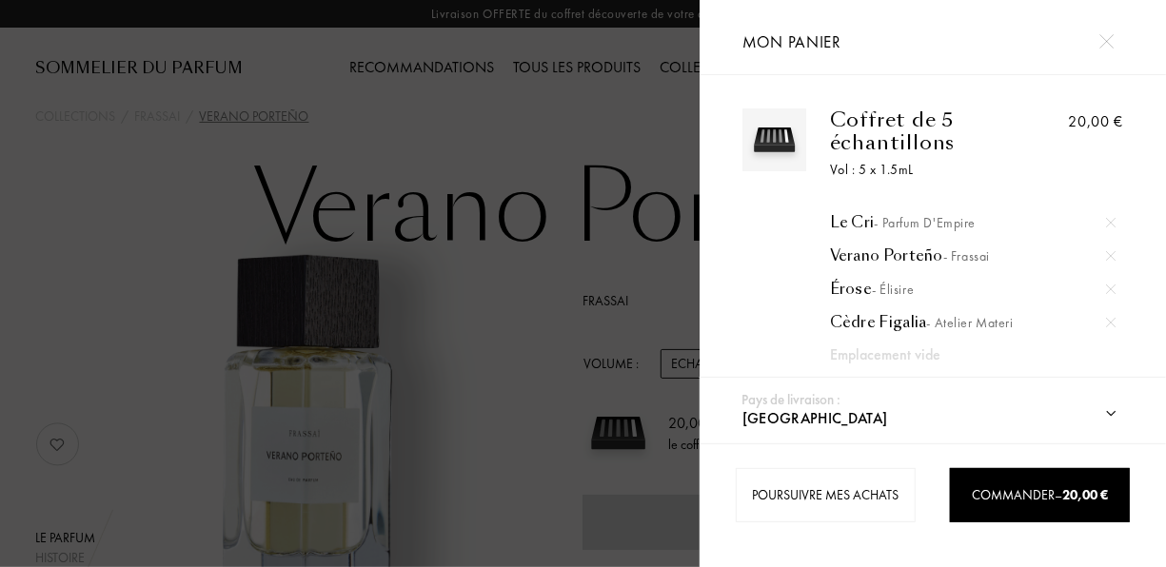
click at [572, 135] on div at bounding box center [349, 283] width 699 height 567
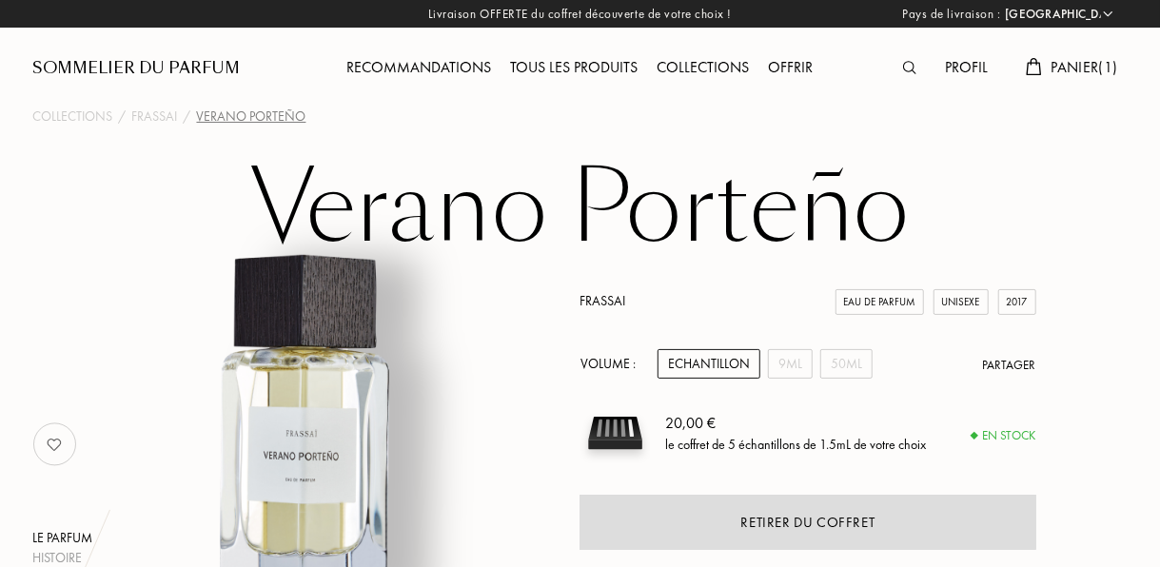
click at [903, 63] on img at bounding box center [909, 67] width 13 height 13
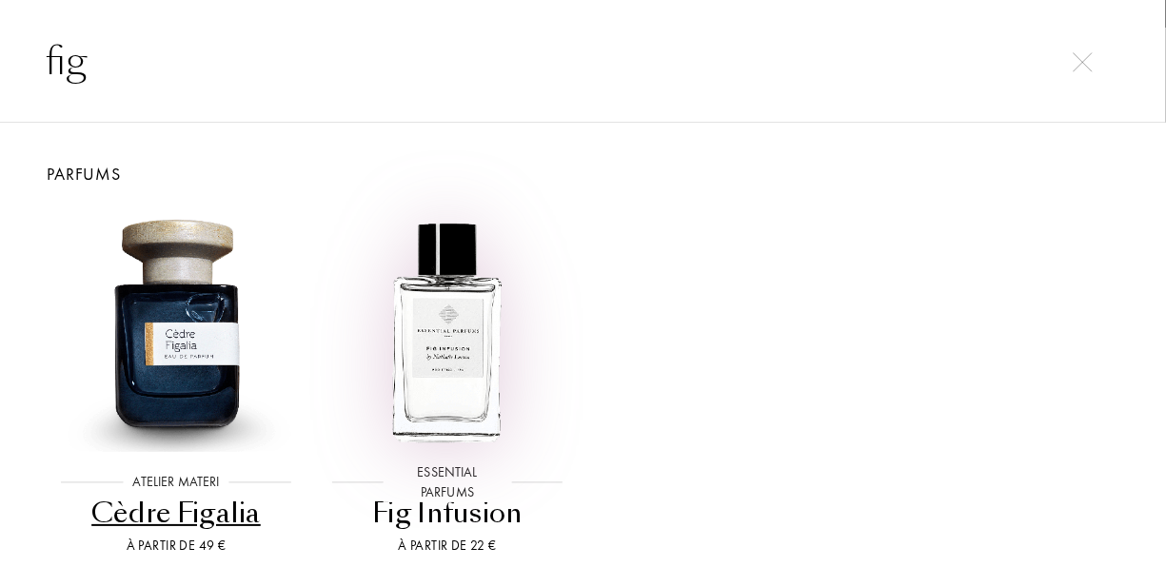
type input "fig"
click at [485, 377] on img at bounding box center [447, 329] width 245 height 245
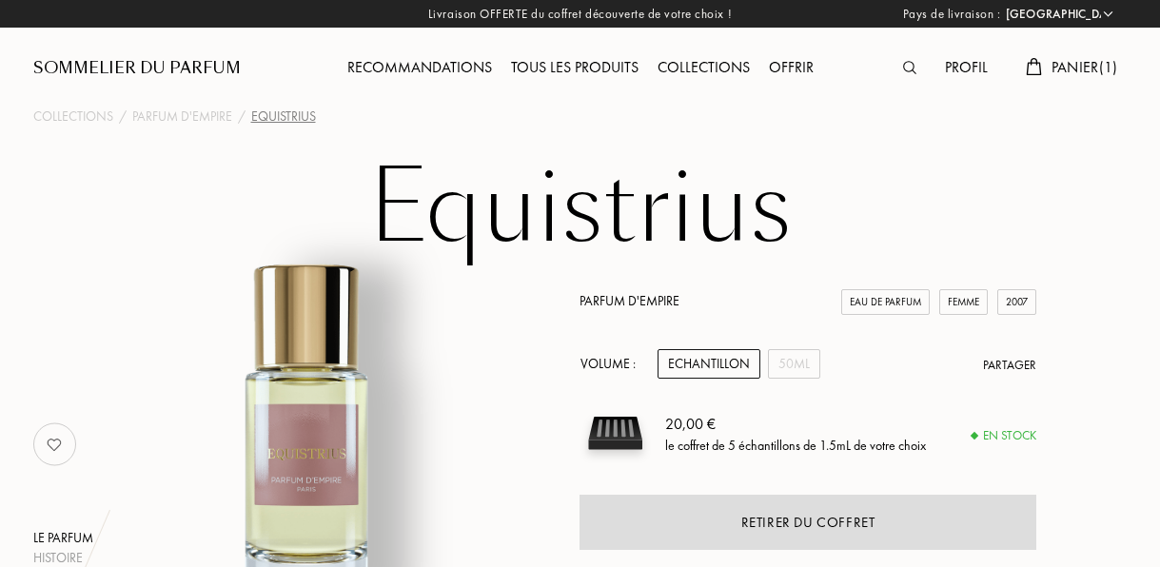
select select "FR"
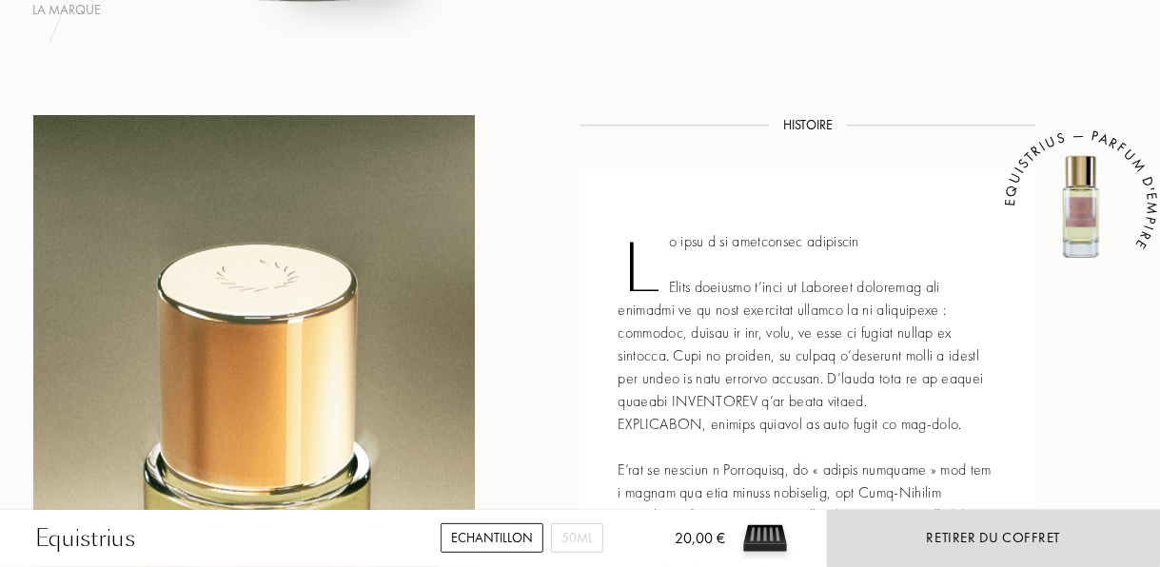
scroll to position [603, 0]
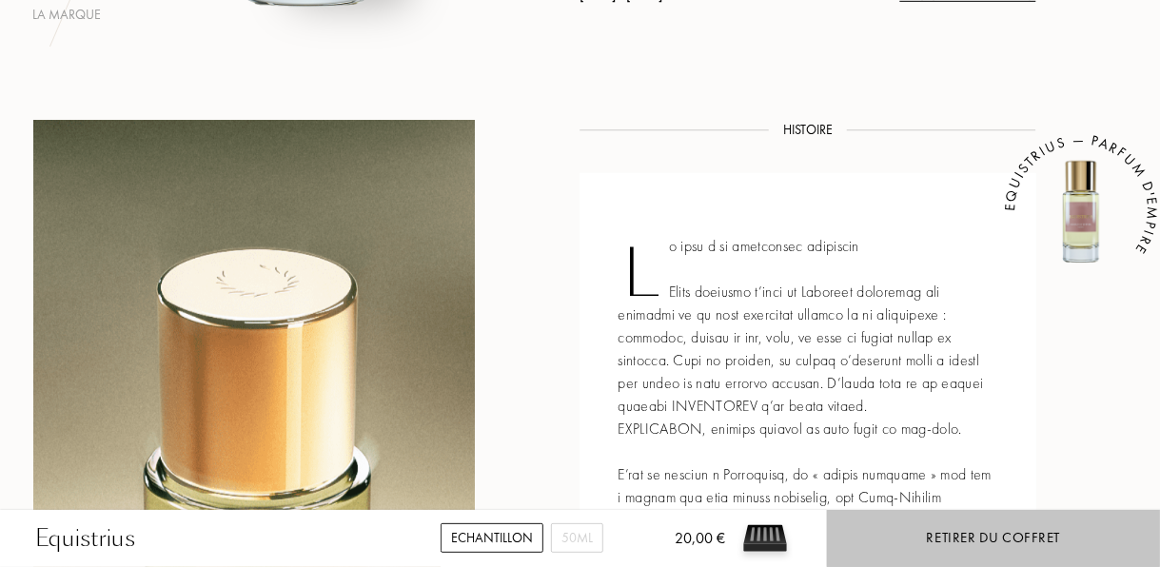
click at [885, 544] on div "Retirer du coffret" at bounding box center [993, 538] width 333 height 57
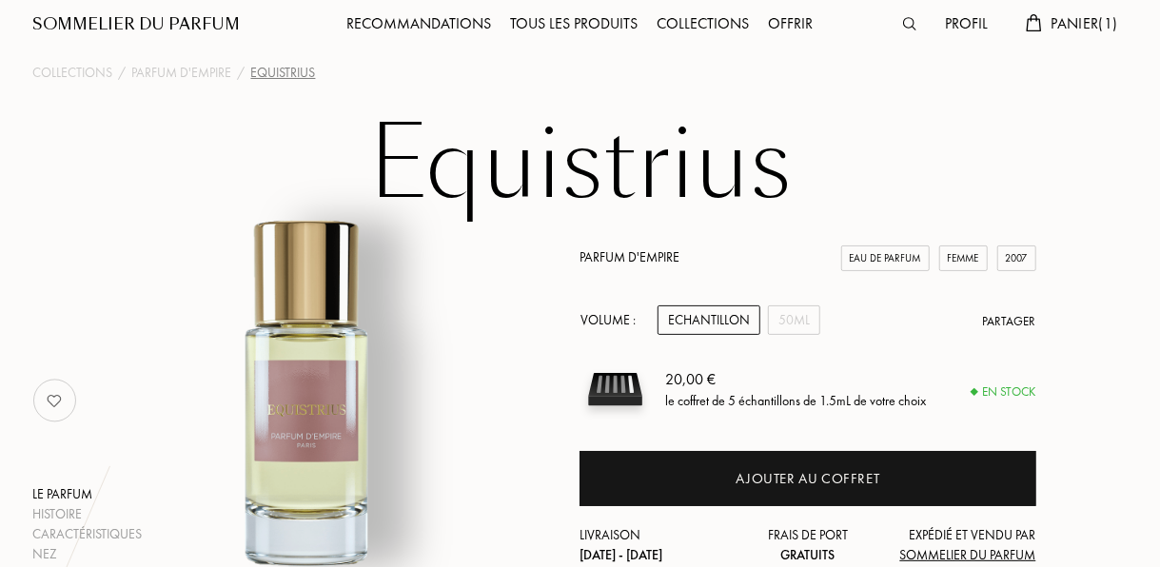
scroll to position [0, 0]
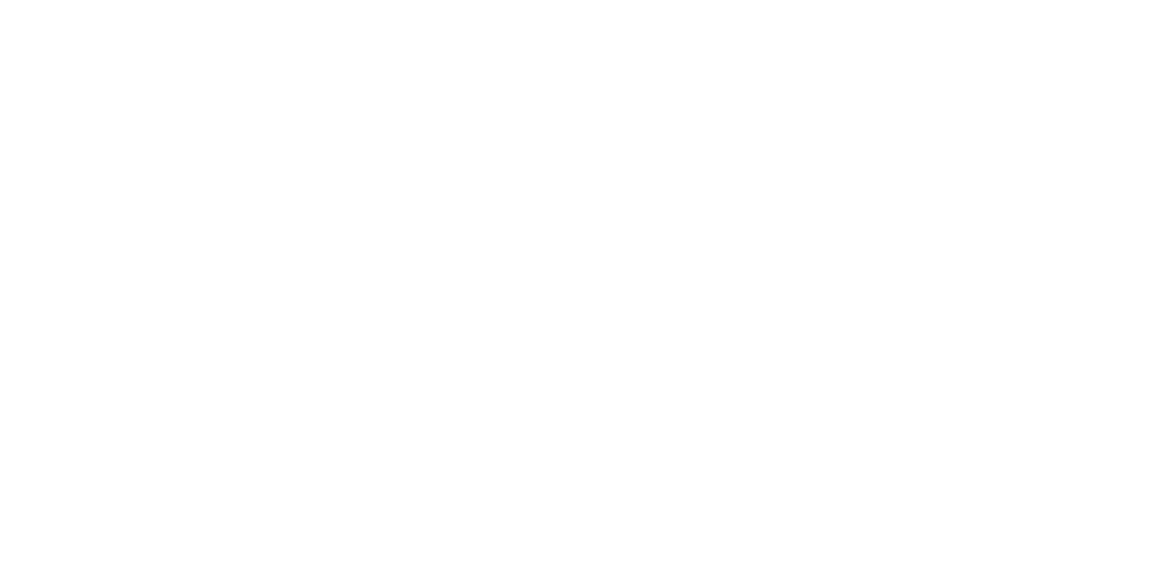
select select "FR"
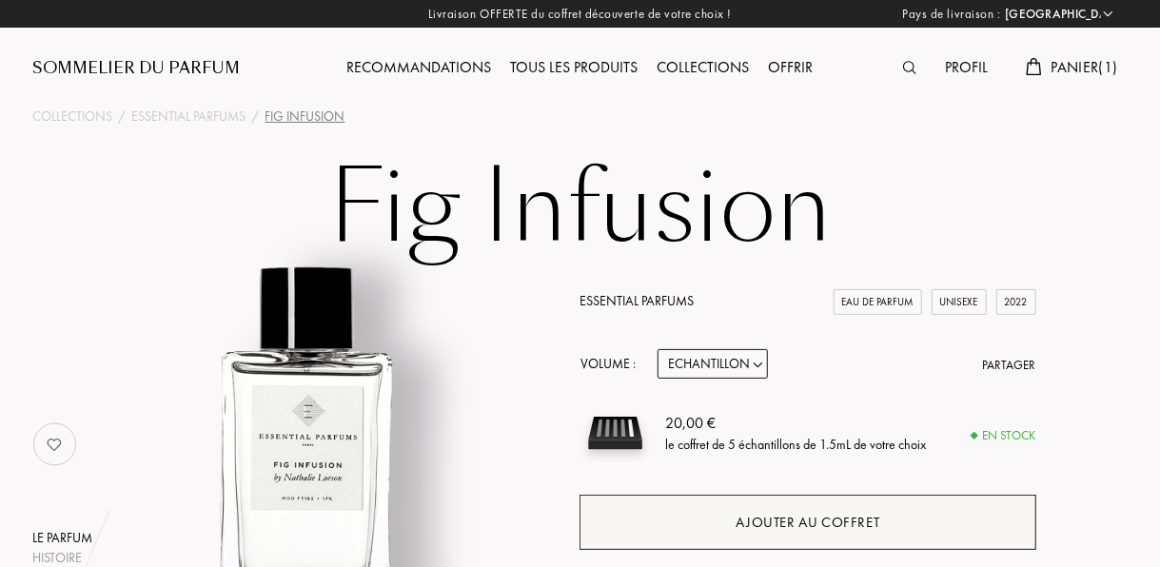
click at [715, 521] on div "Ajouter au coffret" at bounding box center [808, 522] width 456 height 55
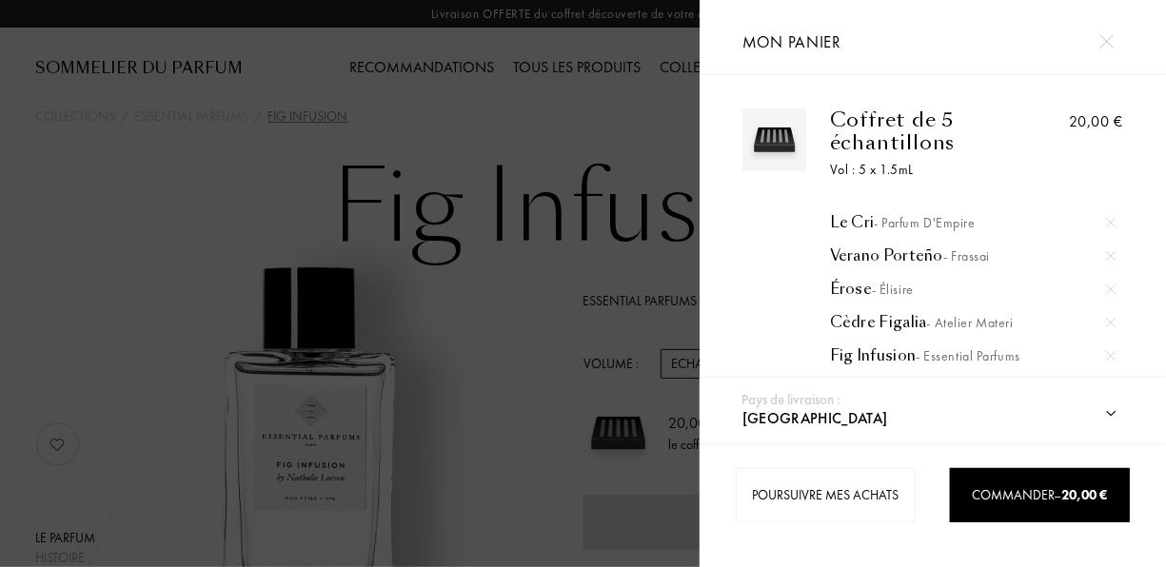
click at [1113, 31] on div at bounding box center [1106, 41] width 33 height 33
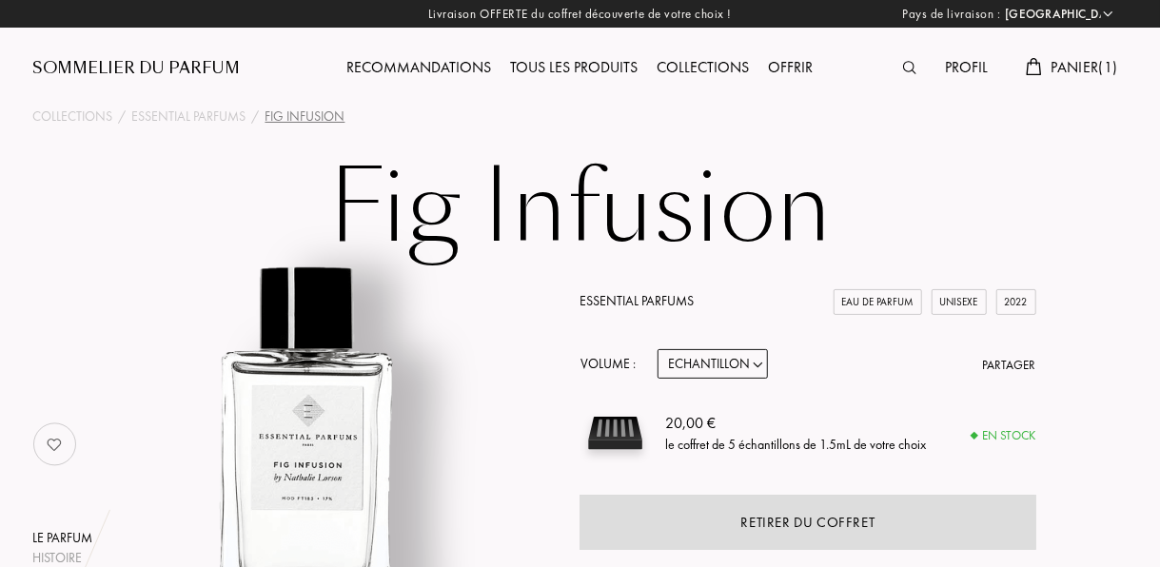
click at [972, 67] on div "Profil" at bounding box center [967, 68] width 62 height 25
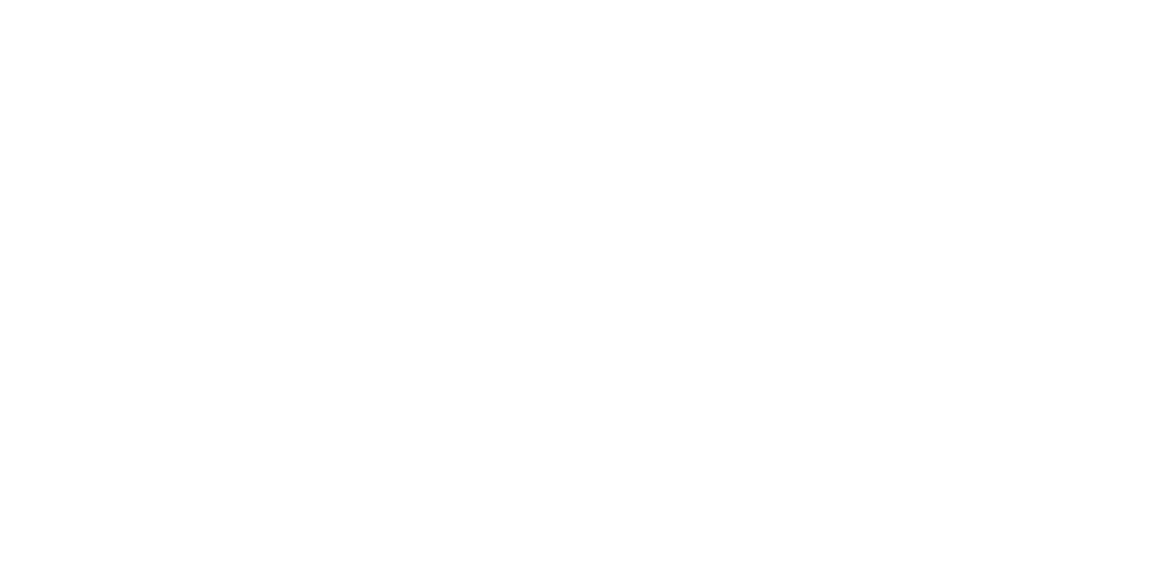
select select "FR"
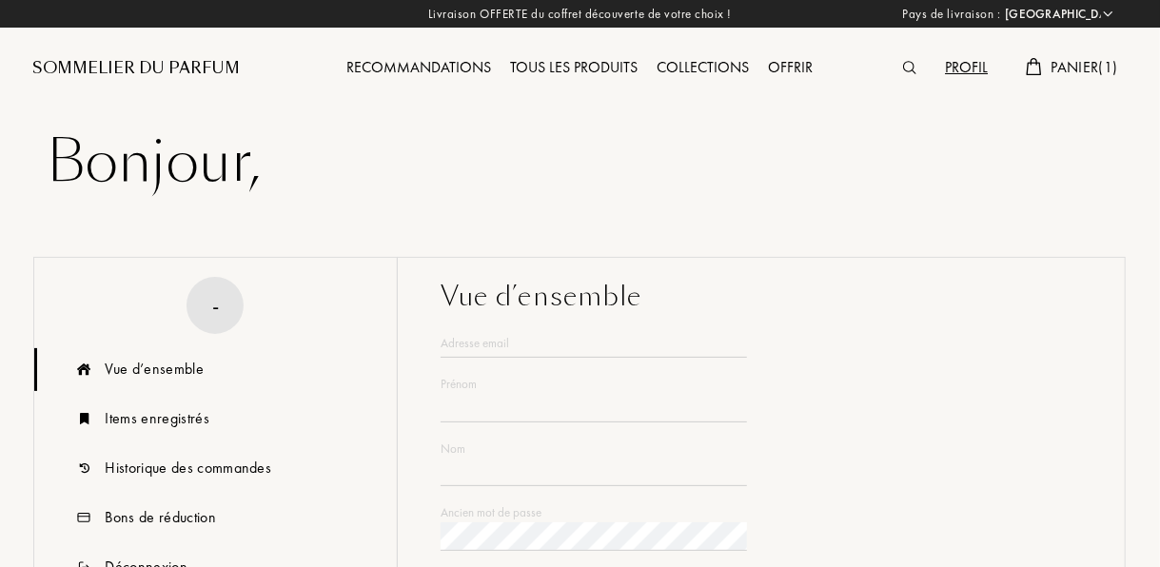
type input "Christel"
type input "EID"
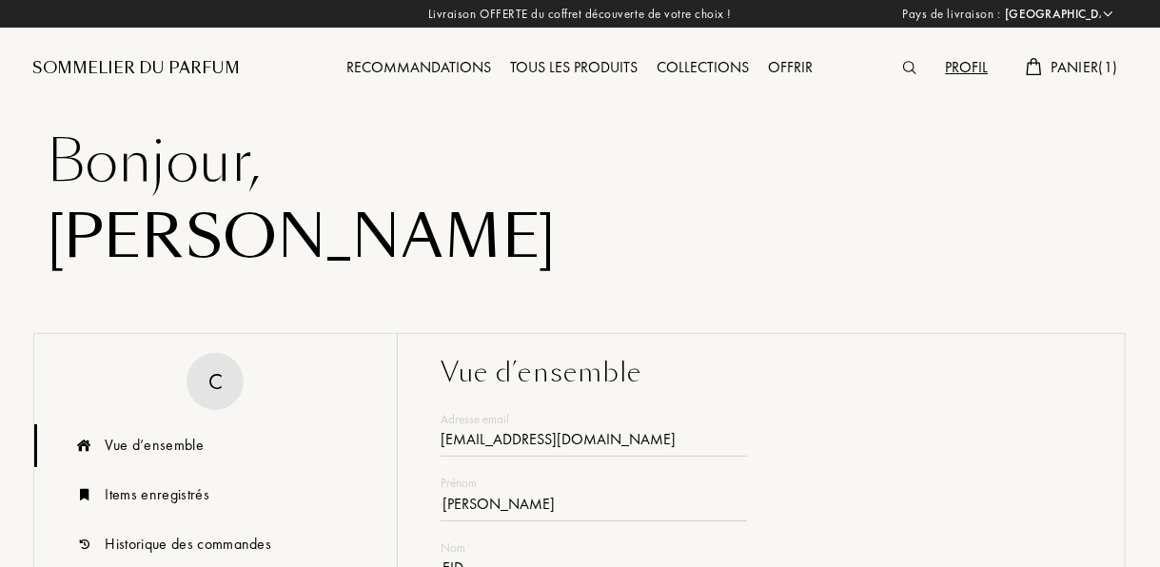
click at [441, 60] on div "Recommandations" at bounding box center [420, 68] width 164 height 25
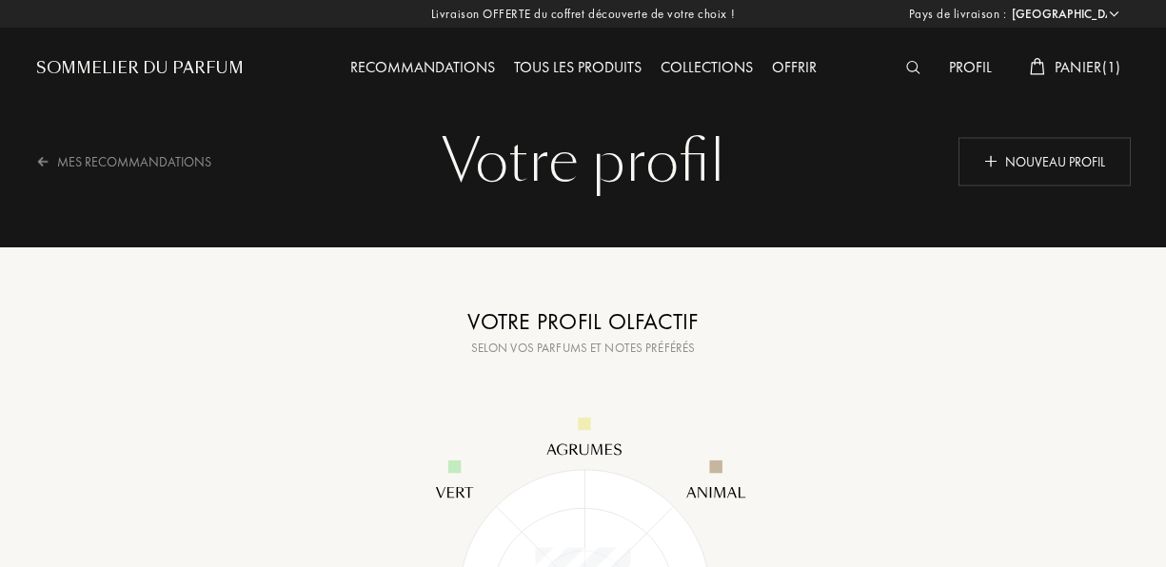
select select "FR"
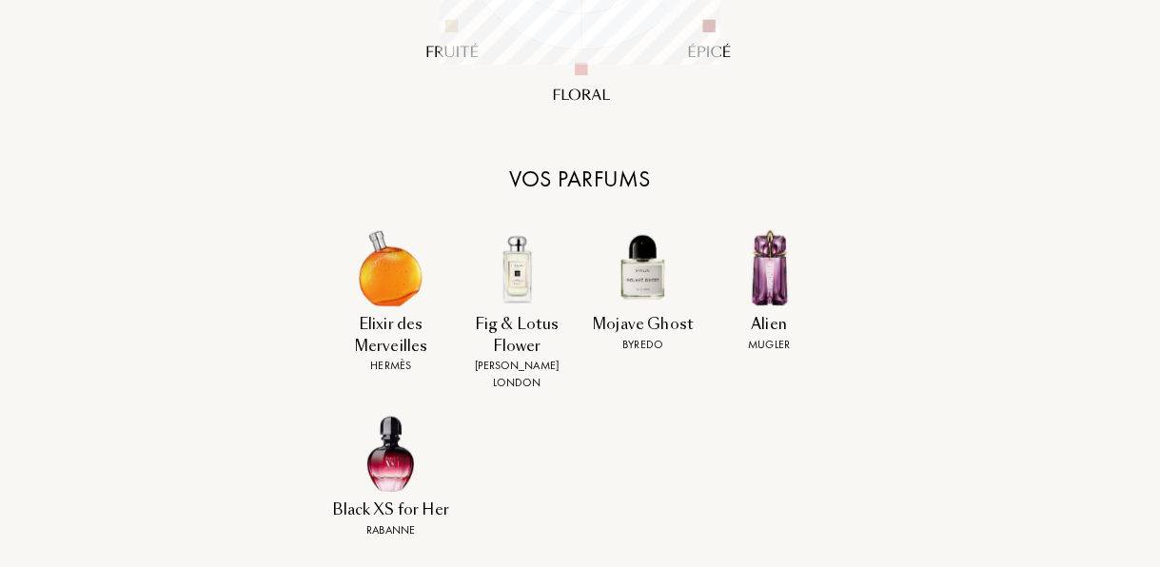
scroll to position [672, 0]
click at [643, 272] on img at bounding box center [642, 267] width 79 height 79
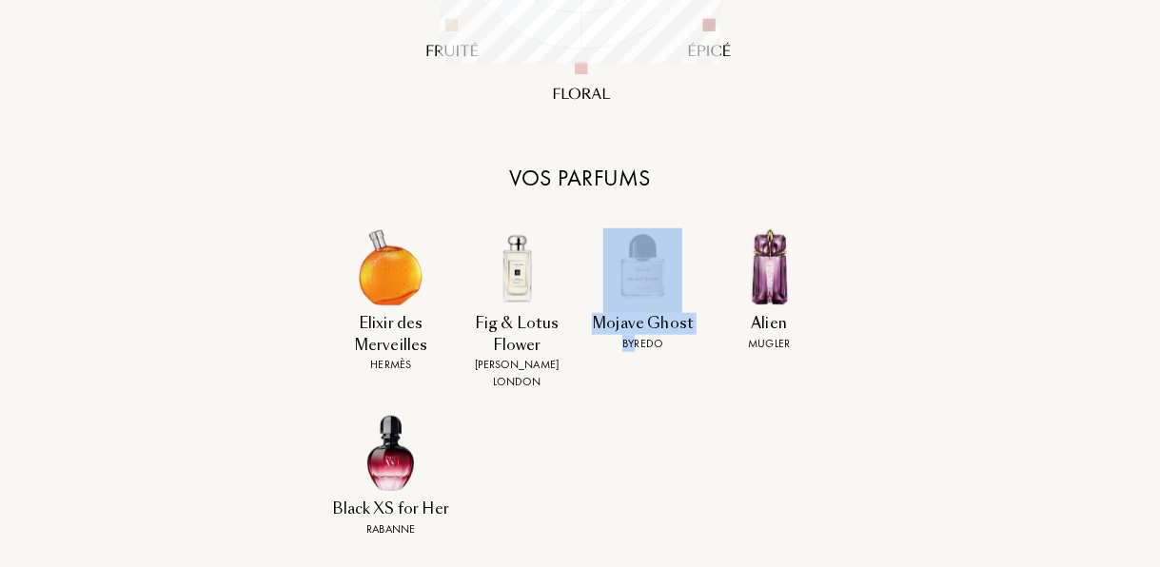
drag, startPoint x: 635, startPoint y: 351, endPoint x: 645, endPoint y: 230, distance: 121.3
click at [645, 230] on div "Mojave Ghost Byredo" at bounding box center [644, 309] width 127 height 162
click at [645, 230] on img at bounding box center [642, 267] width 79 height 79
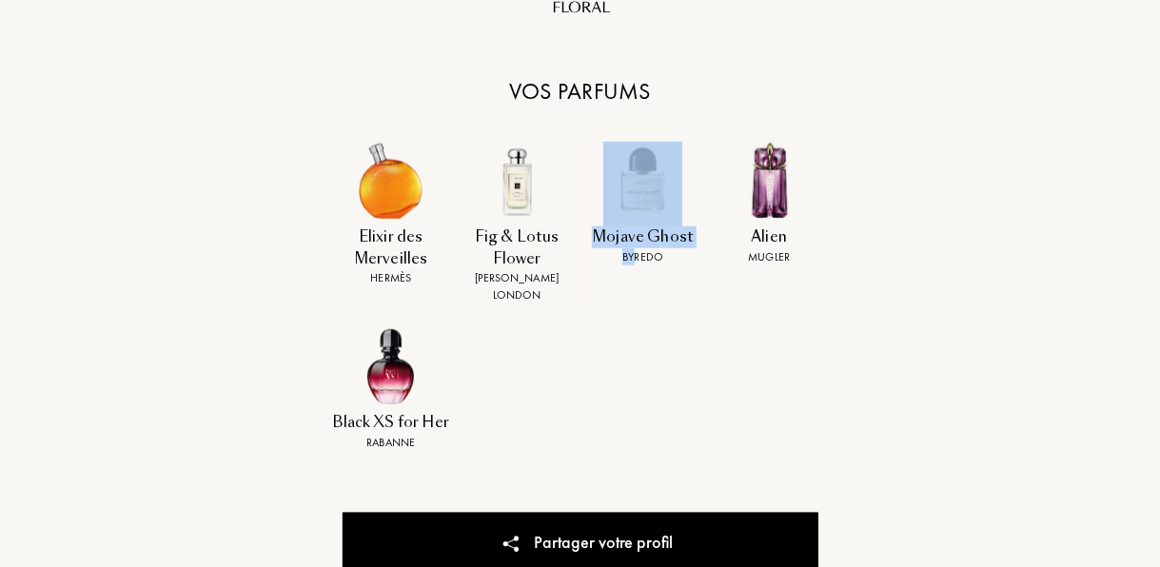
scroll to position [758, 0]
click at [654, 216] on img at bounding box center [642, 182] width 79 height 79
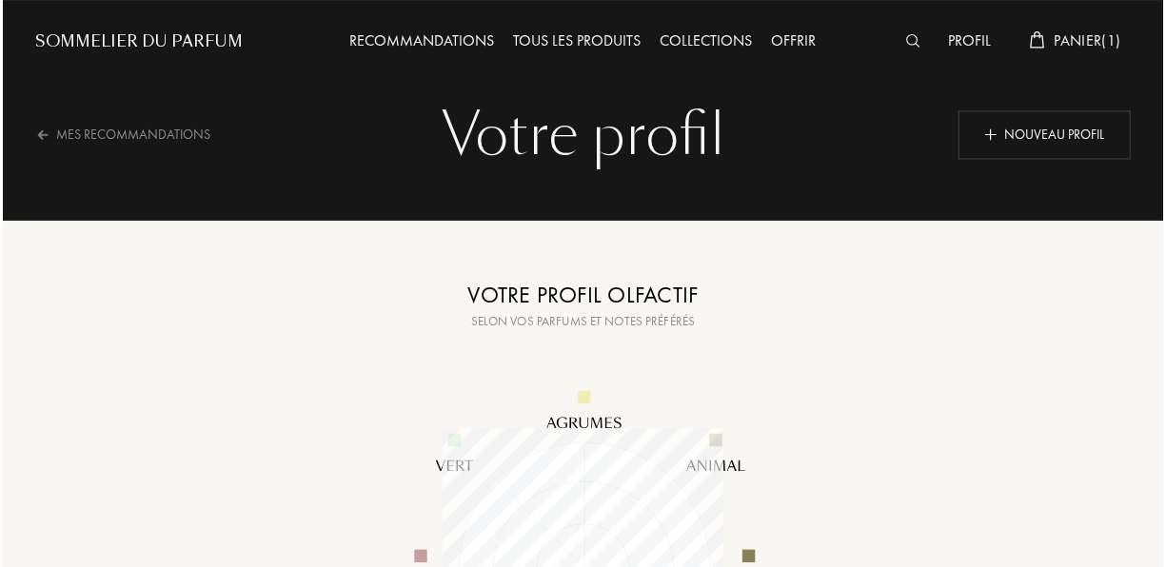
scroll to position [0, 0]
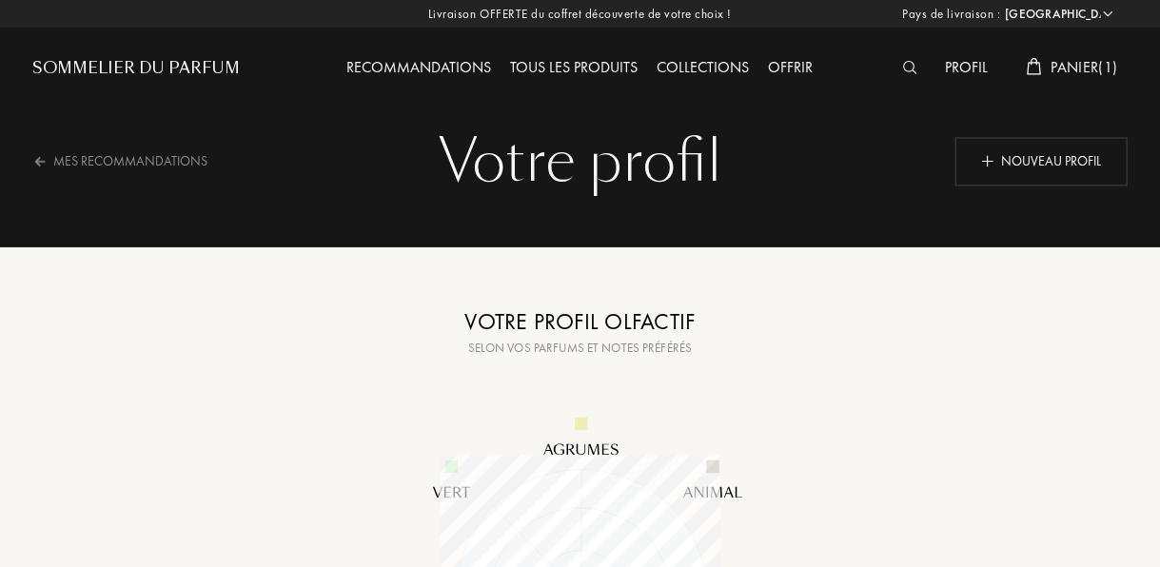
click at [912, 66] on img at bounding box center [910, 67] width 14 height 13
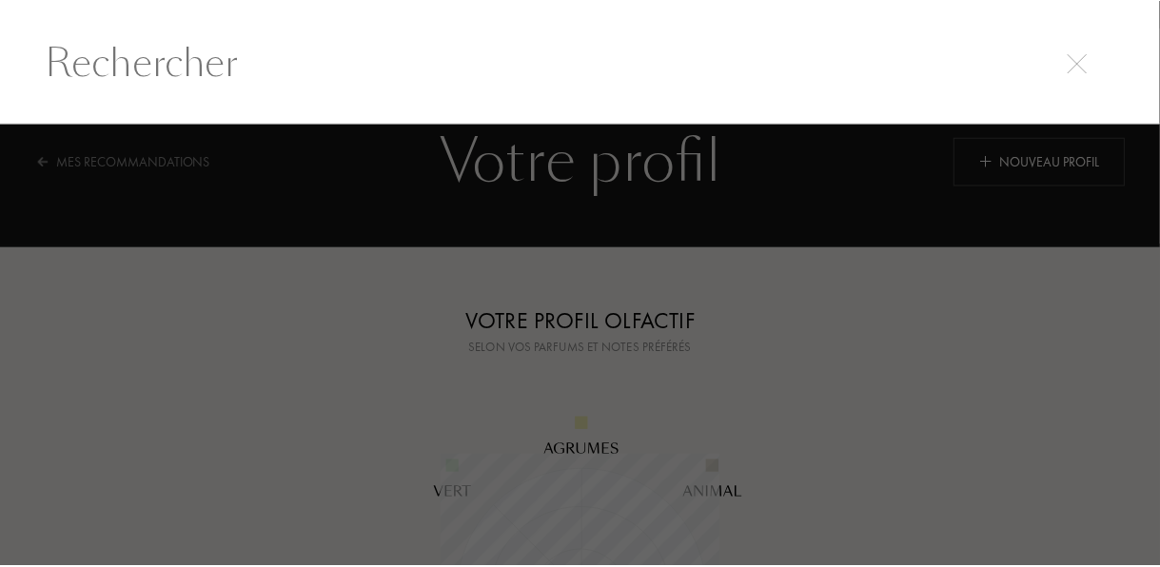
scroll to position [1, 0]
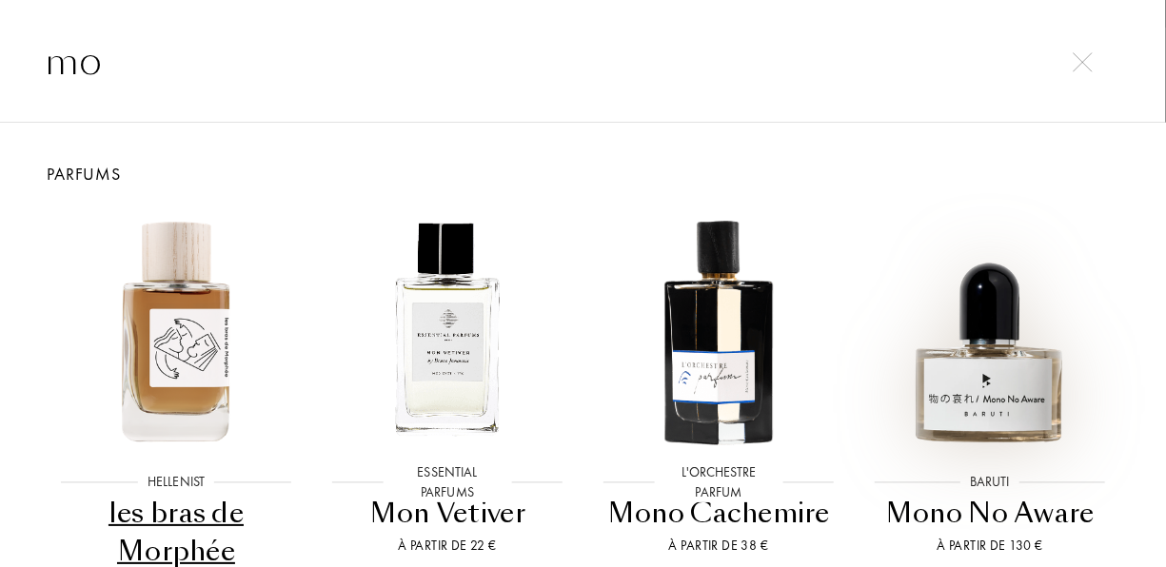
type input "mo"
click at [983, 370] on img at bounding box center [990, 329] width 245 height 245
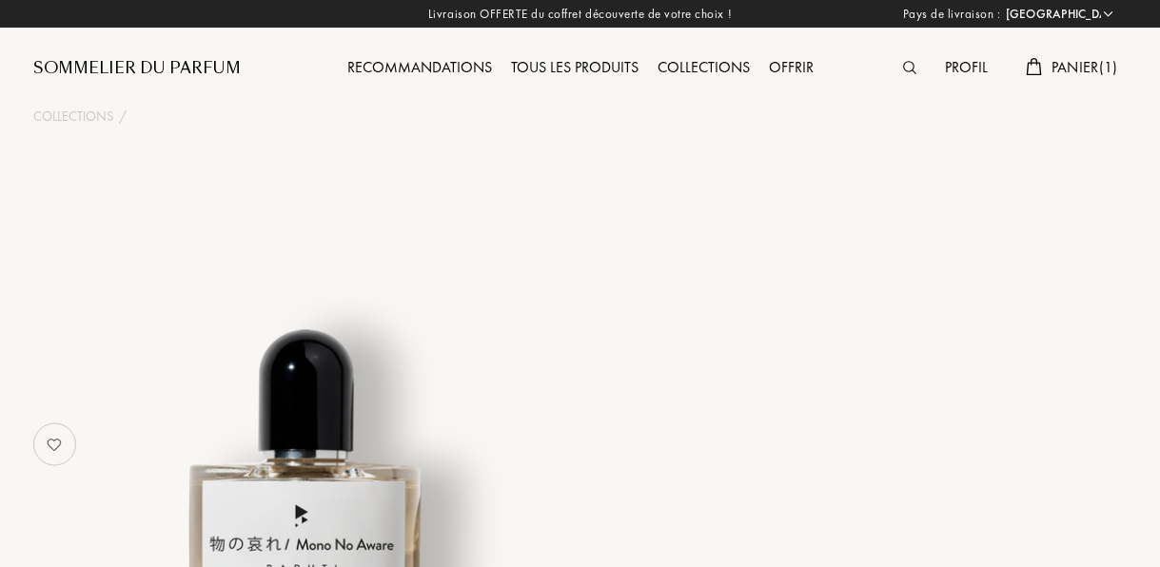
select select "FR"
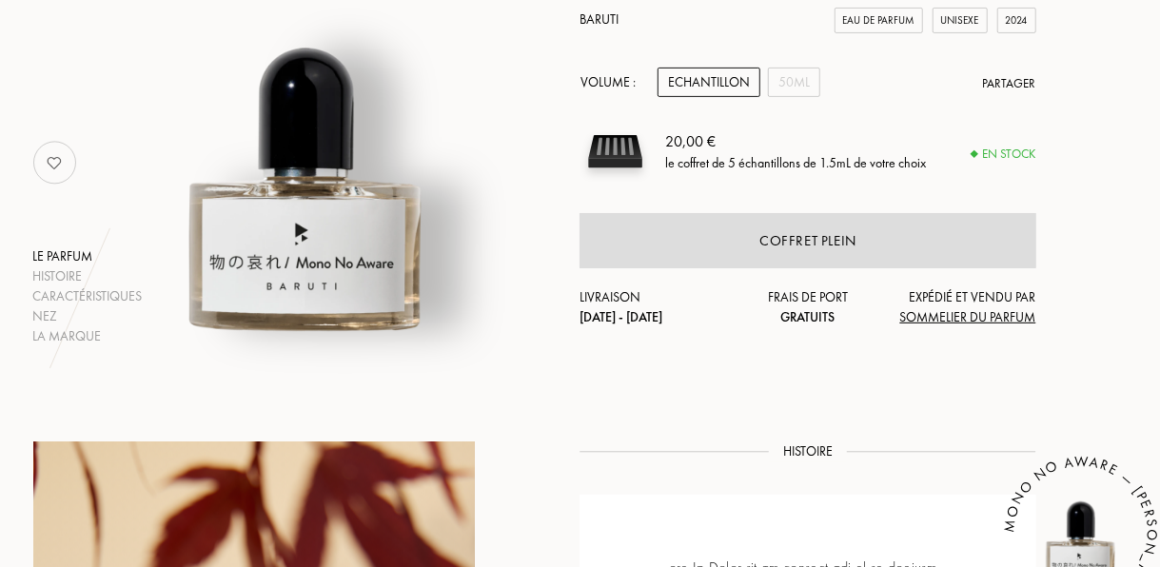
scroll to position [272, 0]
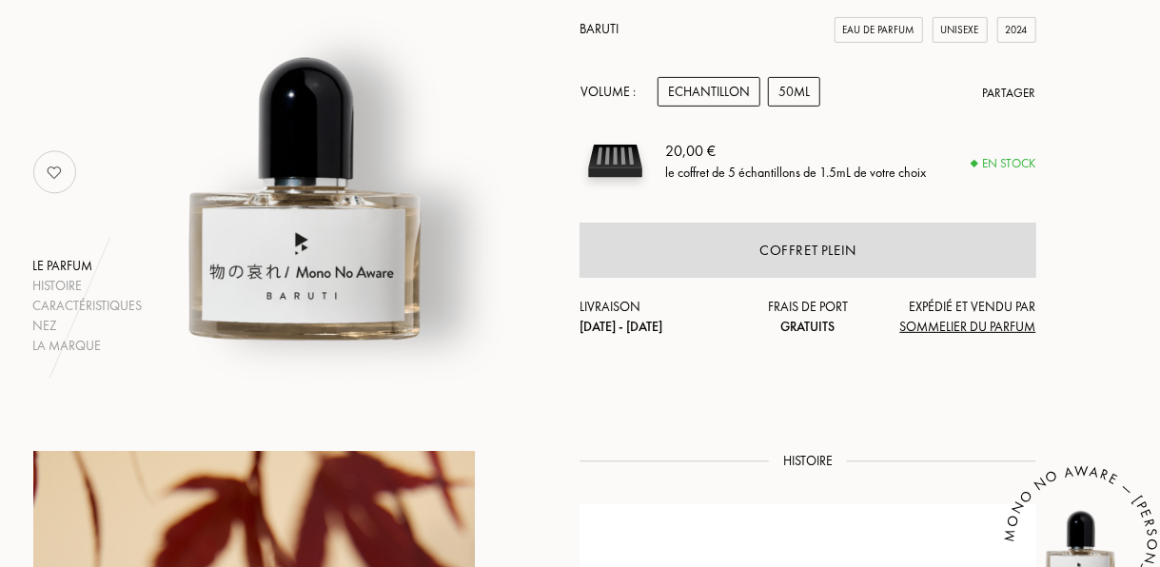
click at [799, 87] on div "50mL" at bounding box center [794, 92] width 52 height 30
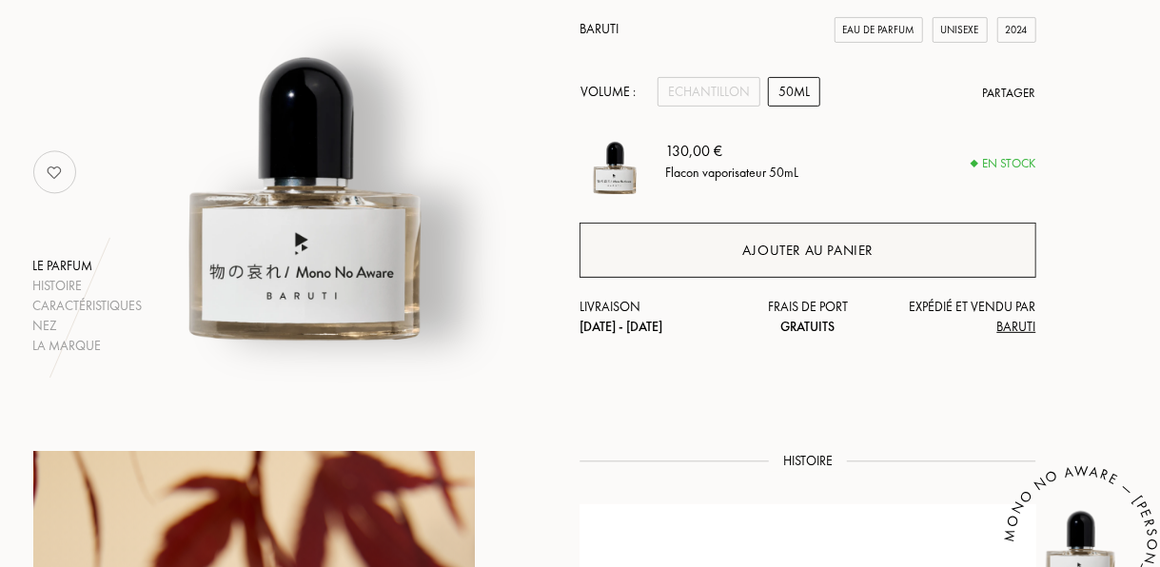
click at [739, 240] on div "Ajouter au panier" at bounding box center [808, 250] width 456 height 55
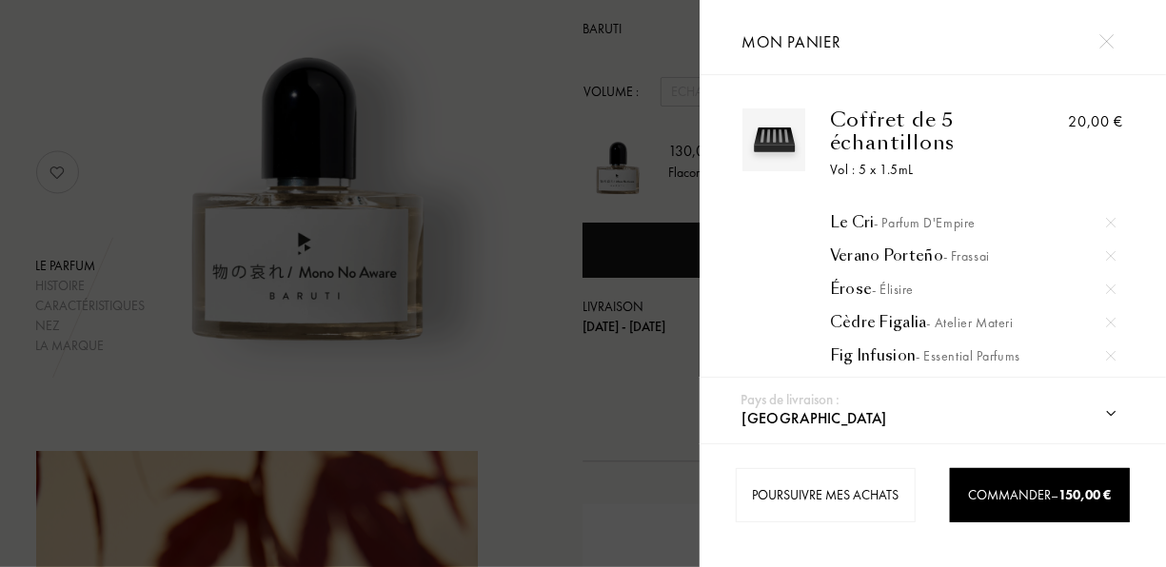
click at [1112, 41] on img at bounding box center [1106, 41] width 14 height 14
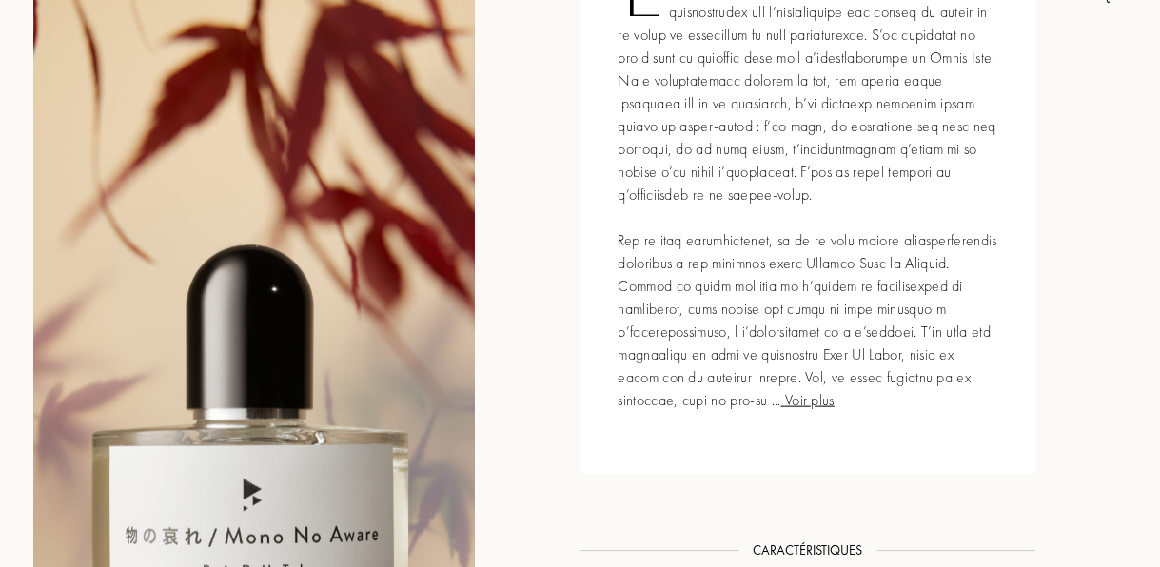
scroll to position [0, 0]
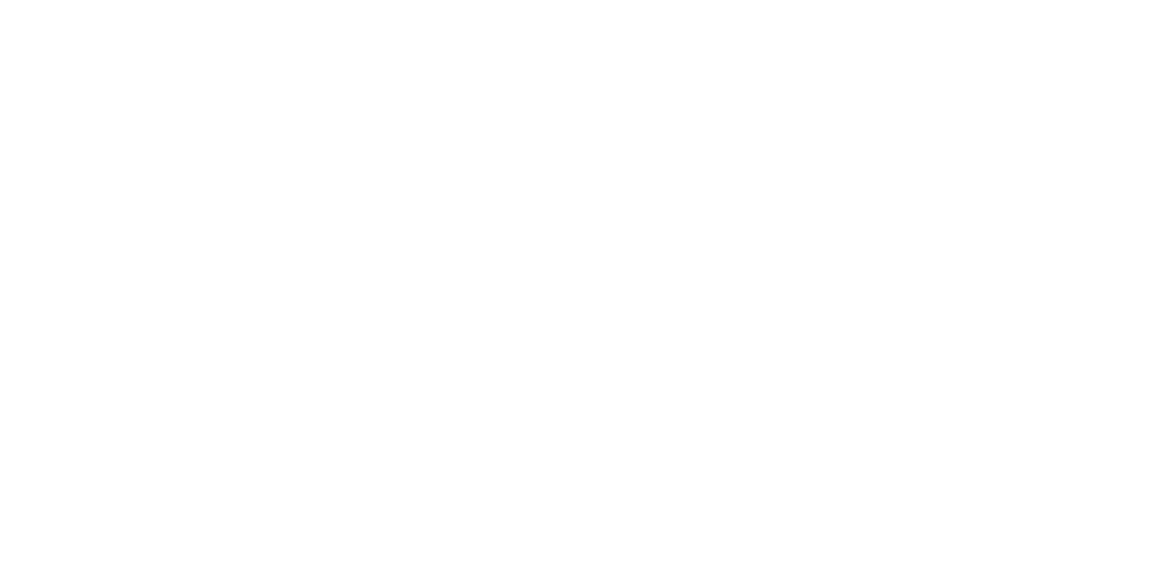
select select "FR"
